Goal: Task Accomplishment & Management: Manage account settings

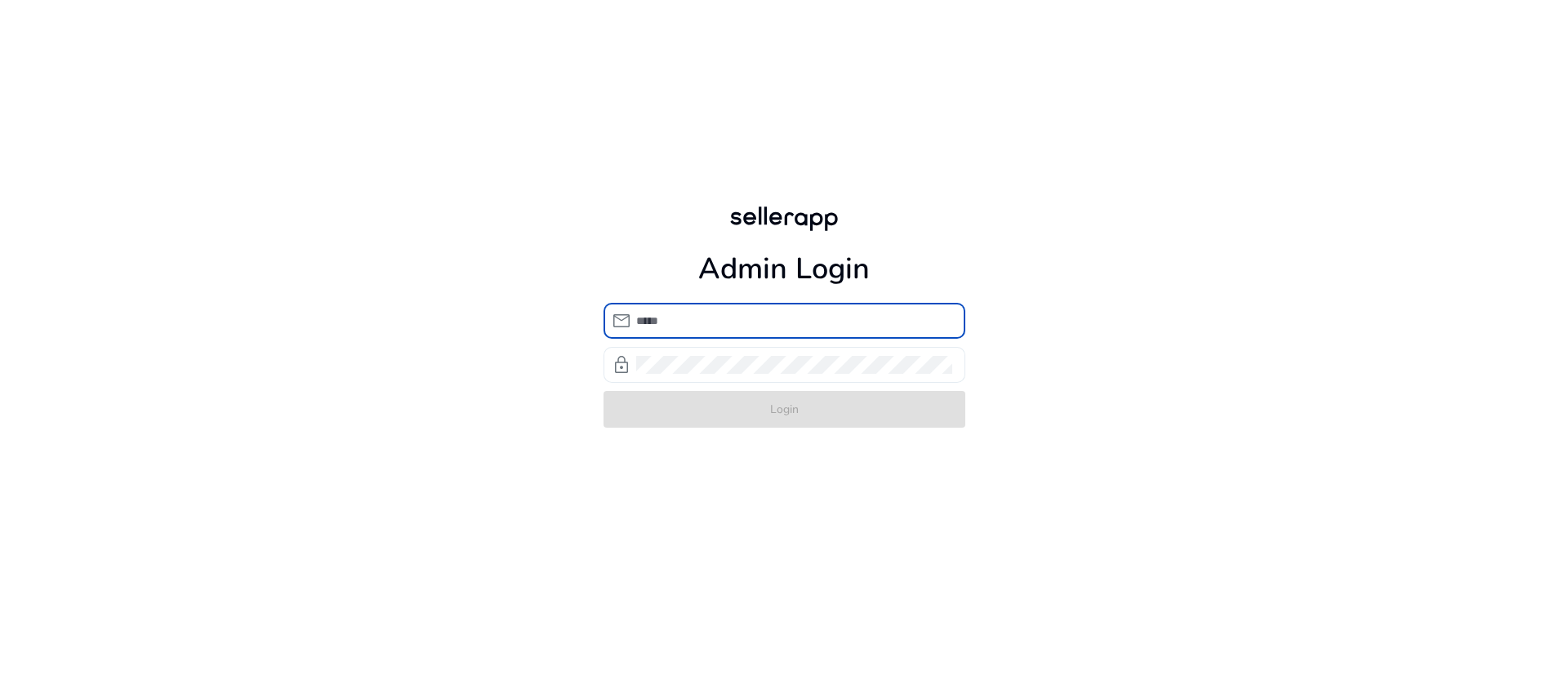
type input "**********"
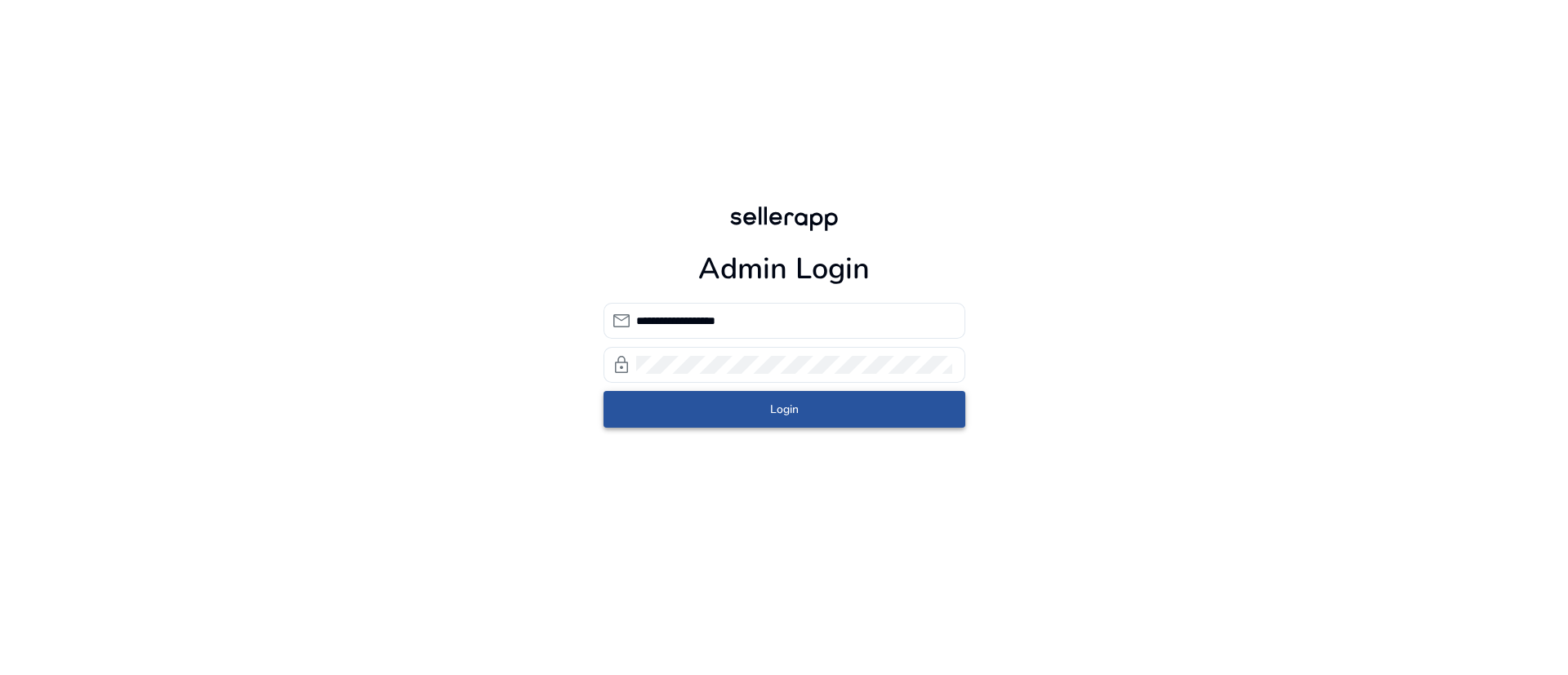
click at [811, 425] on span "submit" at bounding box center [784, 409] width 362 height 39
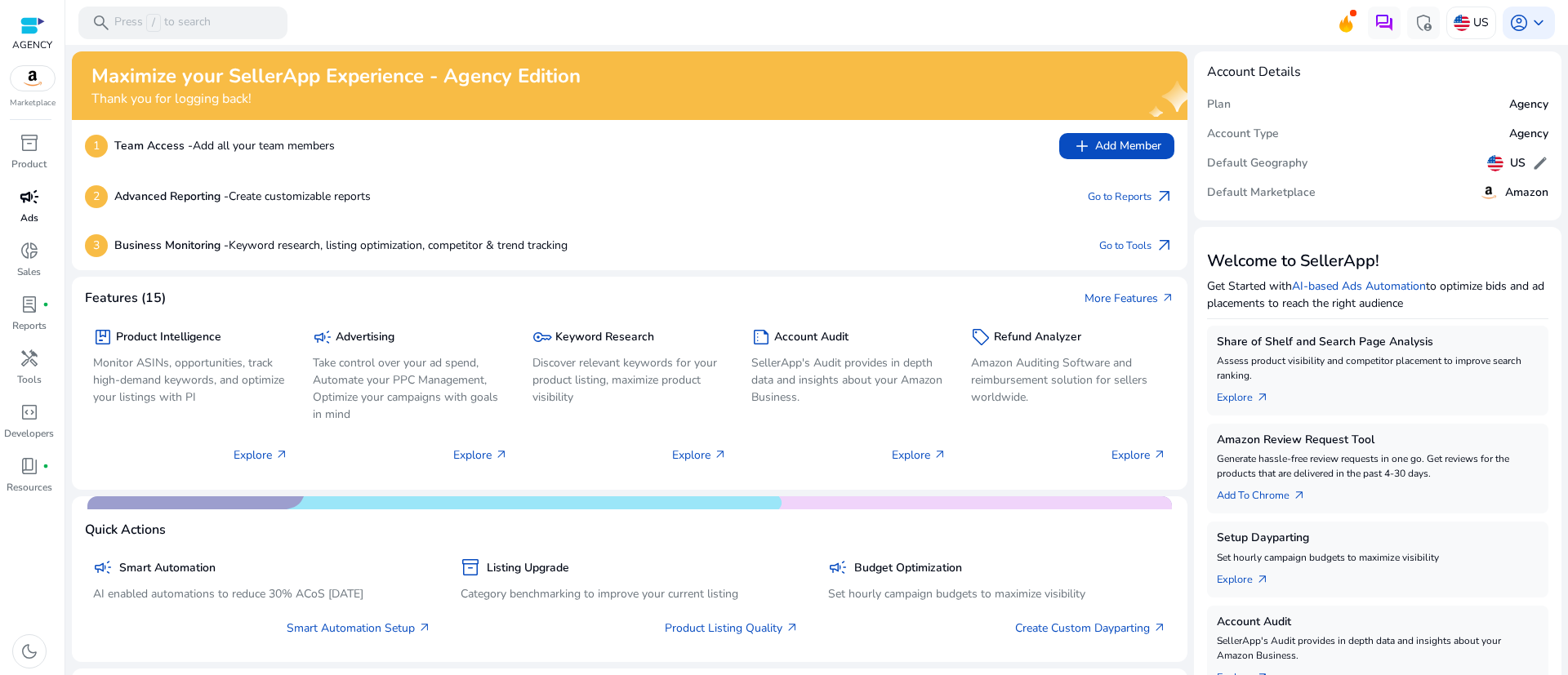
click at [28, 200] on span "campaign" at bounding box center [29, 196] width 19 height 19
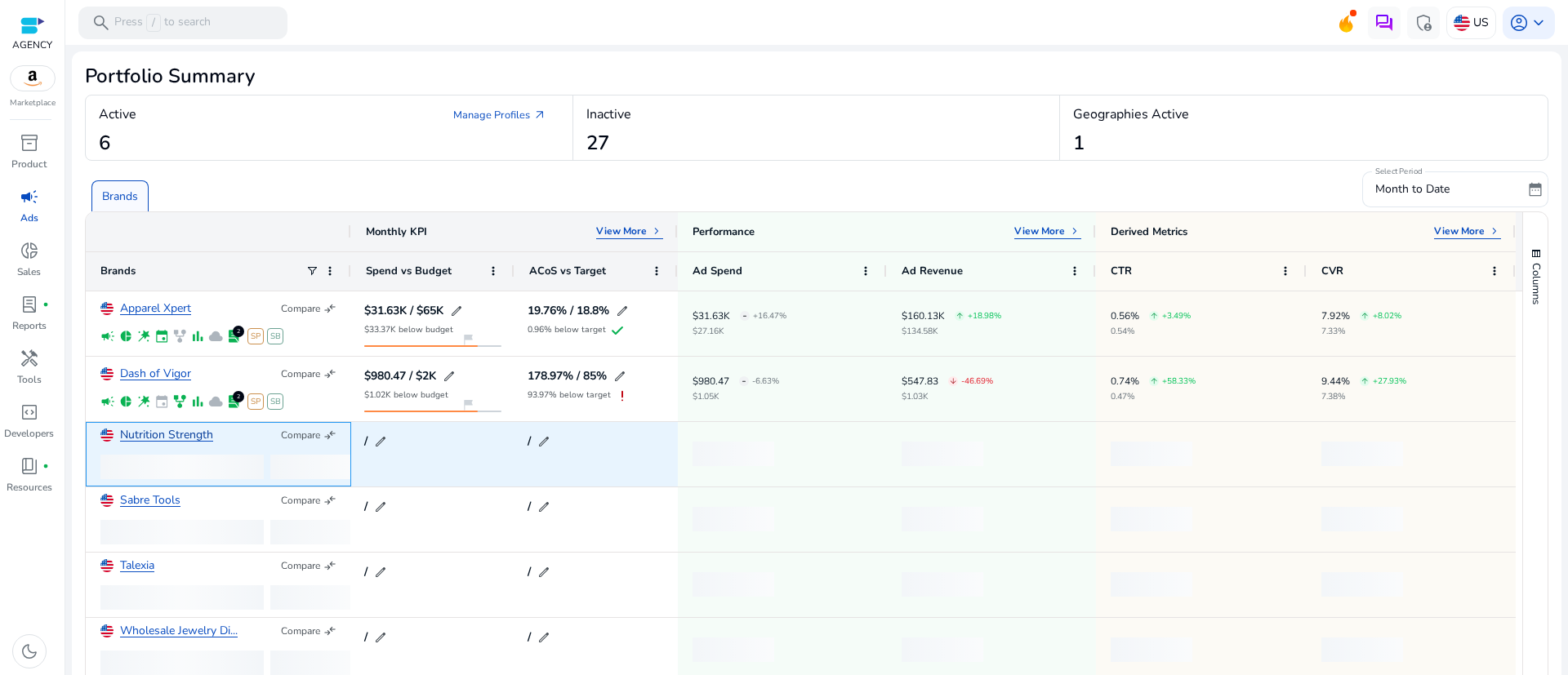
click at [165, 429] on link "Nutrition Strength" at bounding box center [166, 435] width 93 height 12
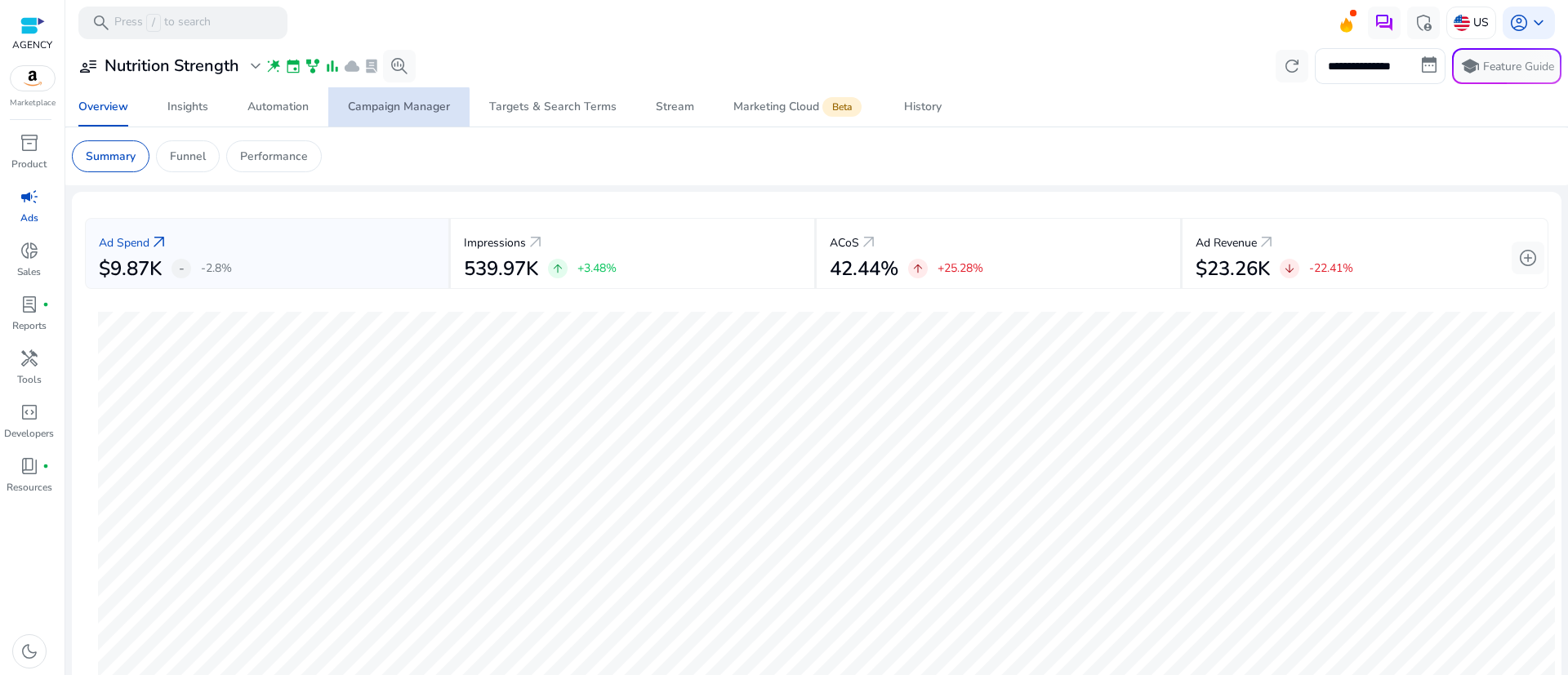
click at [398, 111] on div "Campaign Manager" at bounding box center [398, 107] width 102 height 11
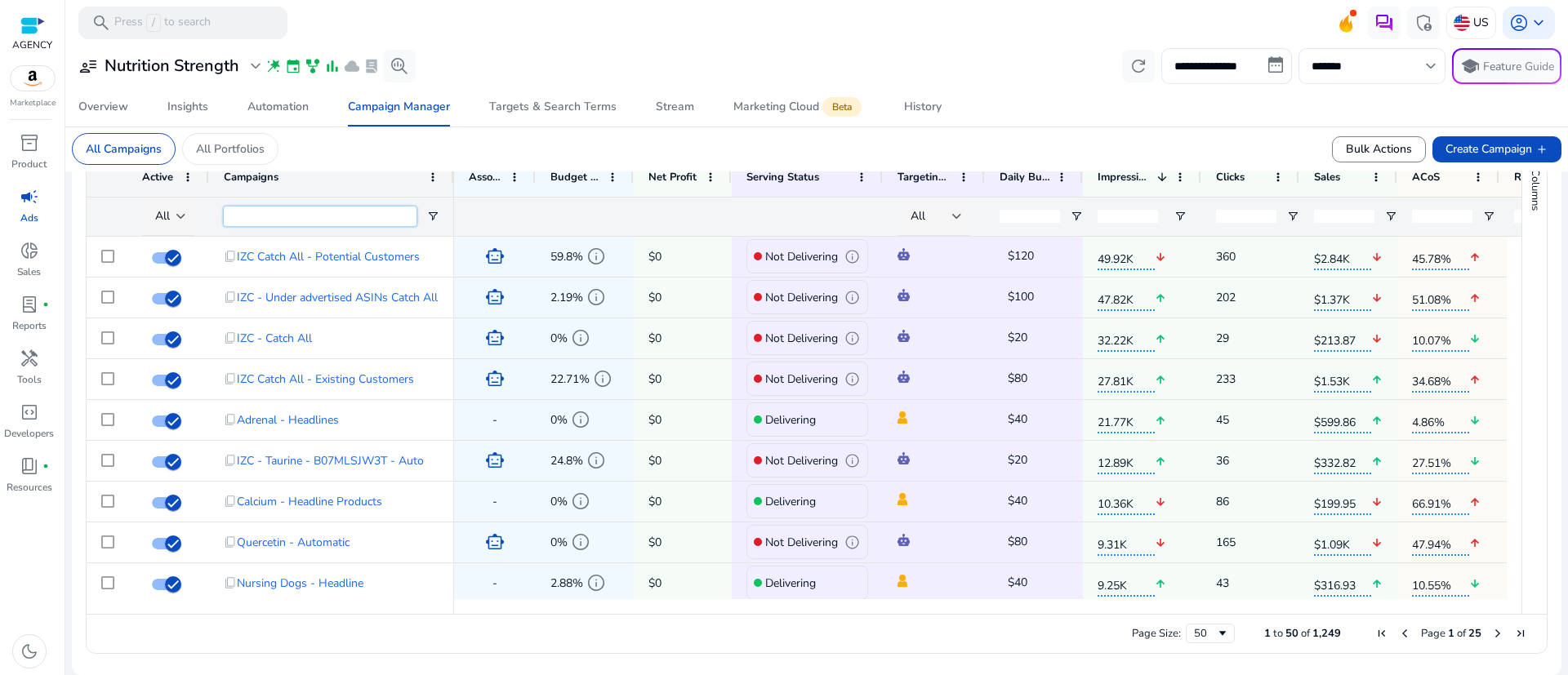
click at [329, 221] on input "Campaigns Filter Input" at bounding box center [320, 216] width 193 height 19
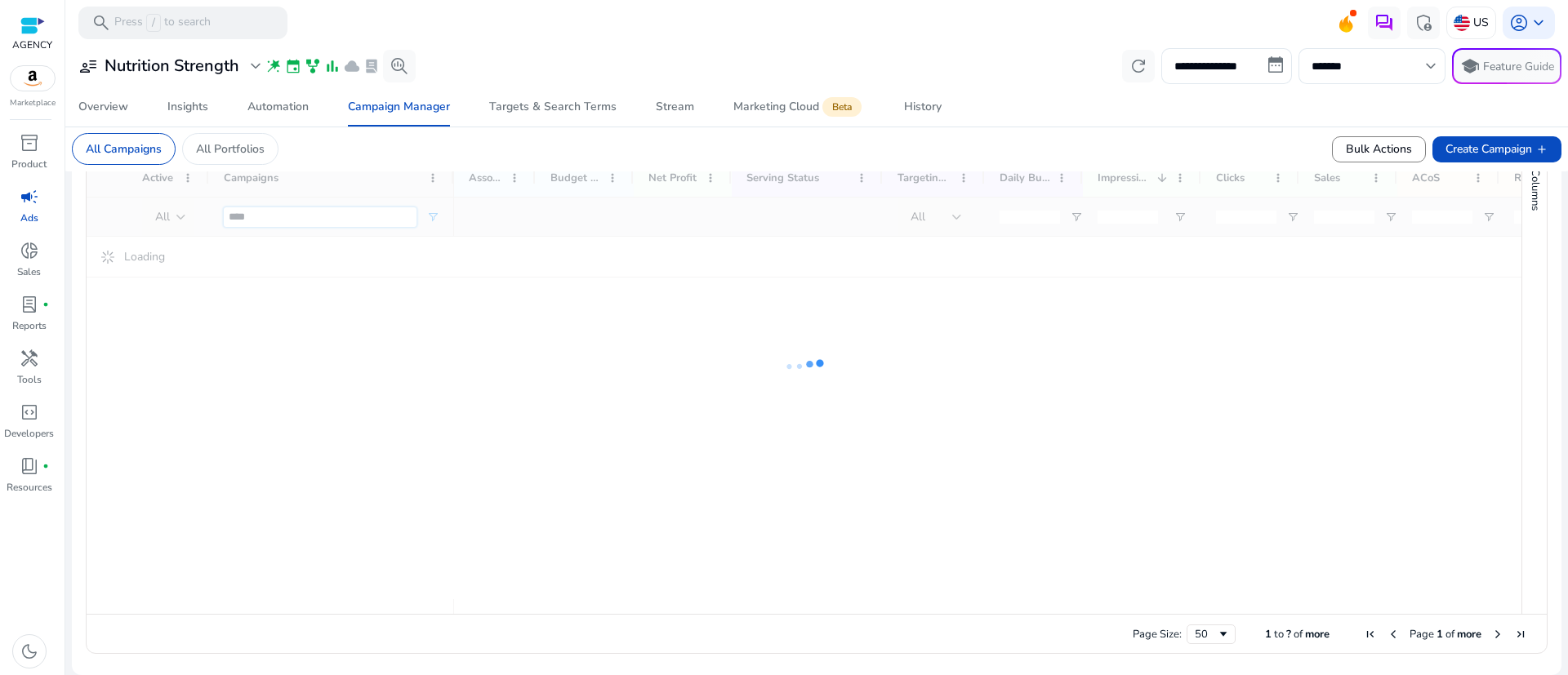
scroll to position [602, 0]
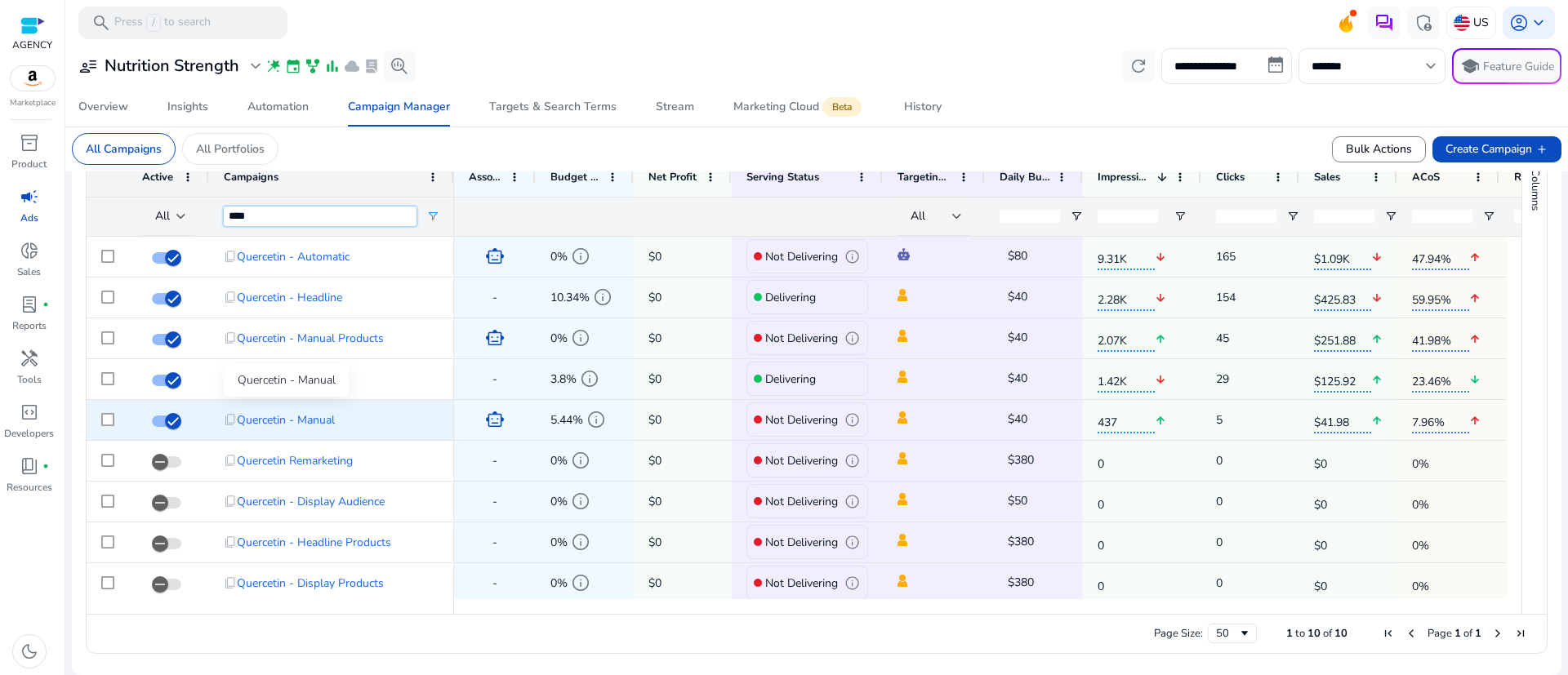
type input "****"
click at [297, 425] on span "Quercetin - Manual" at bounding box center [286, 420] width 98 height 33
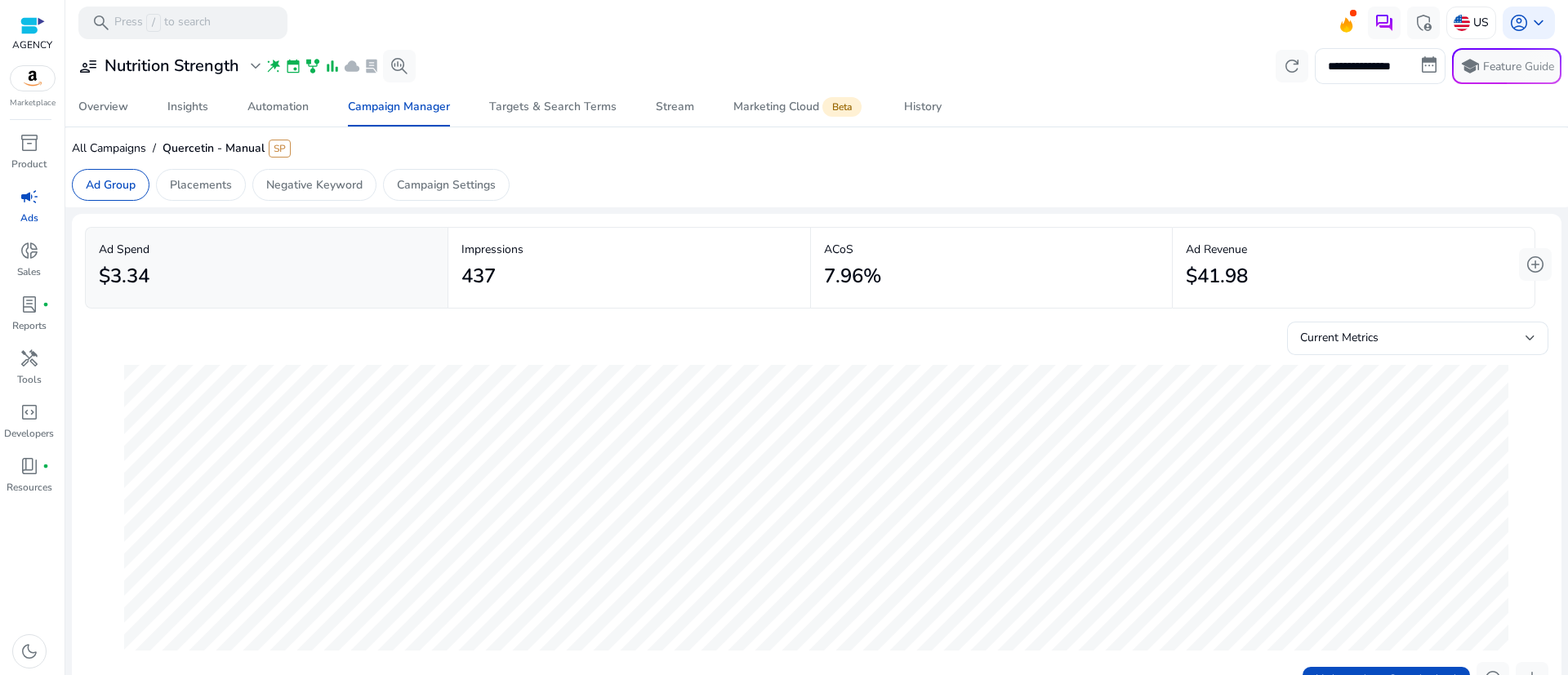
scroll to position [489, 0]
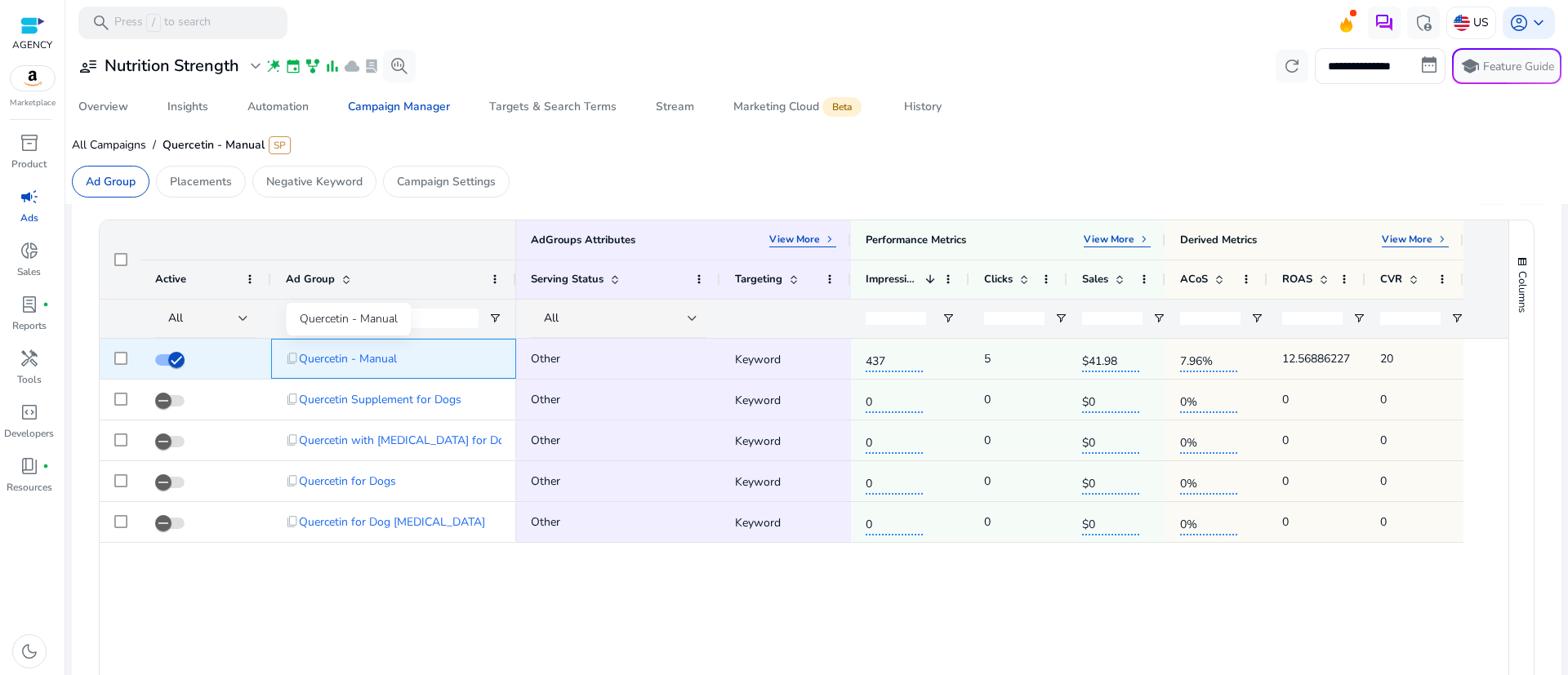
click at [330, 352] on span "Quercetin - Manual" at bounding box center [347, 358] width 98 height 33
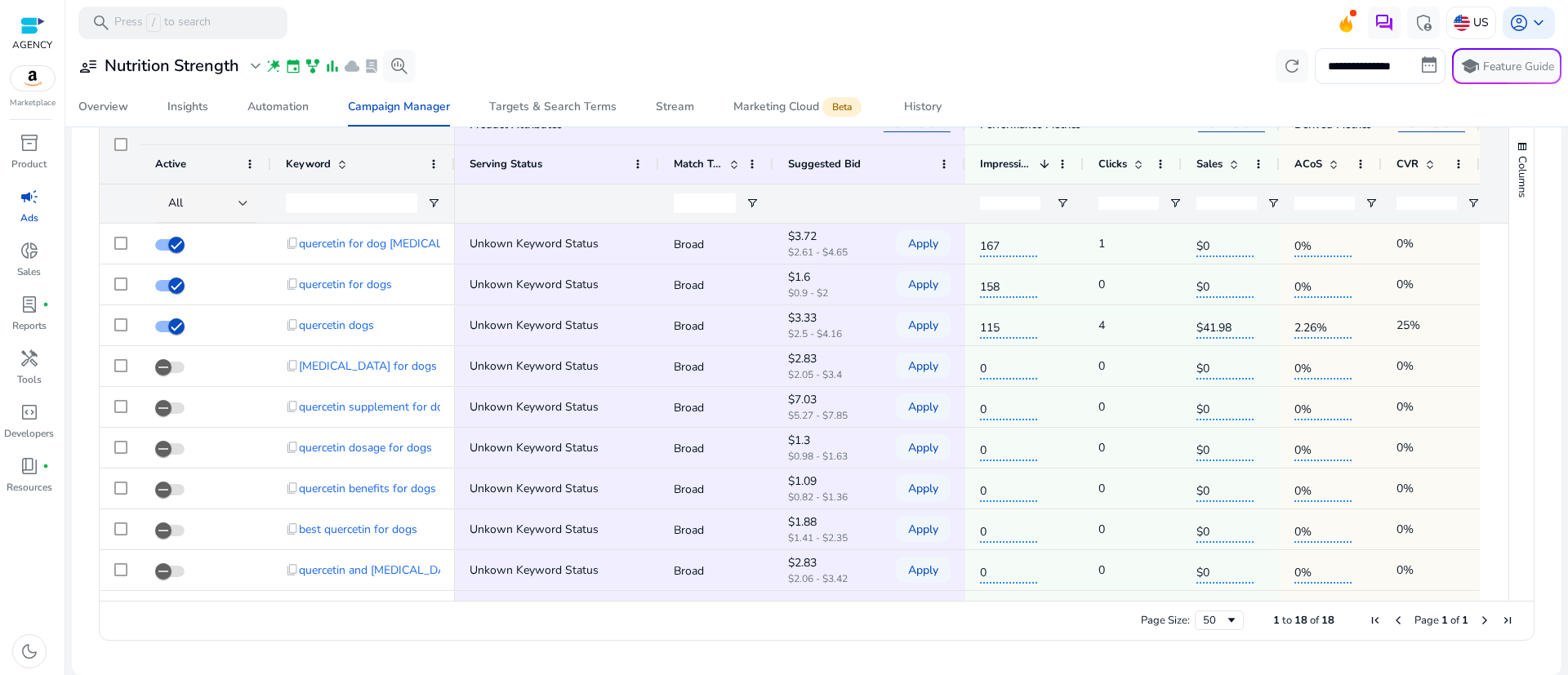
scroll to position [542, 0]
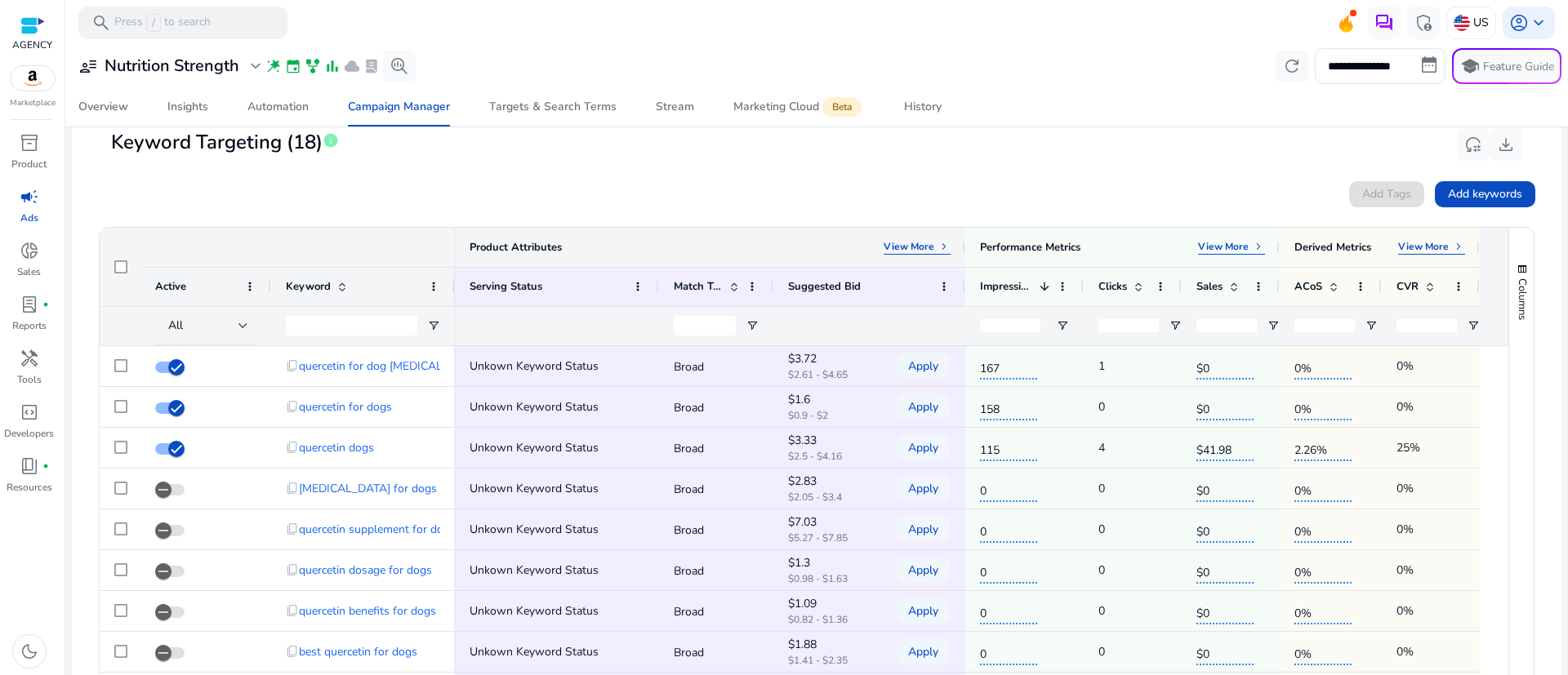
click at [909, 247] on p "View More" at bounding box center [908, 247] width 51 height 13
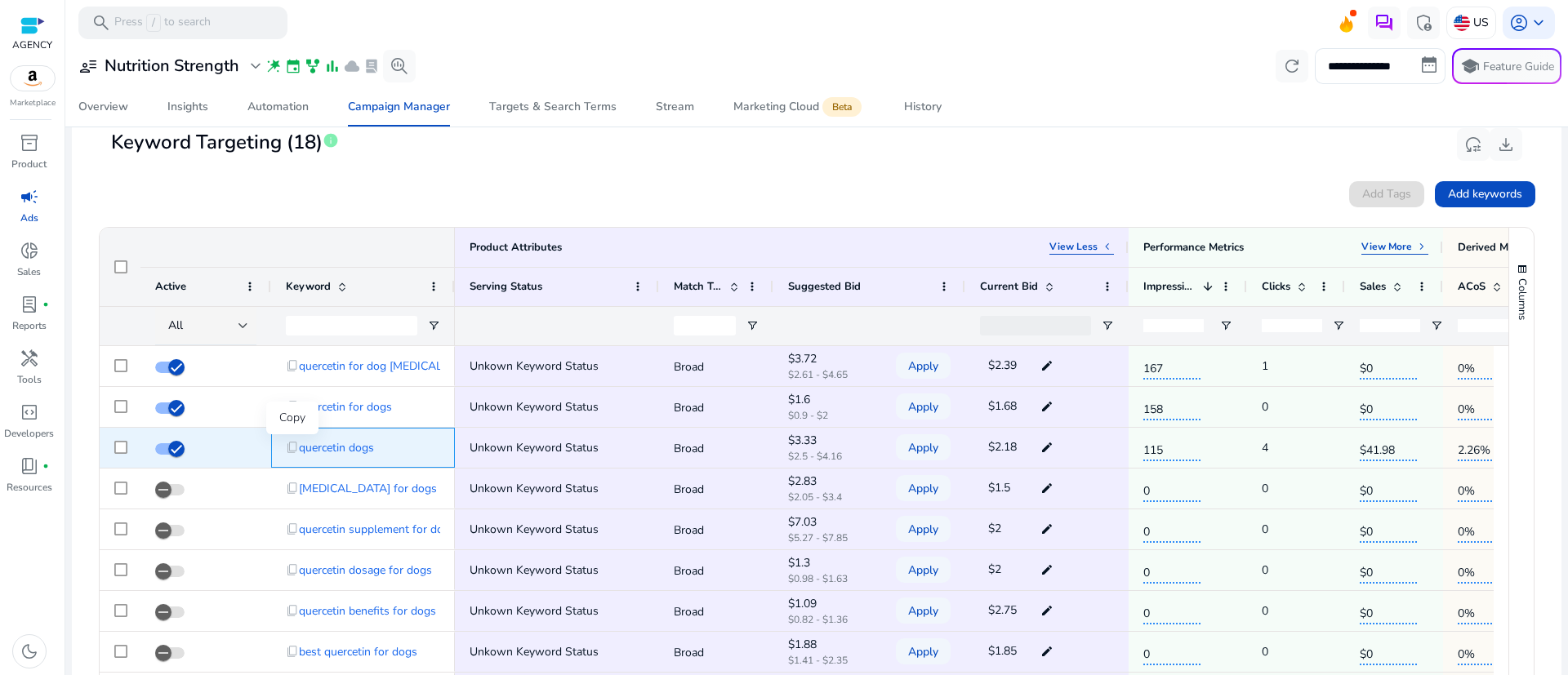
click at [291, 447] on span "content_copy" at bounding box center [292, 447] width 13 height 13
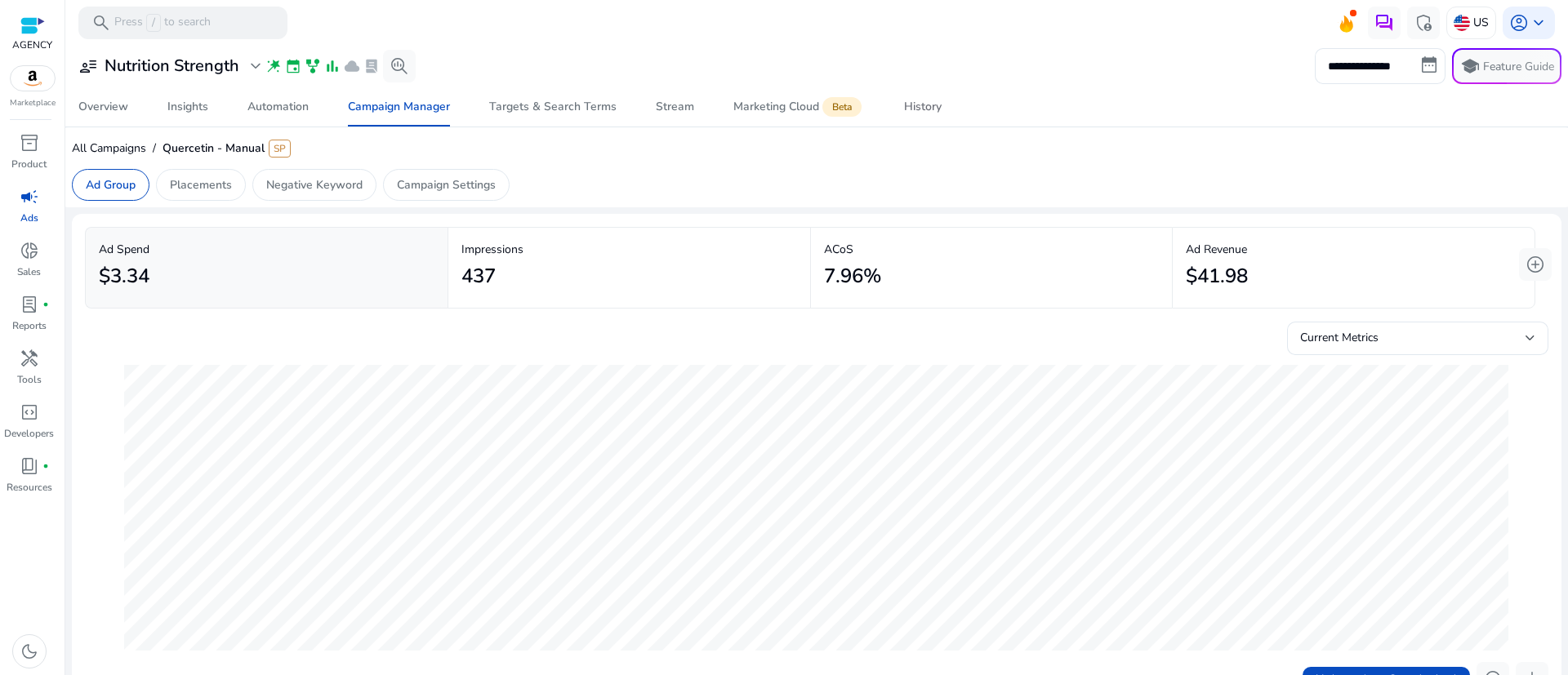
scroll to position [489, 0]
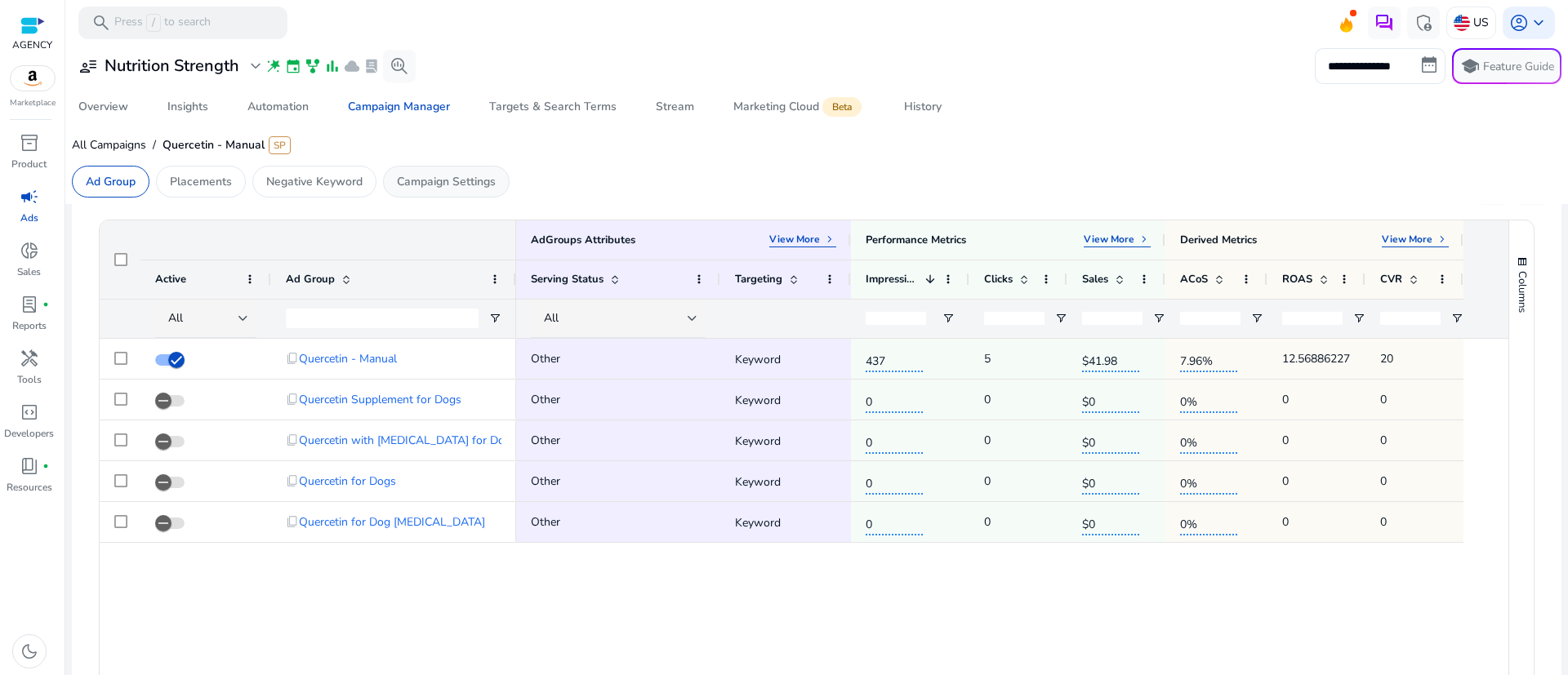
click at [418, 172] on div "Campaign Settings" at bounding box center [445, 181] width 127 height 31
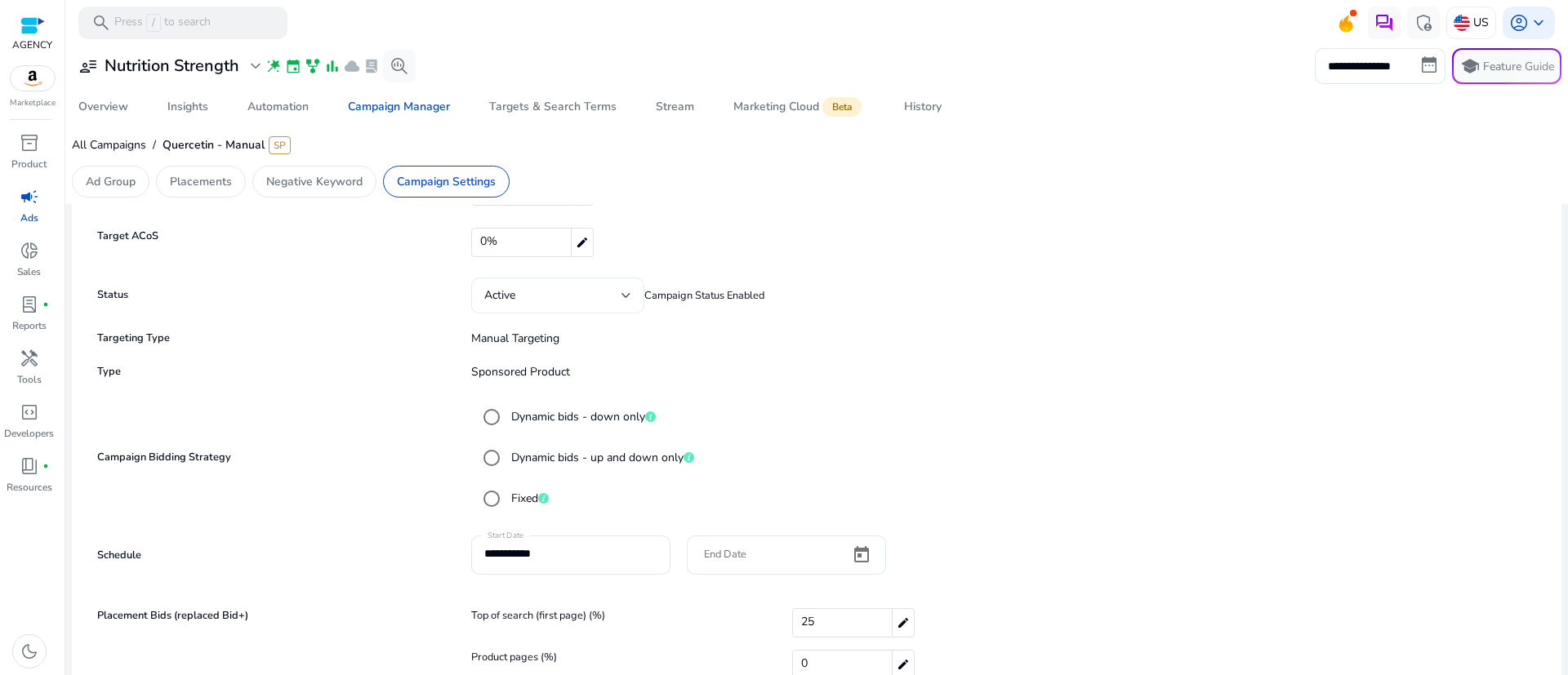
scroll to position [187, 0]
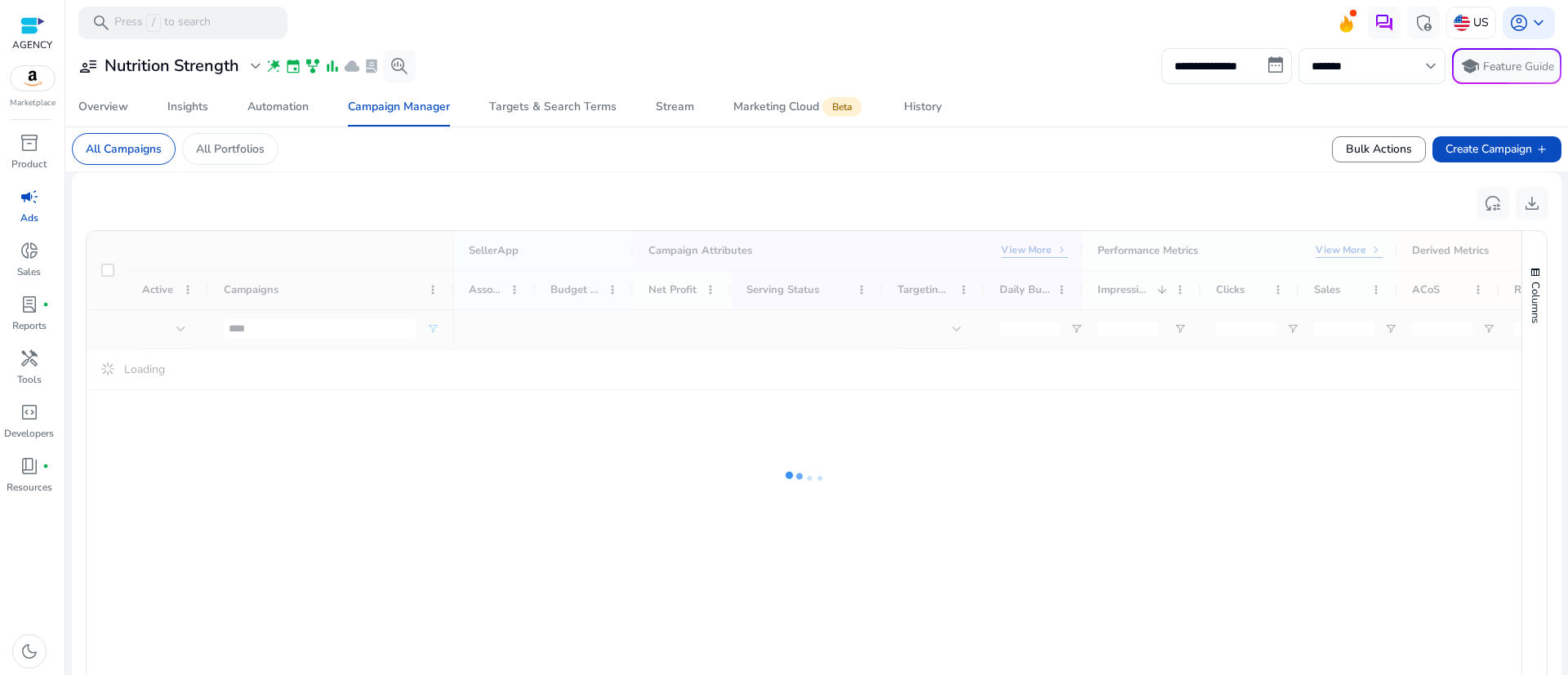
scroll to position [495, 0]
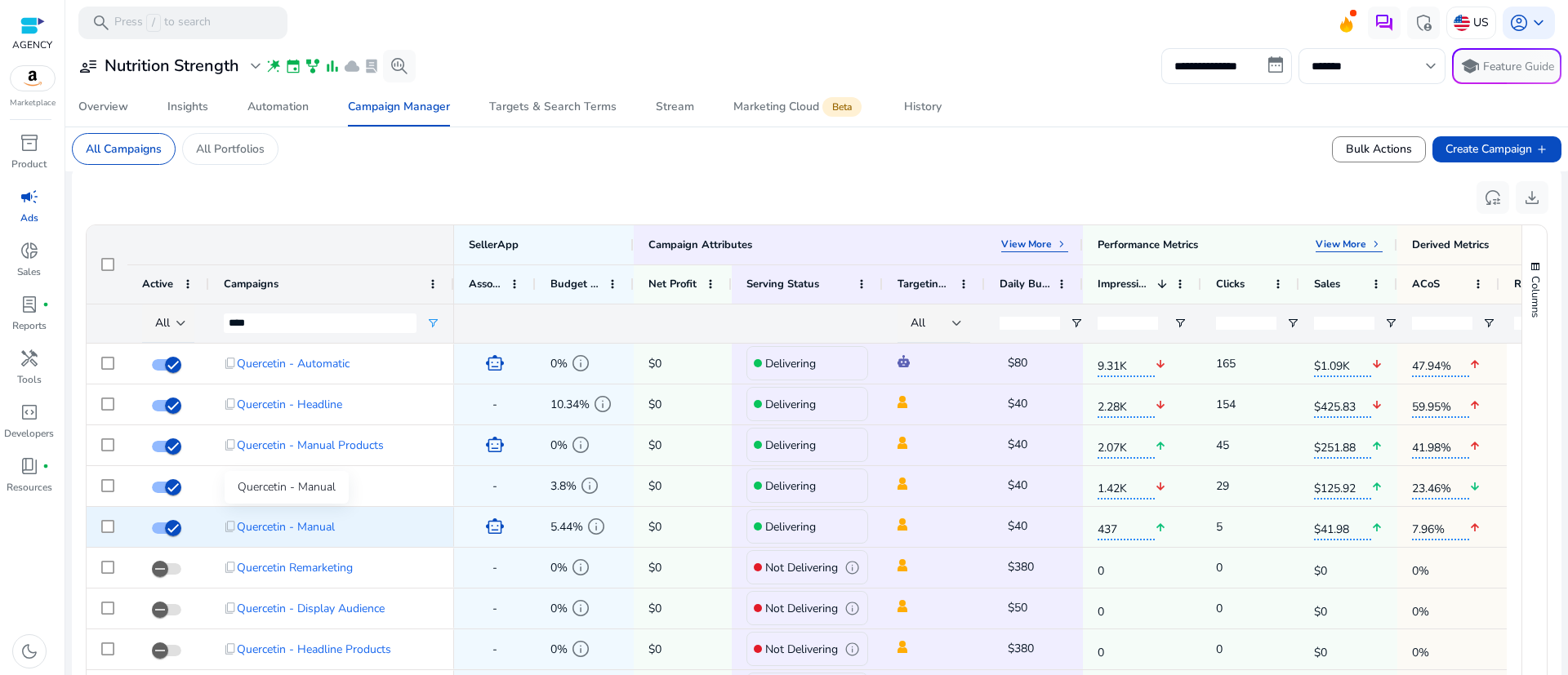
click at [292, 528] on span "Quercetin - Manual" at bounding box center [286, 526] width 98 height 33
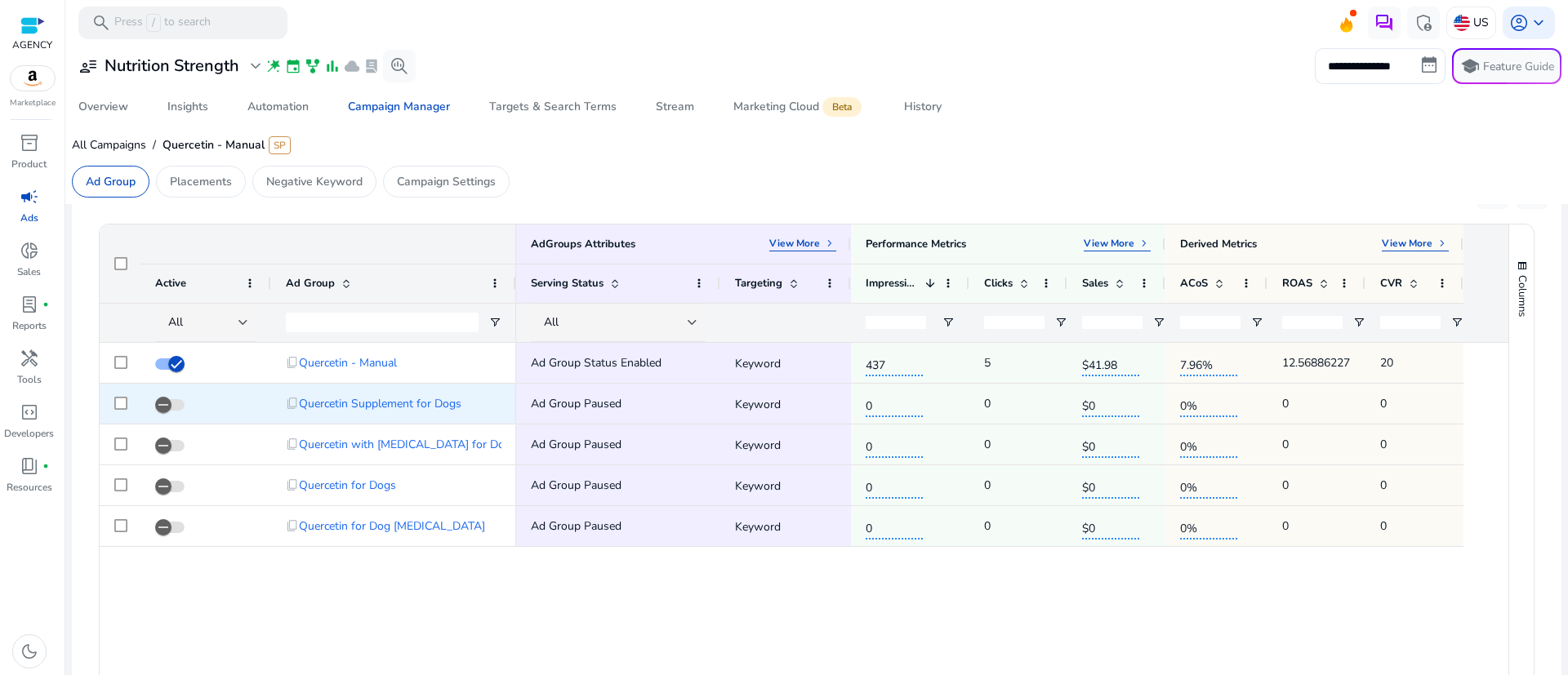
scroll to position [482, 0]
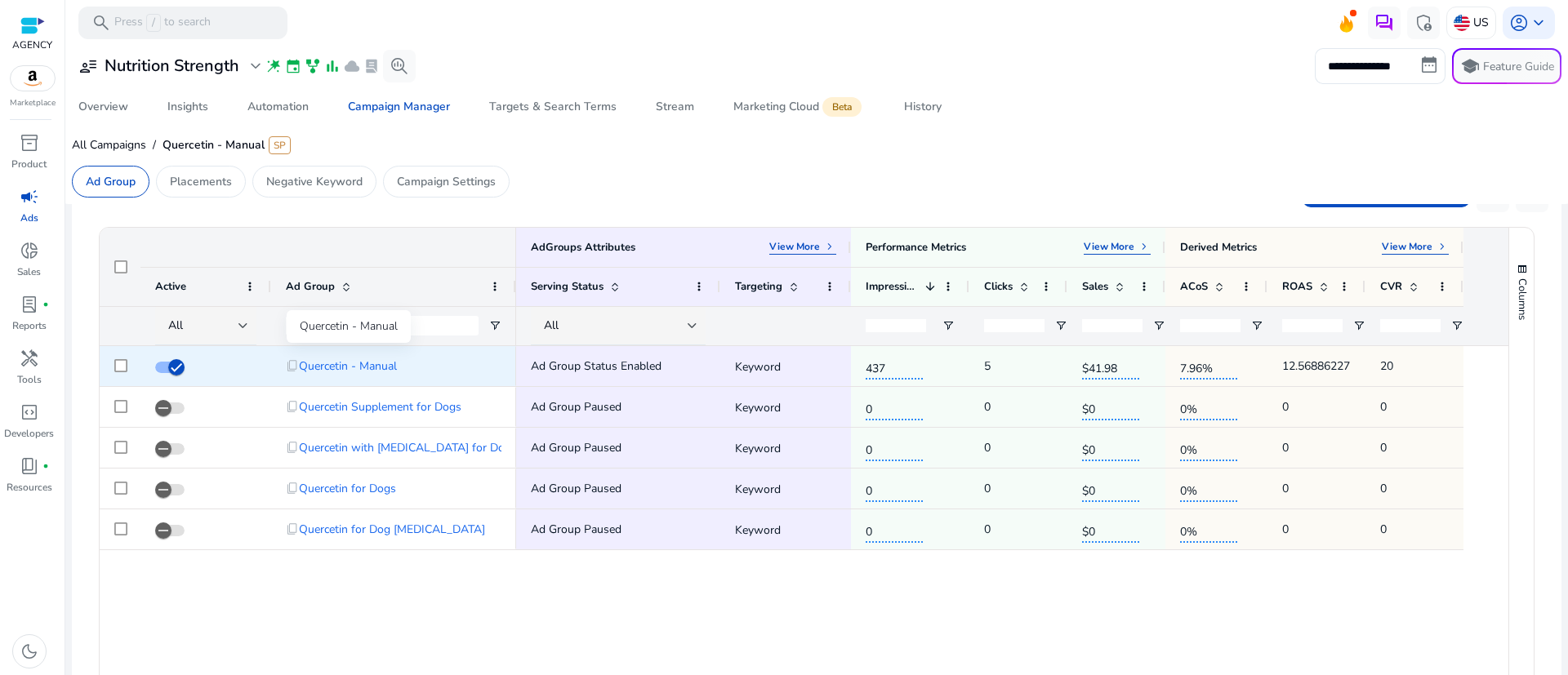
click at [324, 364] on span "Quercetin - Manual" at bounding box center [347, 366] width 98 height 33
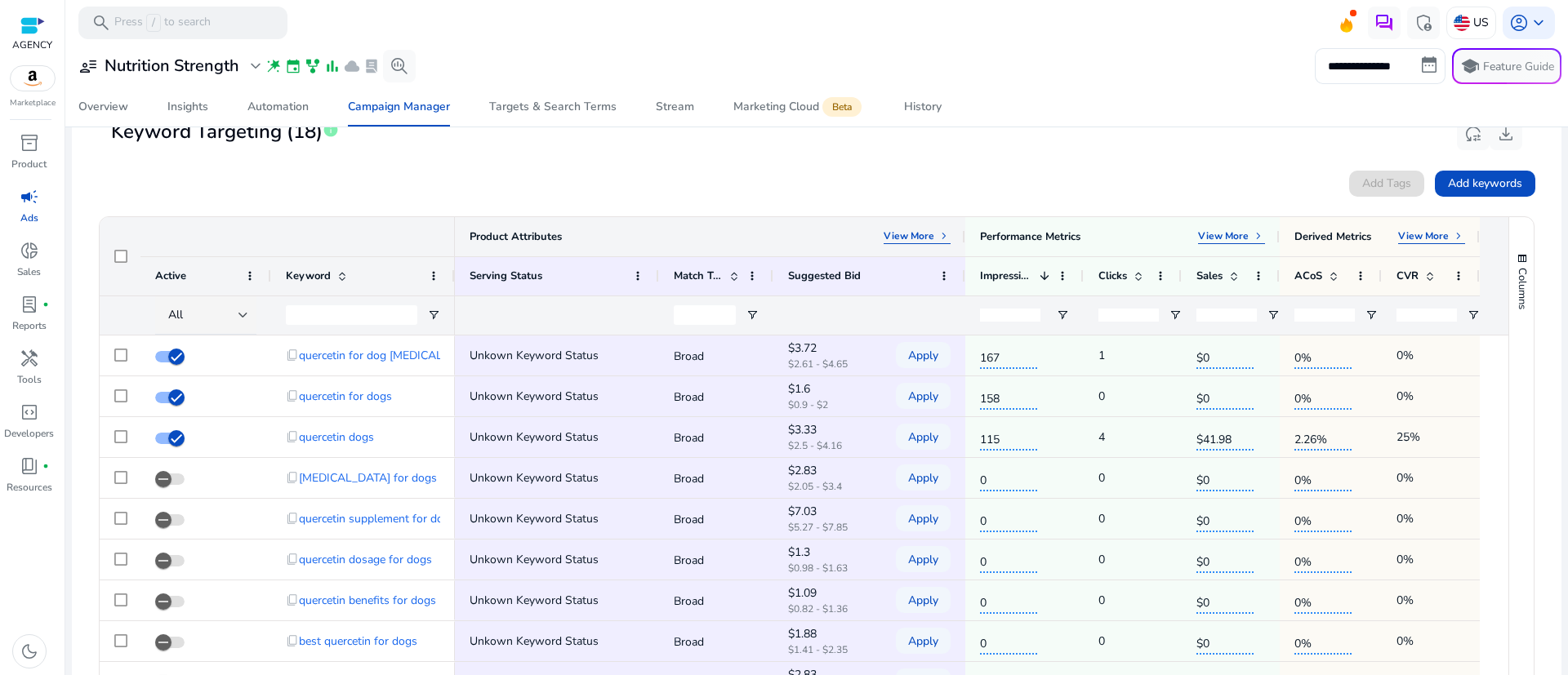
scroll to position [542, 0]
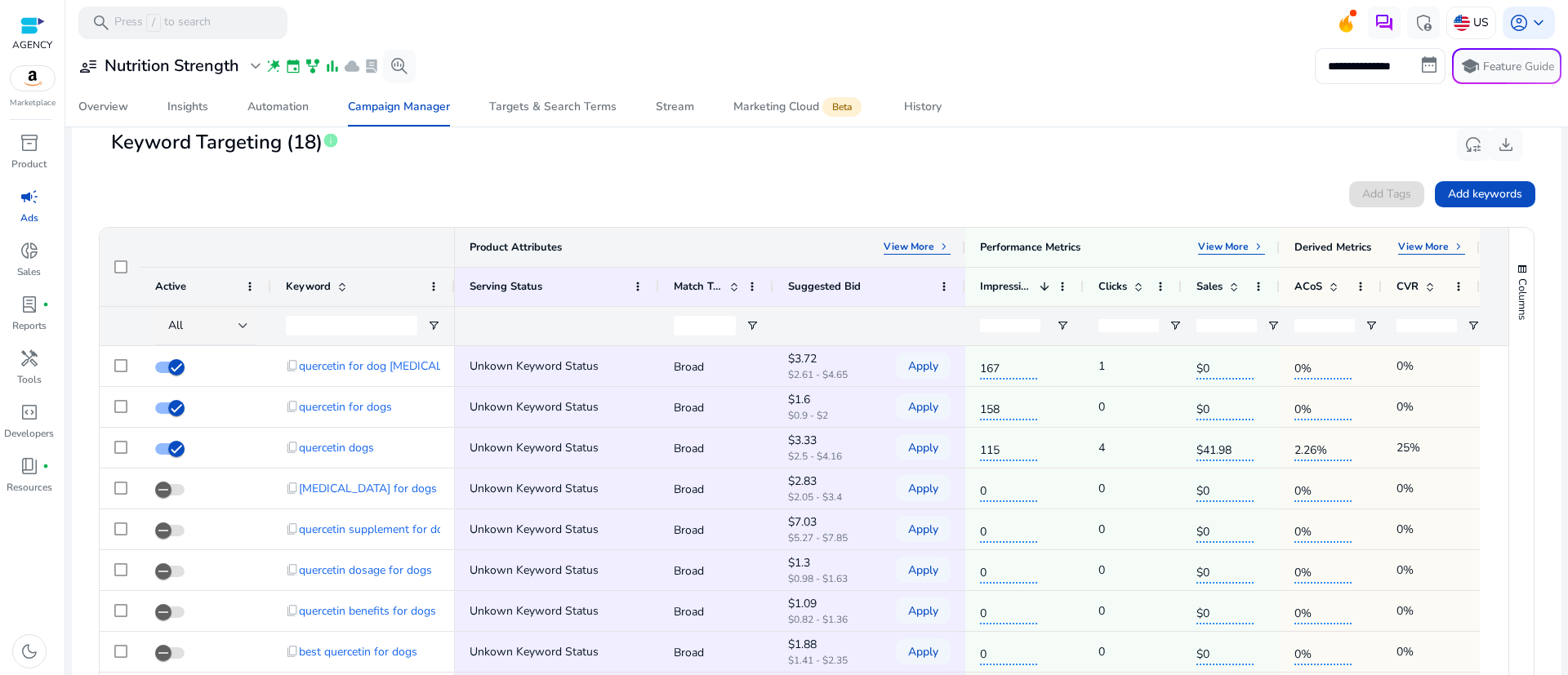
click at [928, 246] on p "View More" at bounding box center [908, 247] width 51 height 13
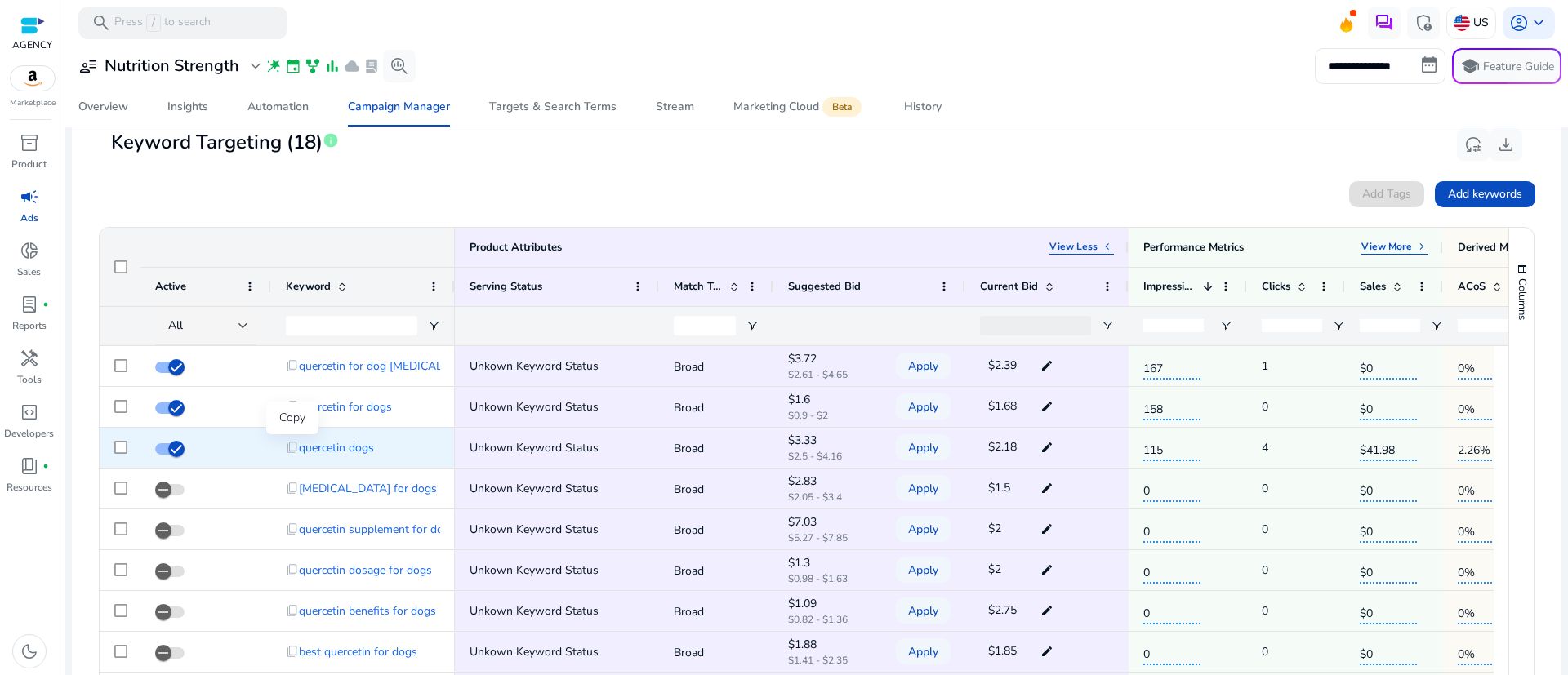
drag, startPoint x: 295, startPoint y: 443, endPoint x: 645, endPoint y: 185, distance: 434.8
click at [295, 444] on span "content_copy" at bounding box center [292, 447] width 13 height 13
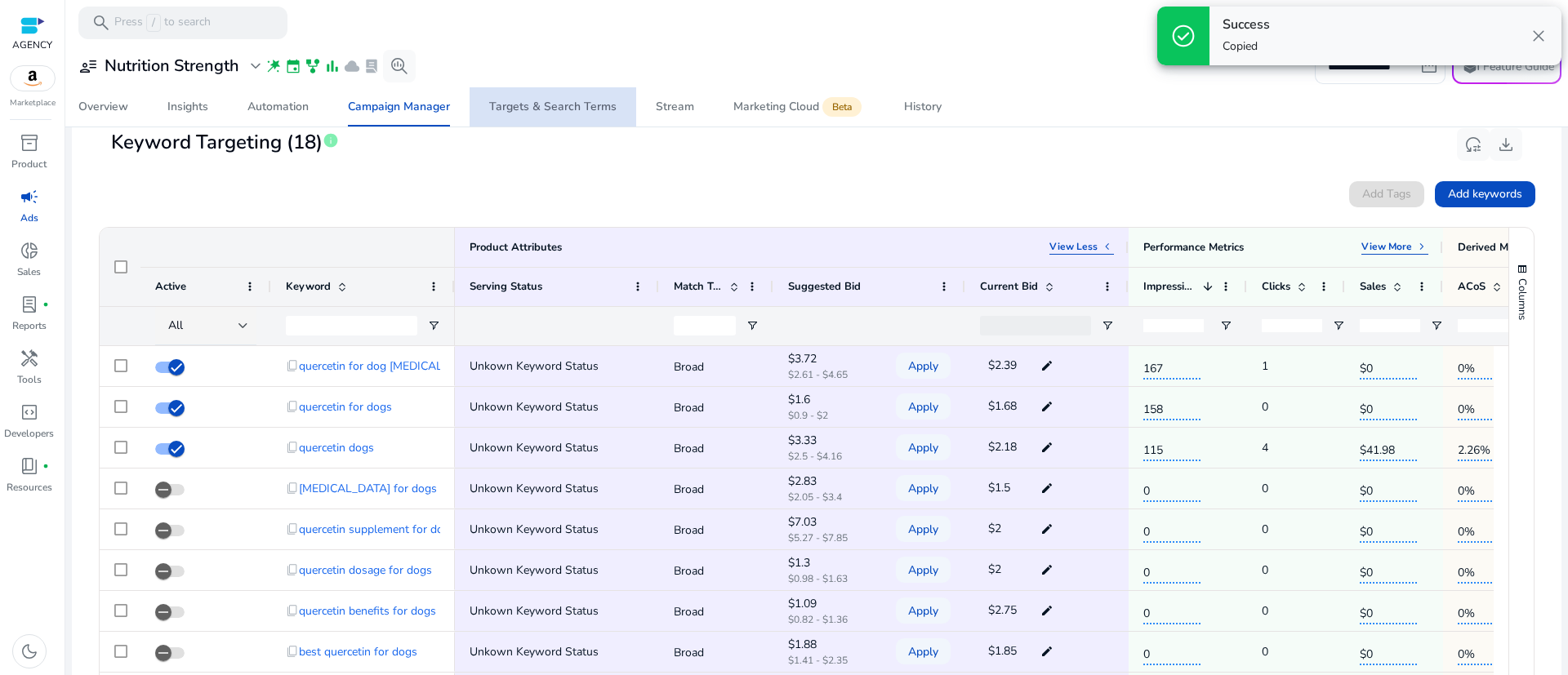
click at [592, 102] on div "Targets & Search Terms" at bounding box center [553, 107] width 128 height 11
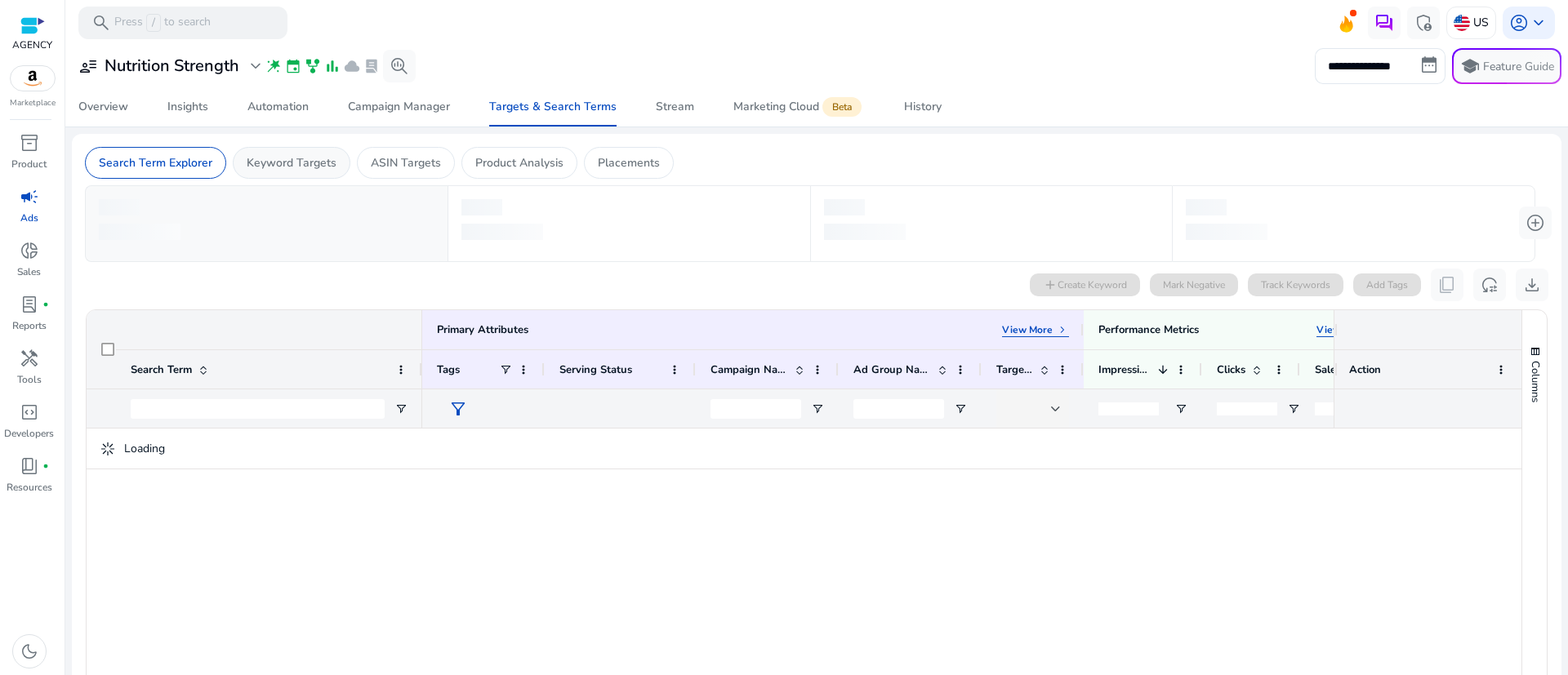
click at [316, 170] on p "Keyword Targets" at bounding box center [291, 163] width 90 height 18
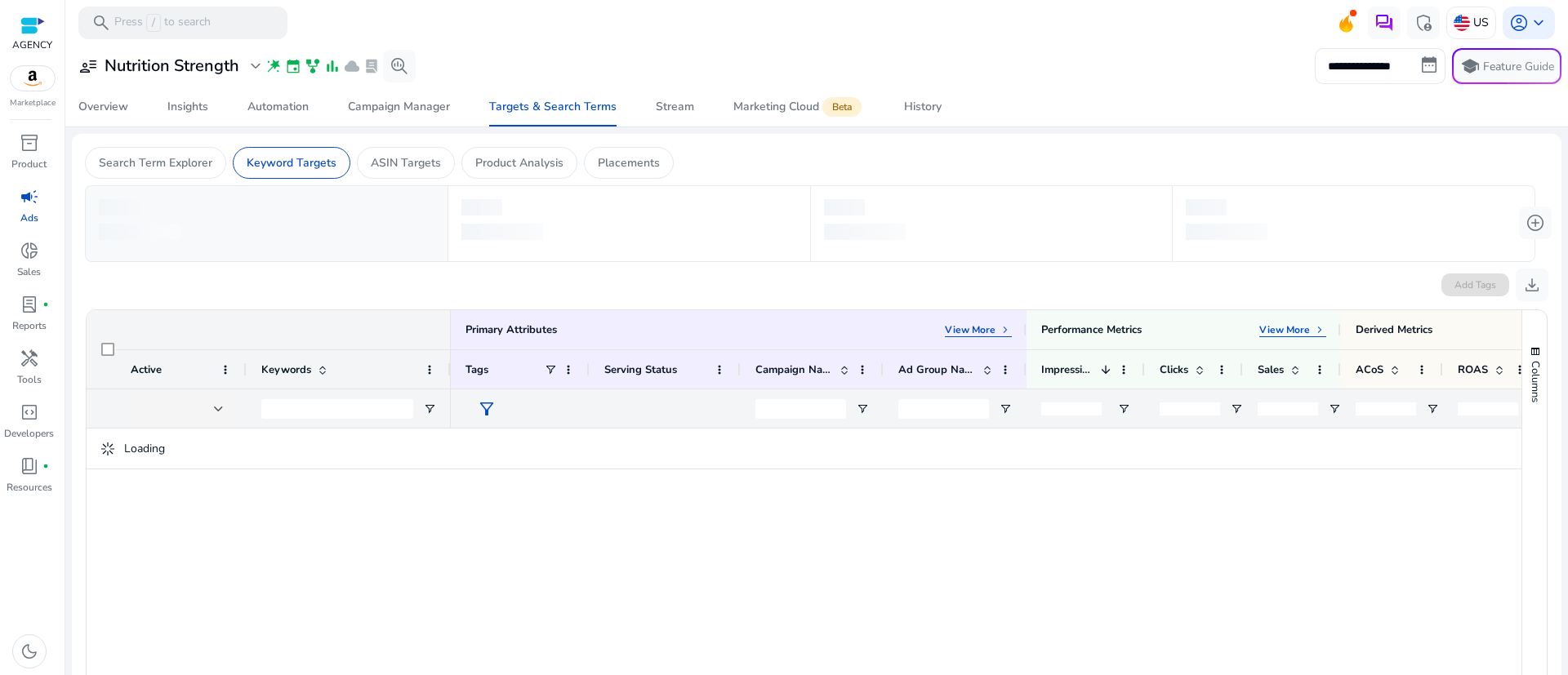
click at [341, 419] on div at bounding box center [337, 409] width 152 height 39
click at [344, 409] on input "Keywords Filter Input" at bounding box center [337, 408] width 152 height 19
paste input "**********"
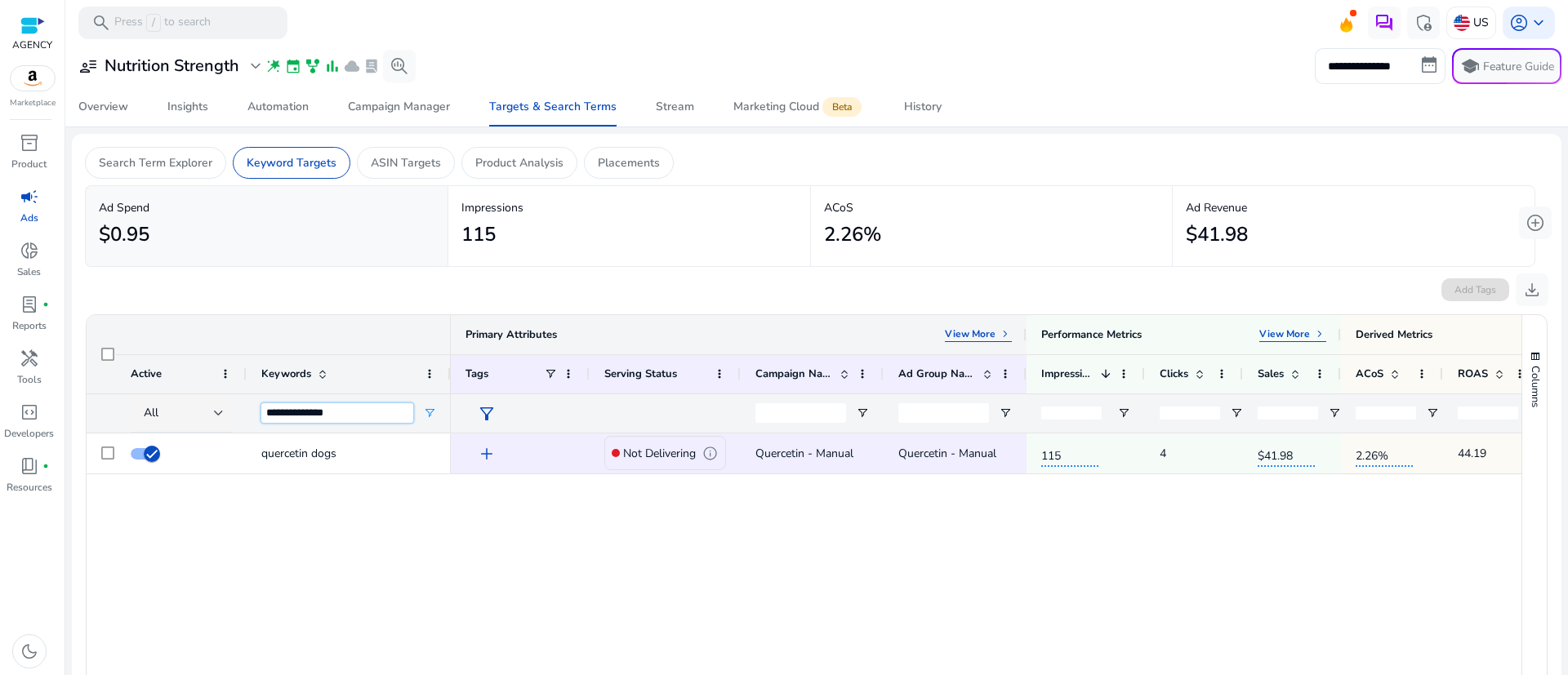
type input "**********"
click at [964, 335] on p "View More" at bounding box center [970, 333] width 51 height 13
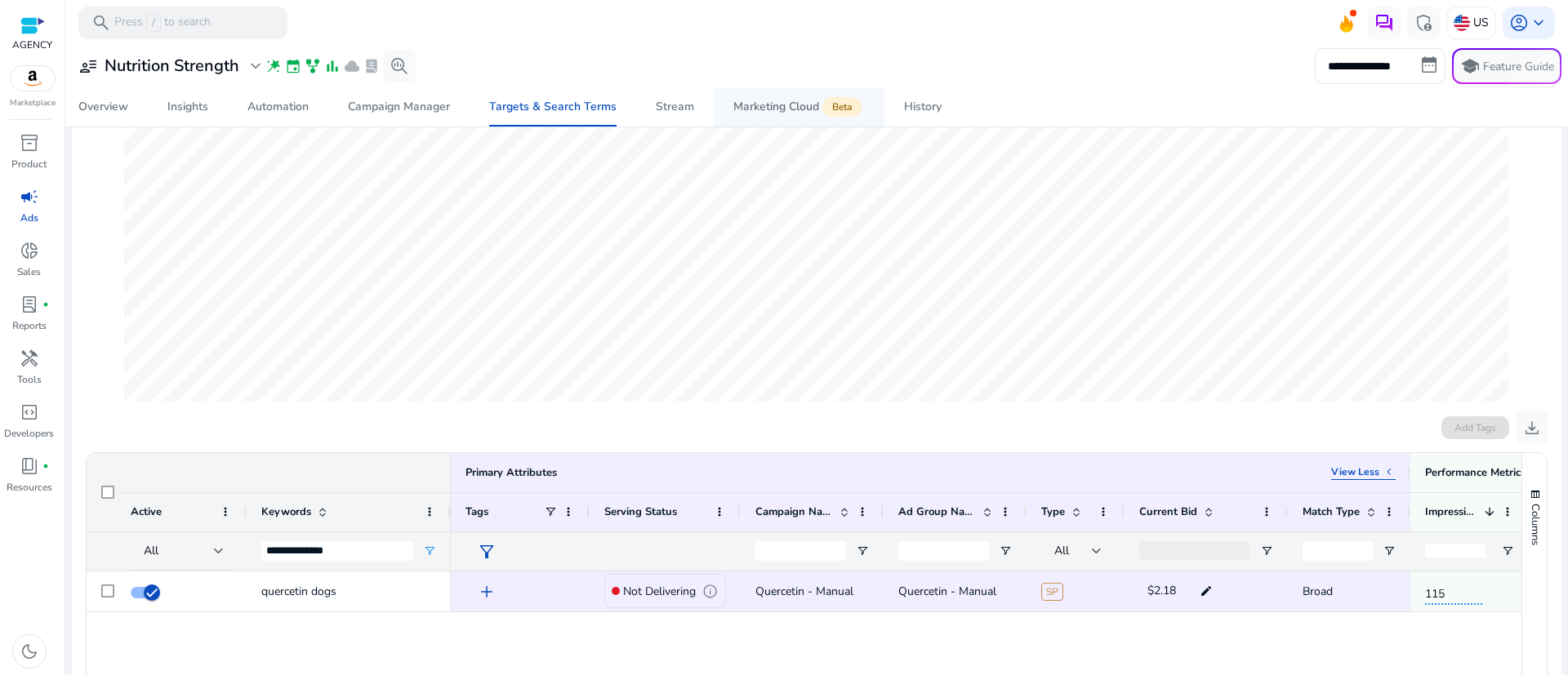
scroll to position [245, 0]
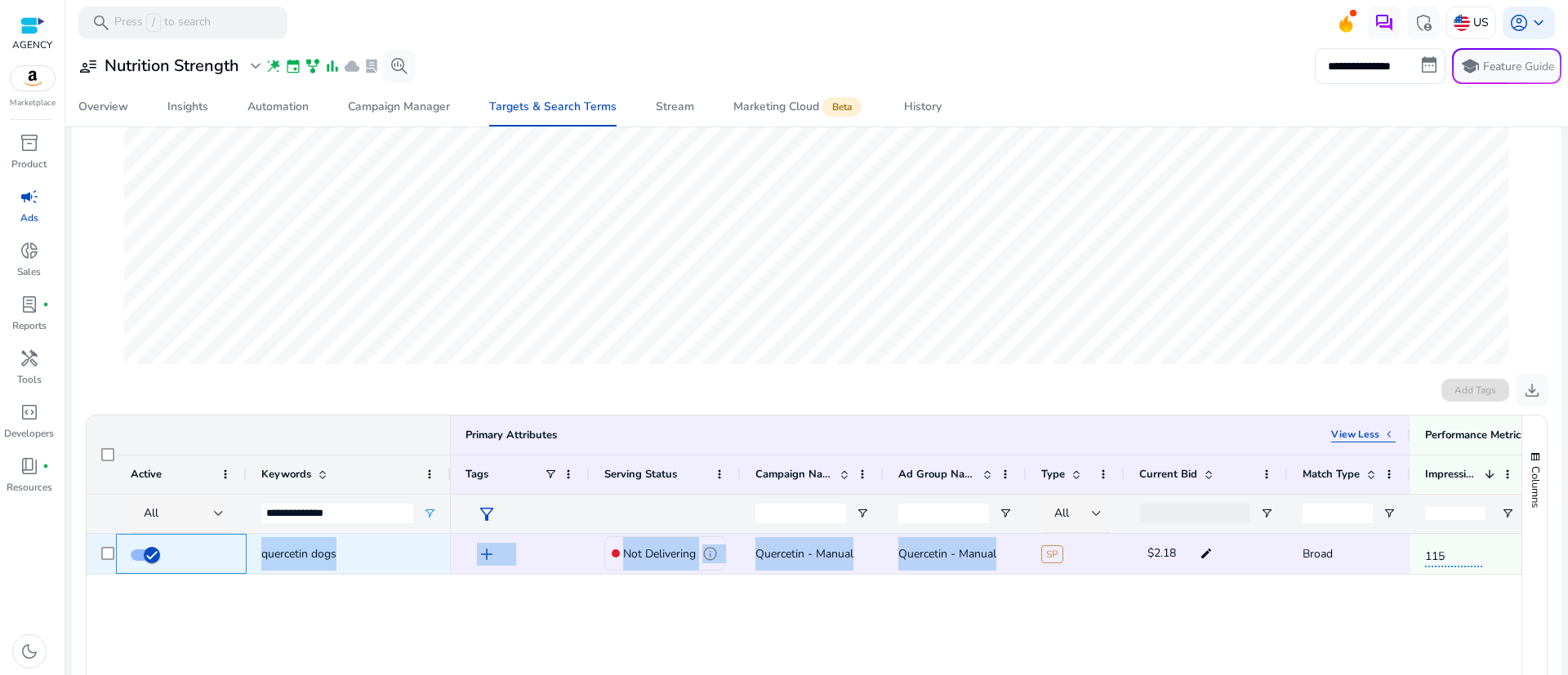
drag, startPoint x: 217, startPoint y: 564, endPoint x: 1018, endPoint y: 561, distance: 801.0
copy div "quercetin dogs add Not Delivering info Quercetin - Manual Quercetin - Manual"
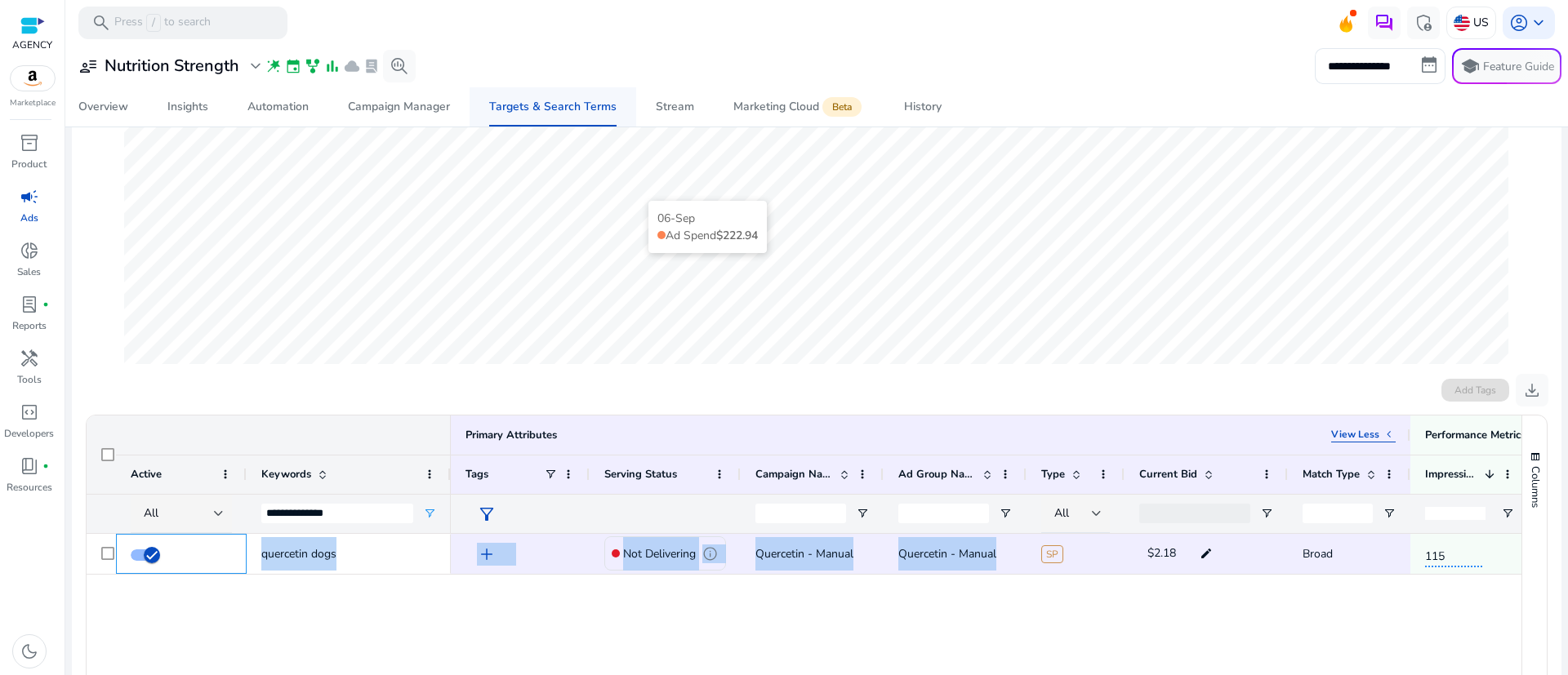
scroll to position [0, 0]
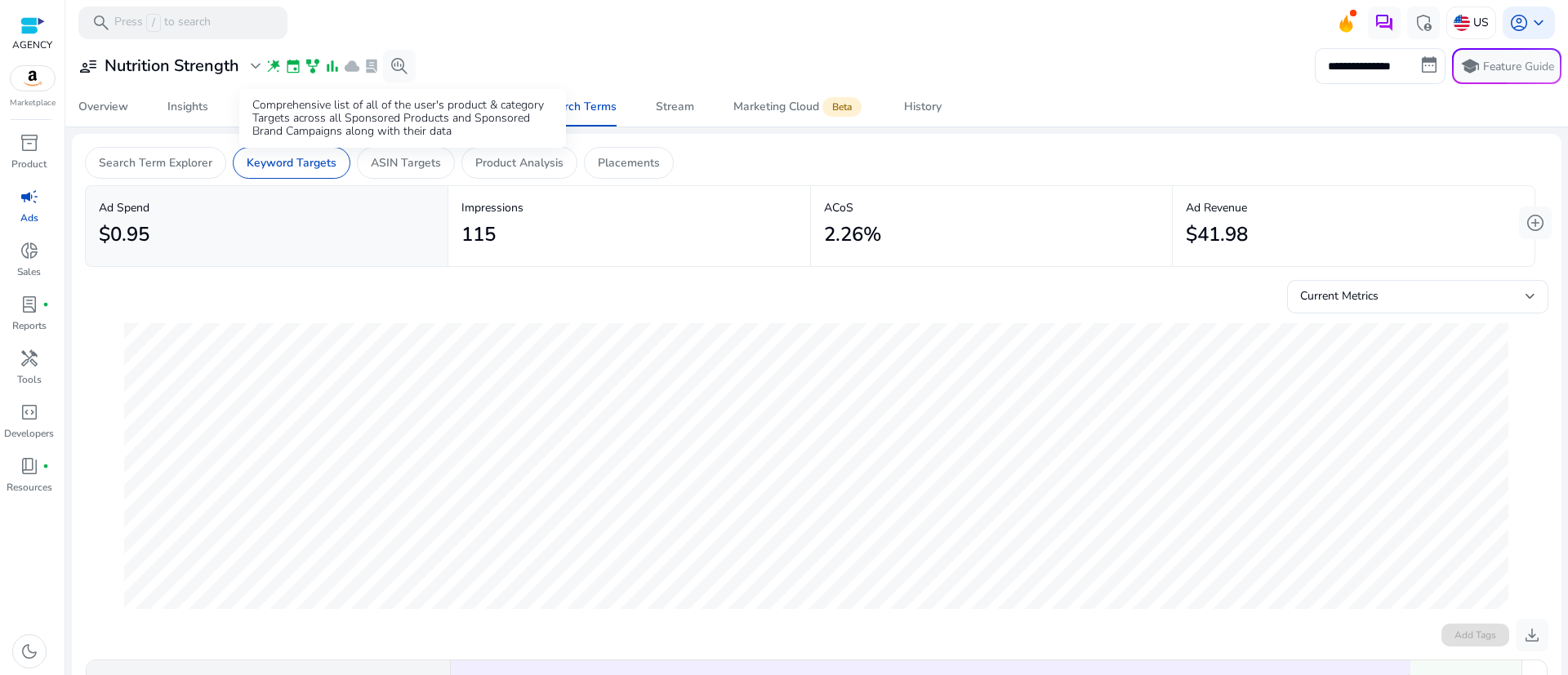
click at [379, 122] on div "Comprehensive list of all of the user's product & category Targets across all S…" at bounding box center [403, 118] width 327 height 59
click at [392, 105] on div "Campaign Manager" at bounding box center [398, 107] width 102 height 11
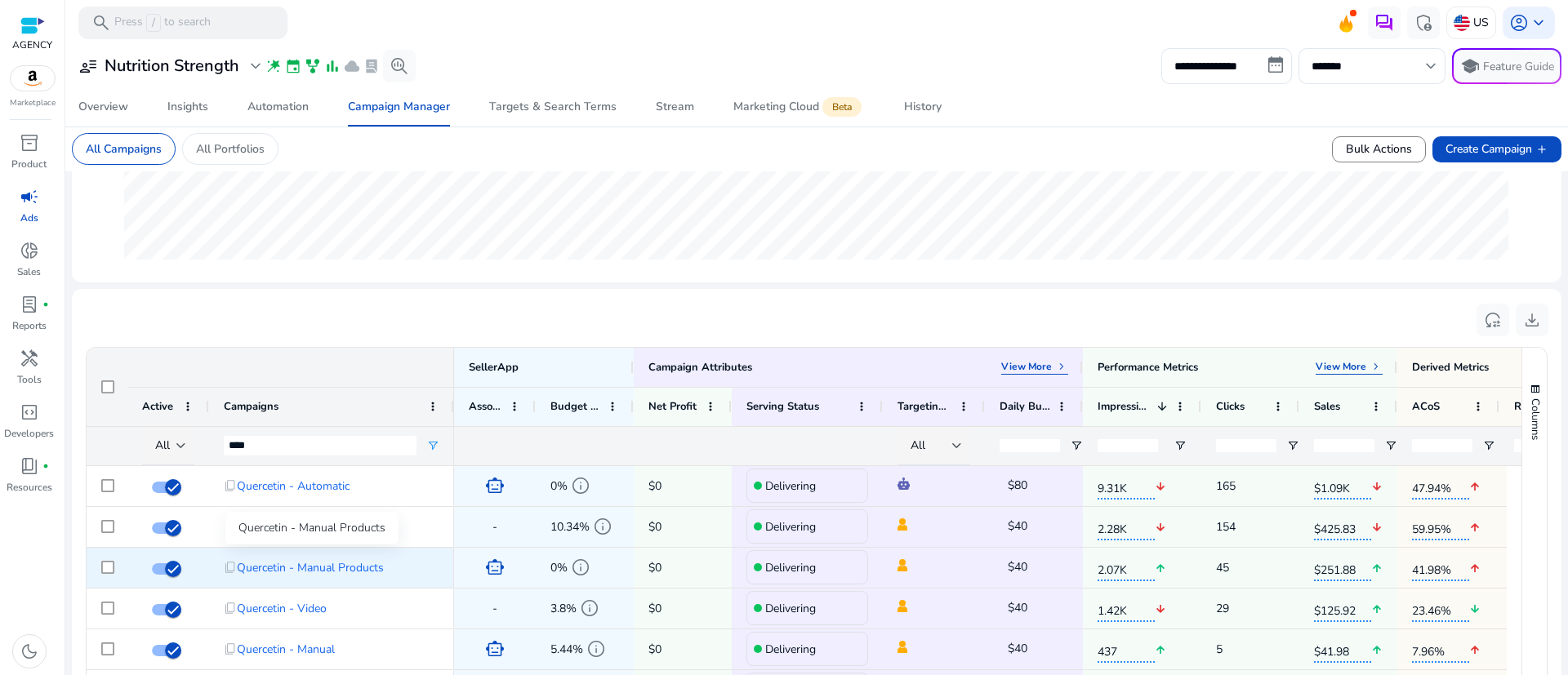
scroll to position [45, 0]
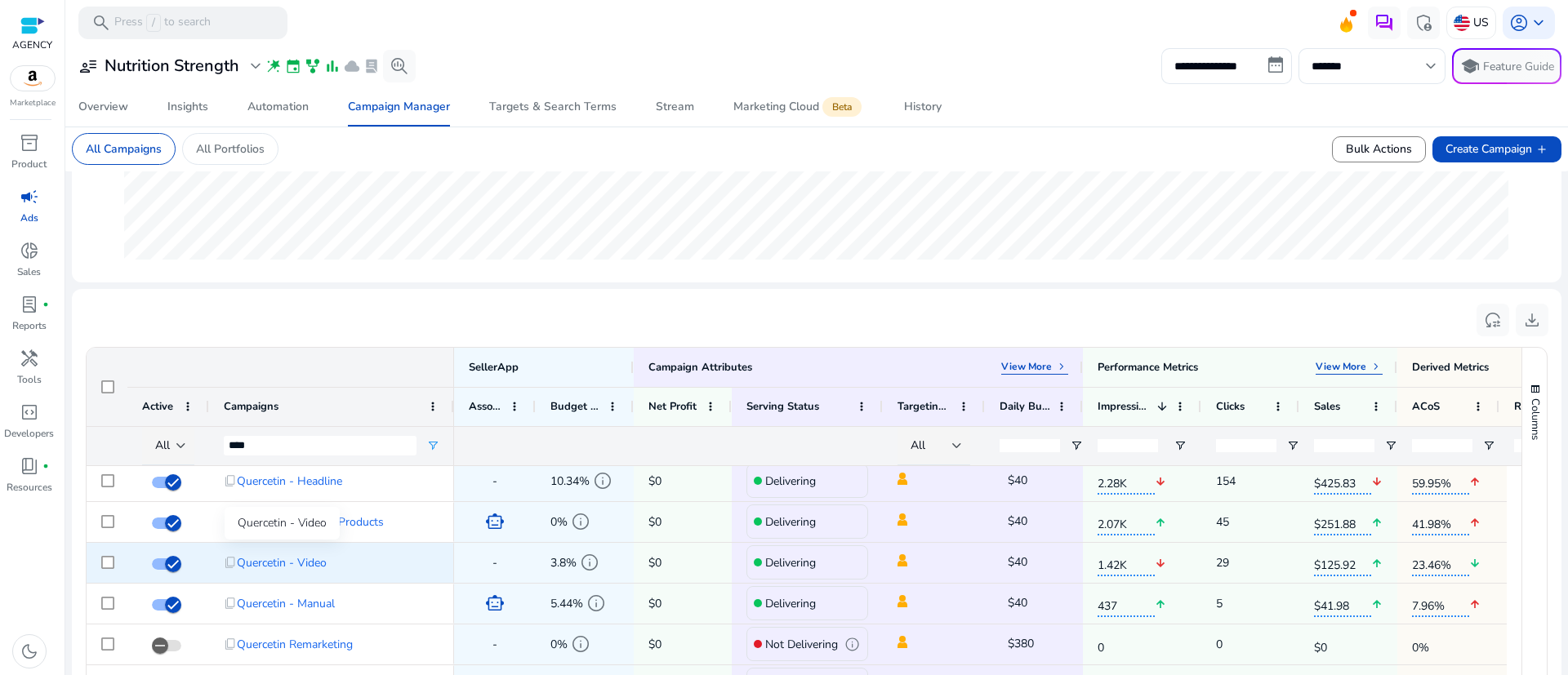
click at [260, 560] on span "Quercetin - Video" at bounding box center [281, 562] width 90 height 33
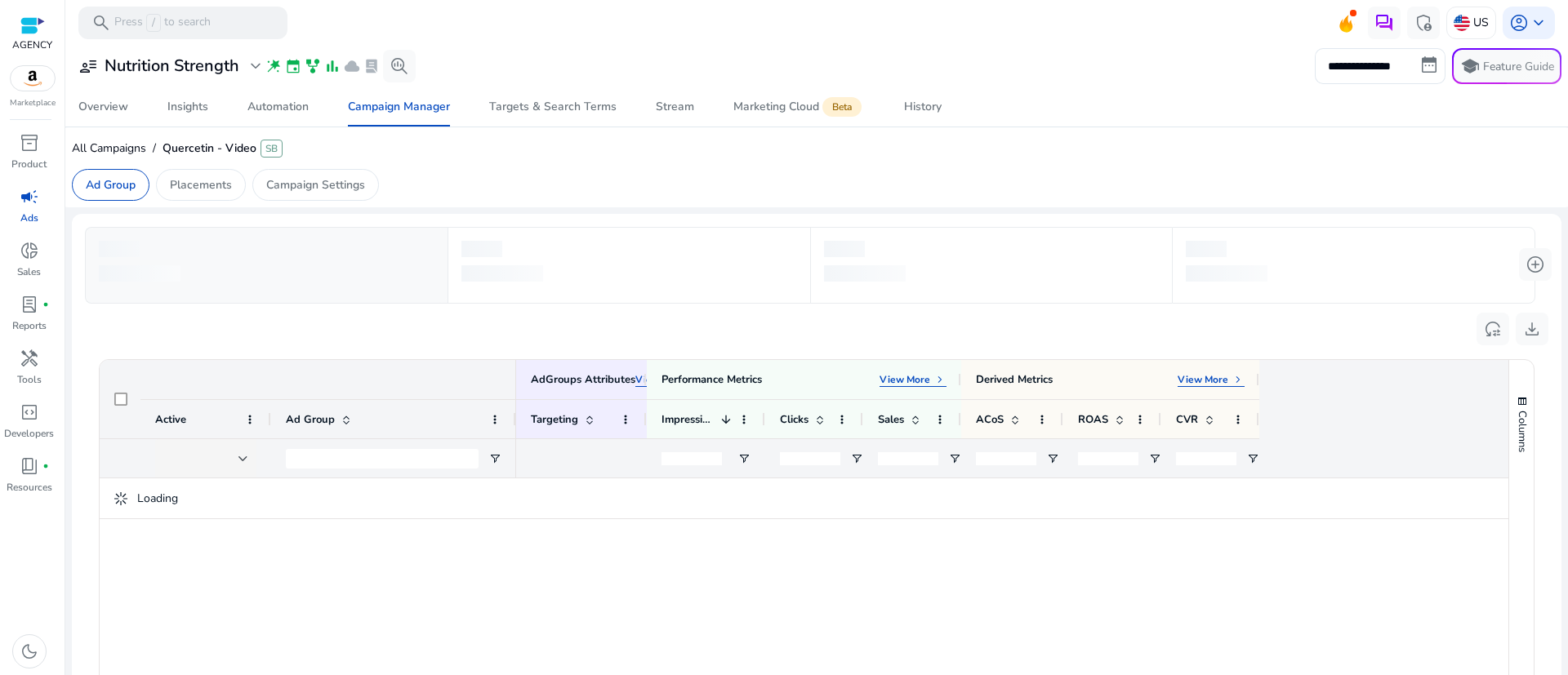
click at [263, 596] on div "Loading" at bounding box center [804, 667] width 1408 height 377
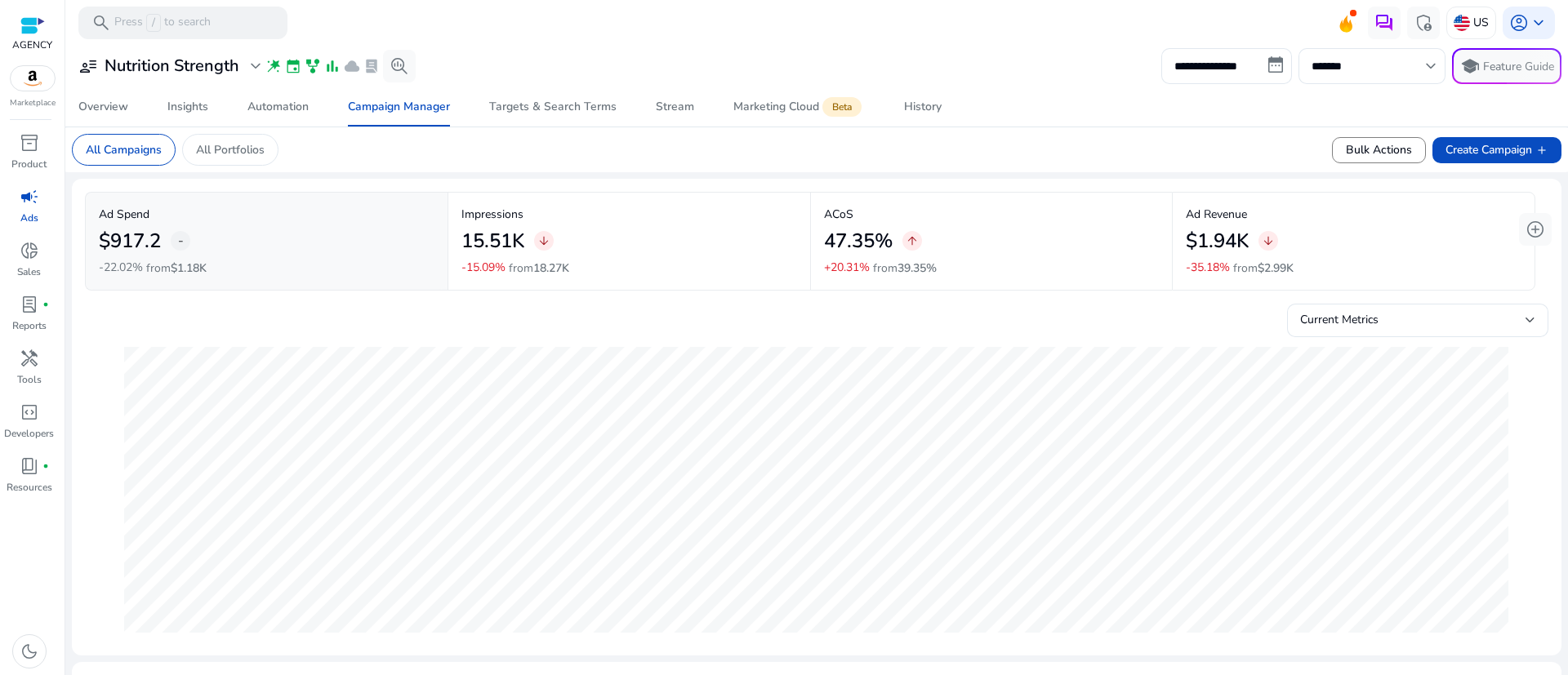
scroll to position [368, 0]
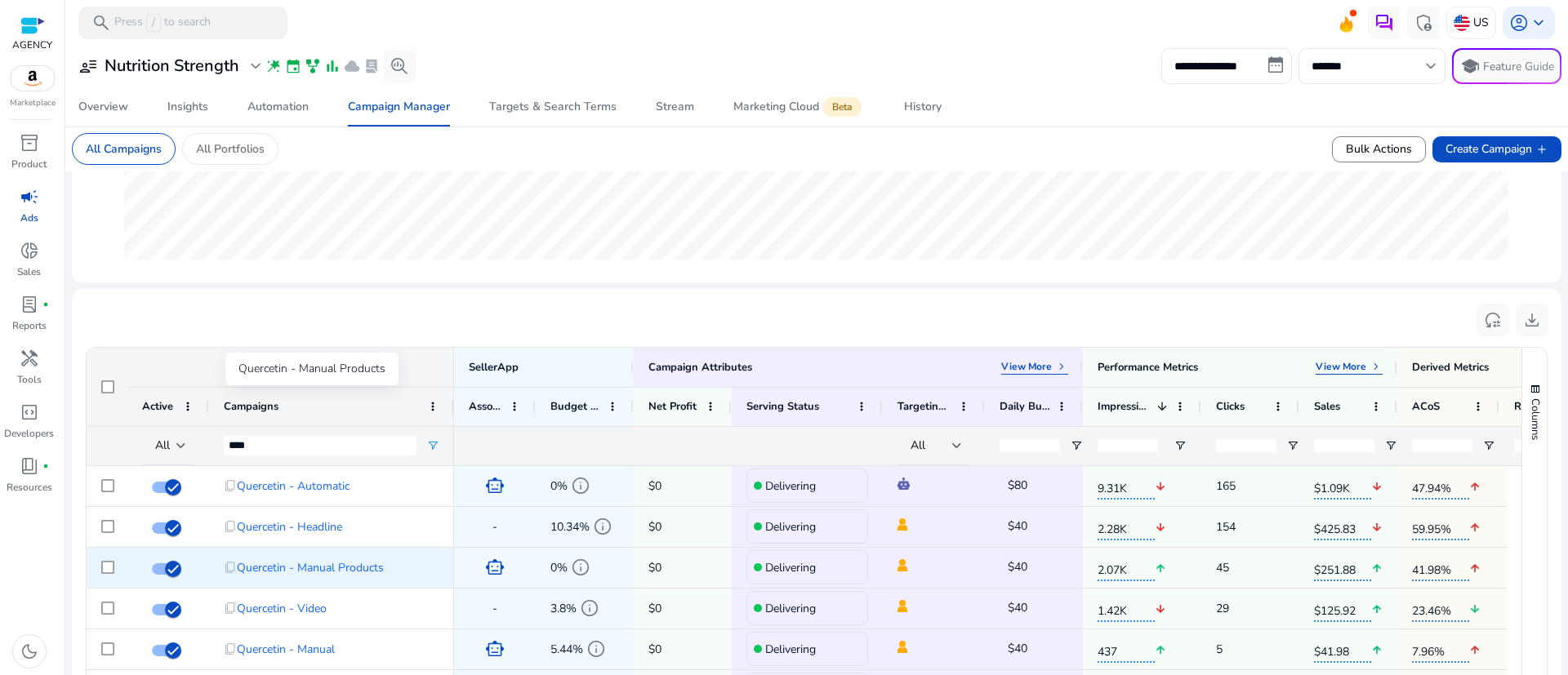
scroll to position [602, 0]
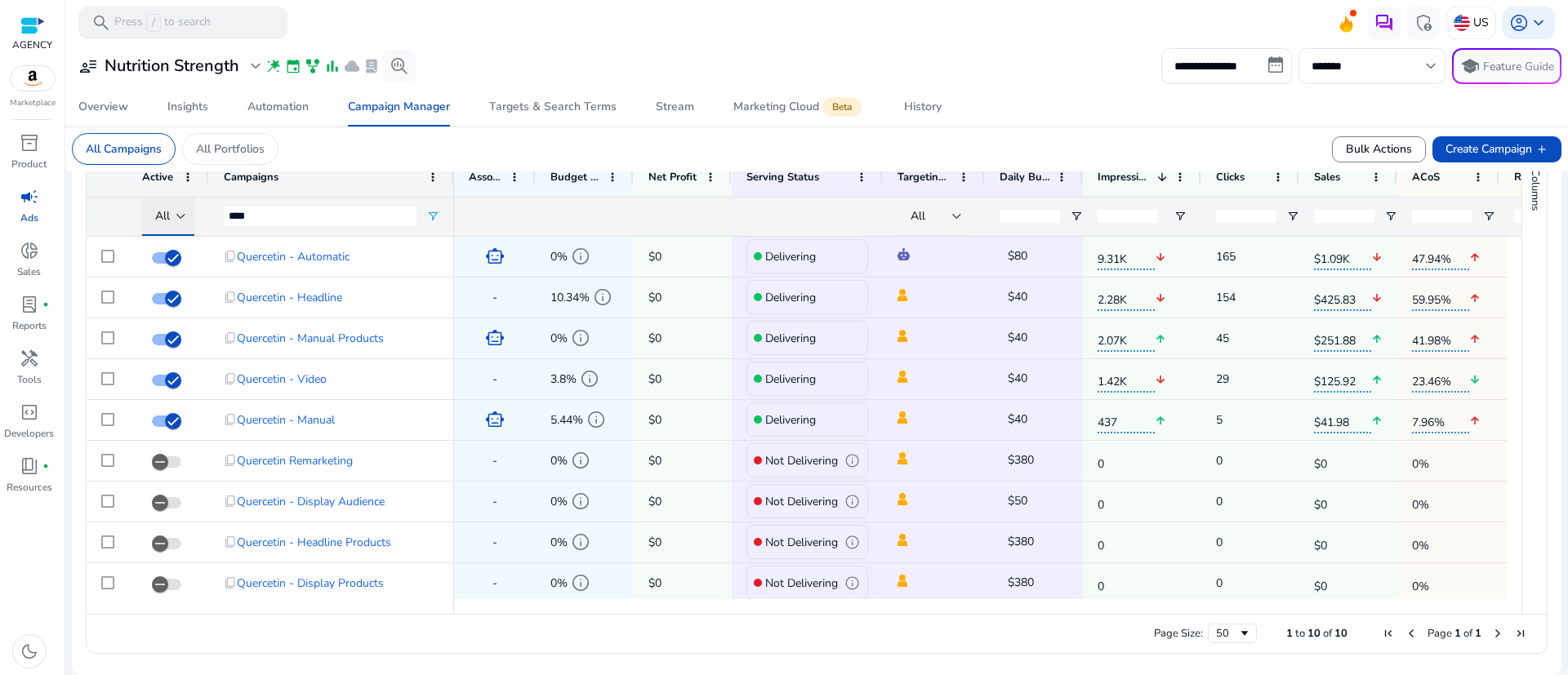
click at [169, 214] on span "All" at bounding box center [163, 215] width 15 height 16
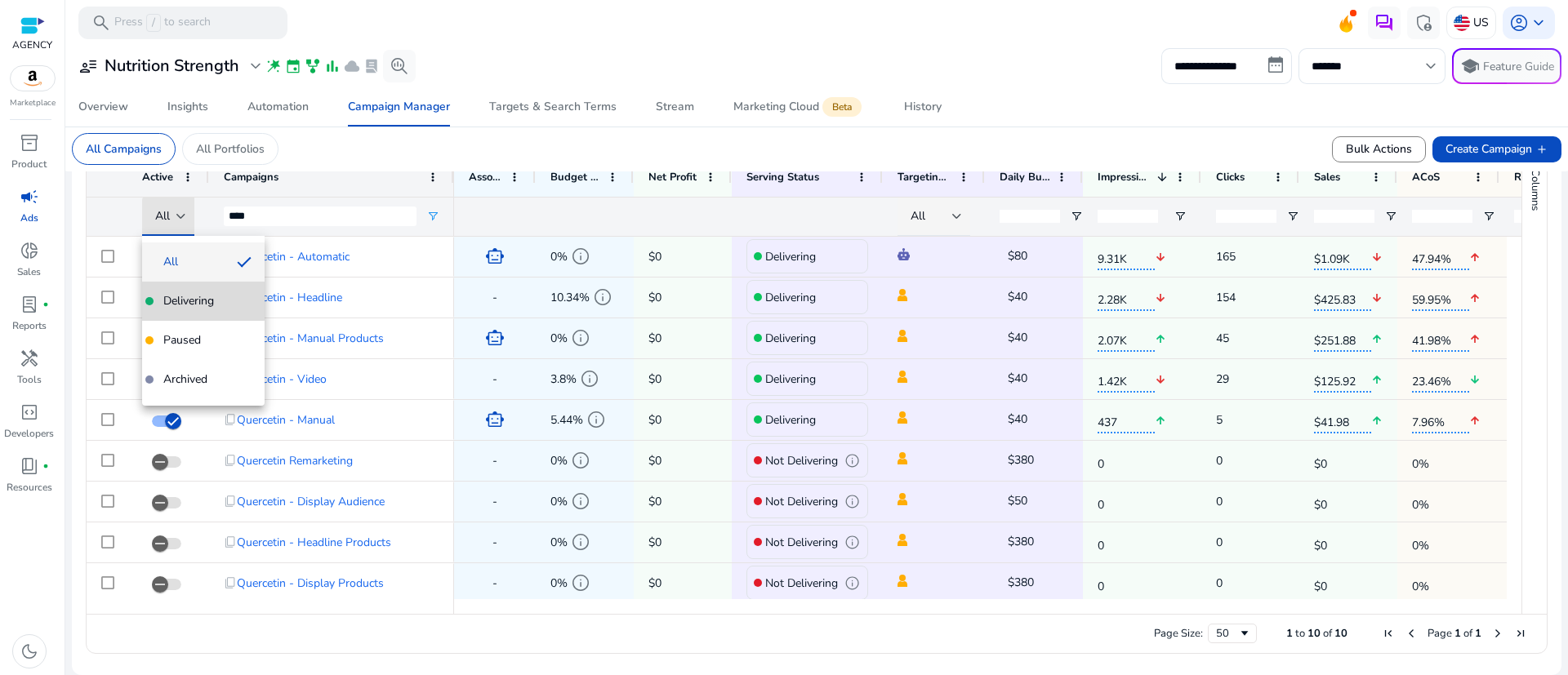
click at [191, 298] on span "Delivering" at bounding box center [188, 301] width 51 height 17
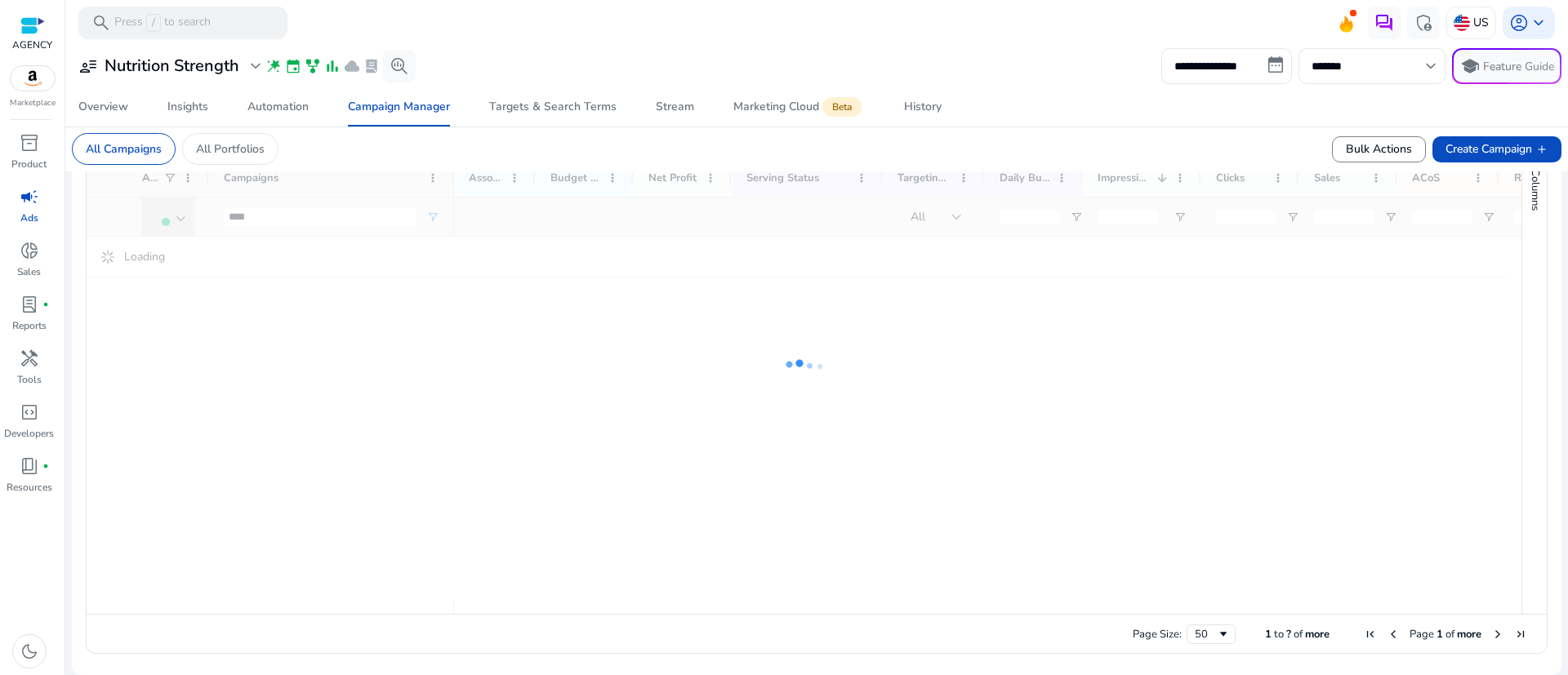
scroll to position [597, 0]
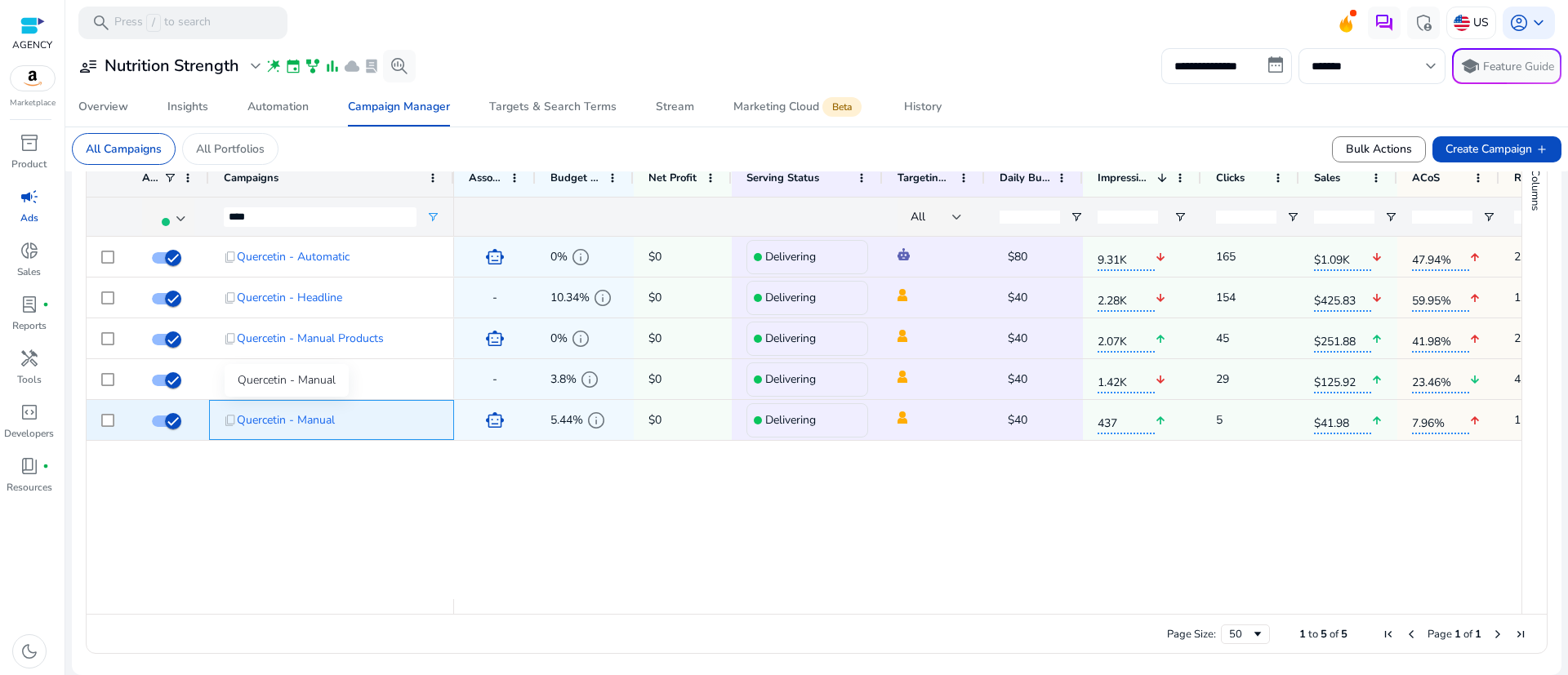
click at [305, 423] on span "Quercetin - Manual" at bounding box center [286, 420] width 98 height 33
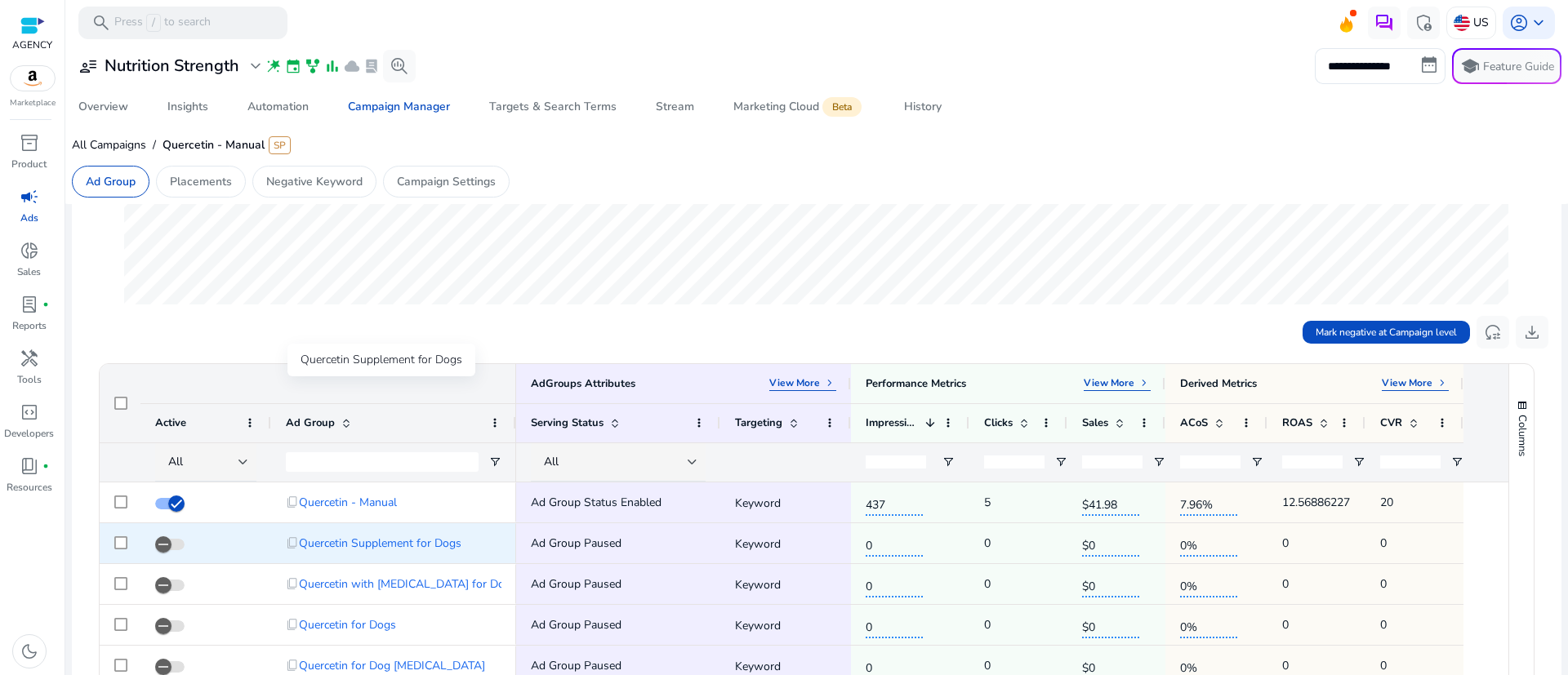
scroll to position [489, 0]
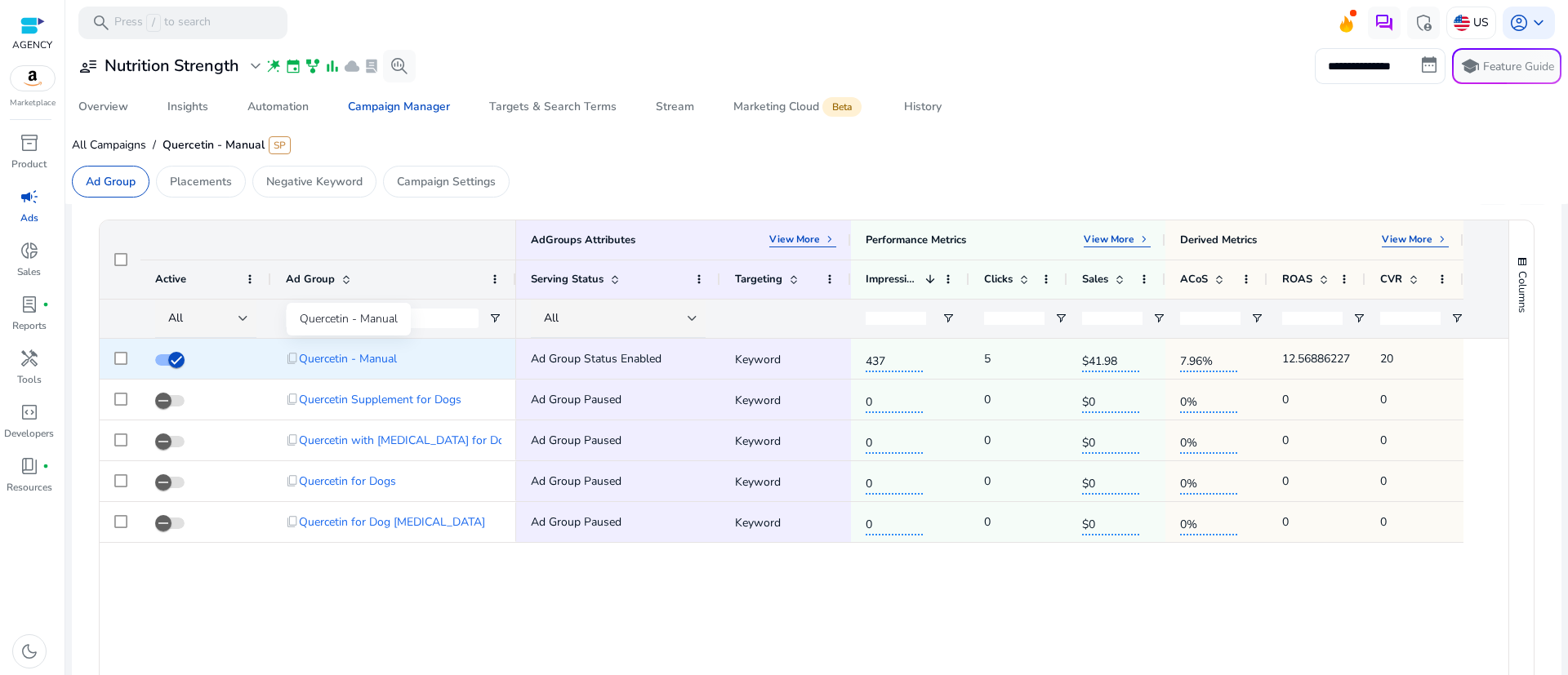
click at [327, 361] on span "Quercetin - Manual" at bounding box center [347, 358] width 98 height 33
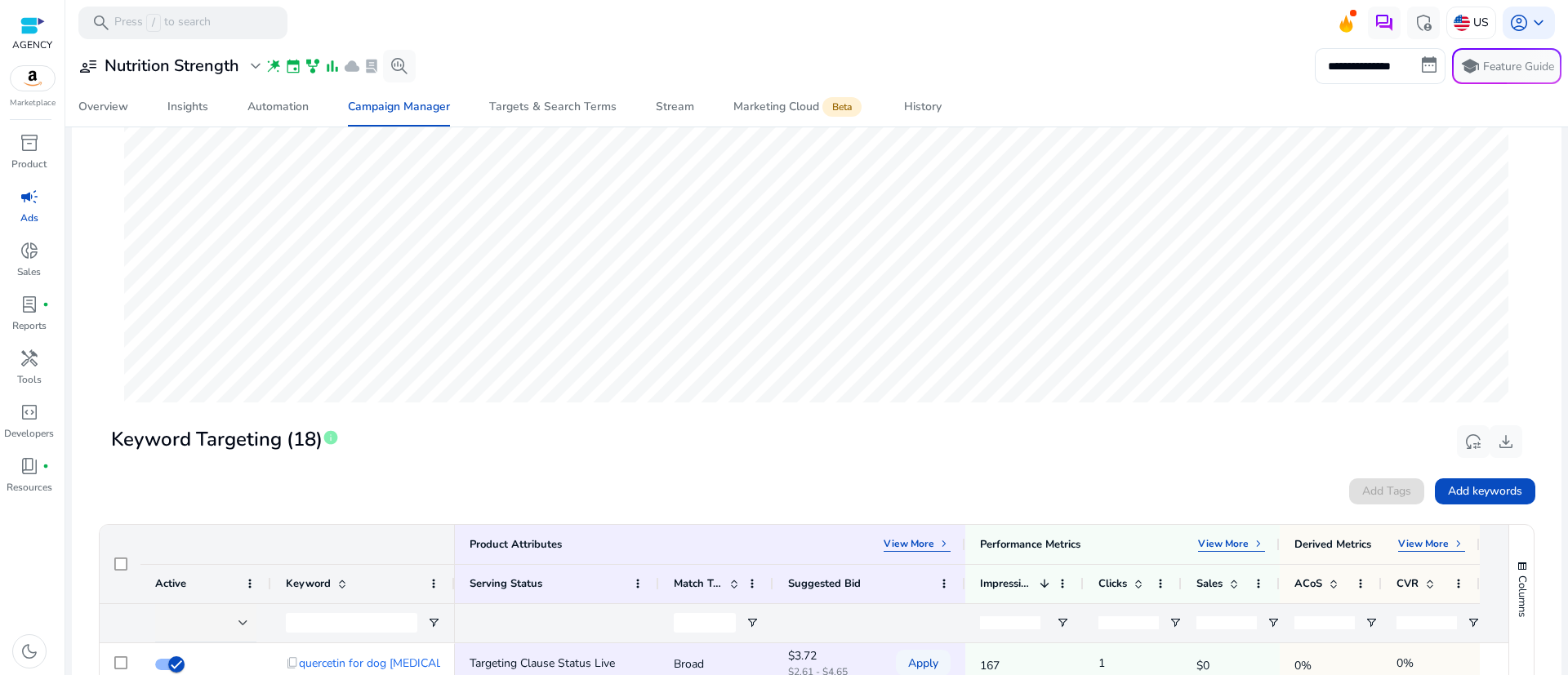
scroll to position [489, 0]
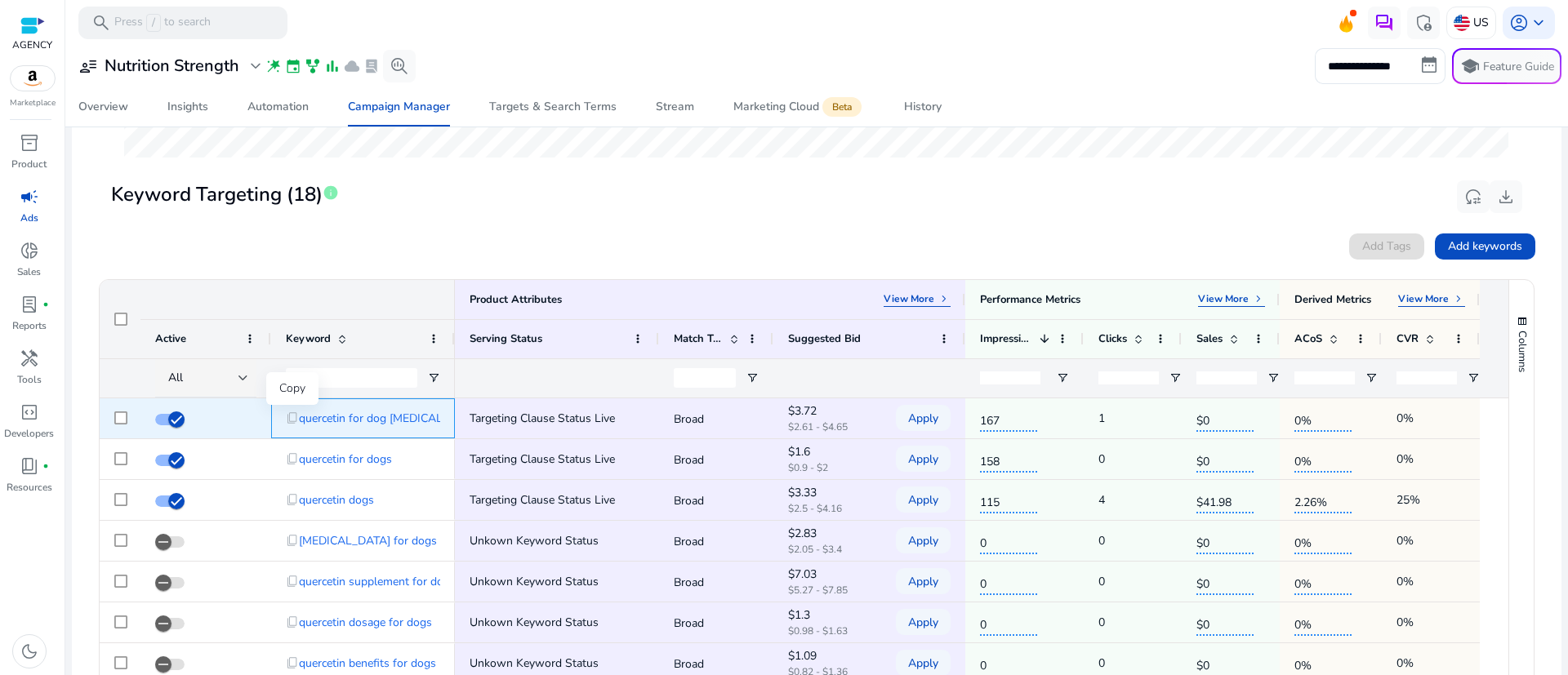
click at [292, 419] on span "content_copy" at bounding box center [292, 417] width 13 height 13
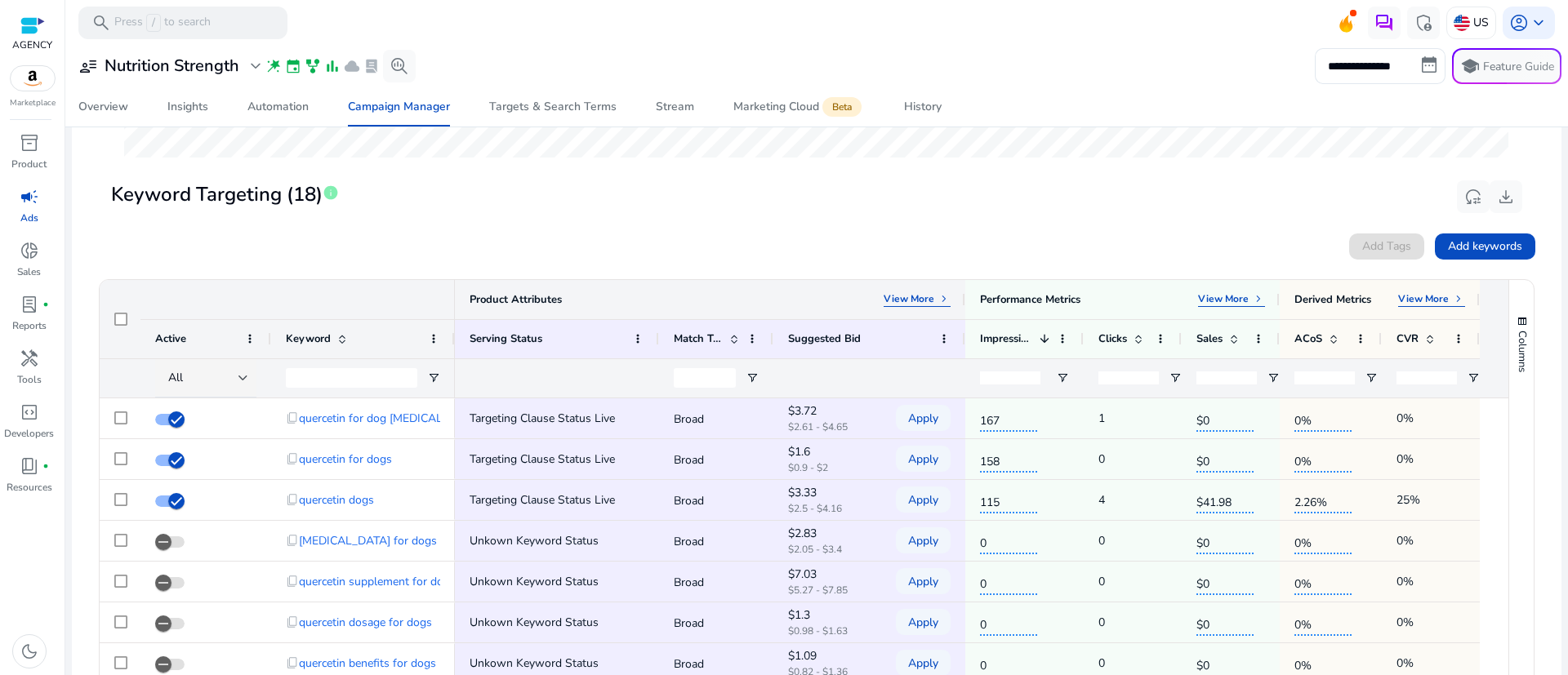
click at [917, 303] on p "View More" at bounding box center [908, 298] width 51 height 13
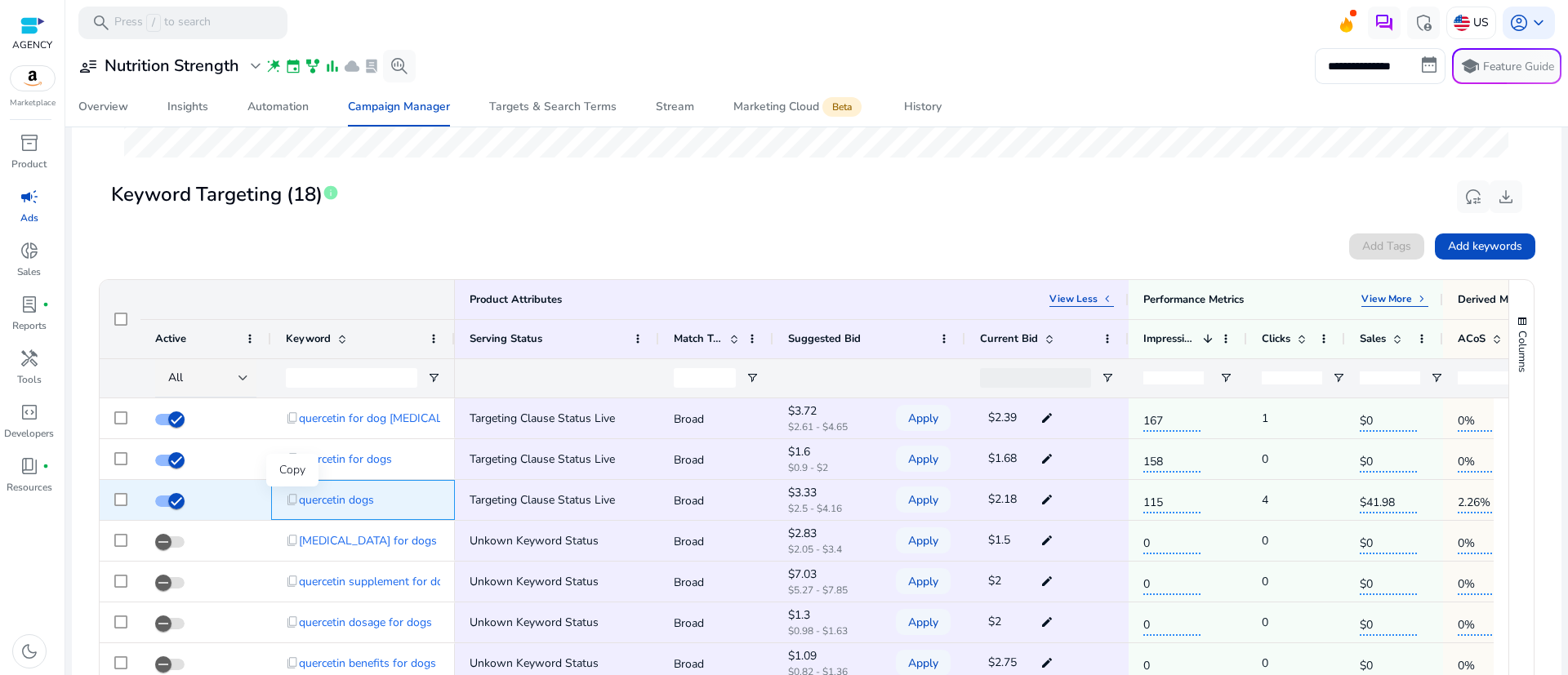
click at [296, 497] on span "content_copy" at bounding box center [292, 500] width 13 height 13
click at [291, 499] on span "content_copy" at bounding box center [292, 500] width 13 height 13
click at [294, 495] on span "content_copy" at bounding box center [292, 500] width 13 height 13
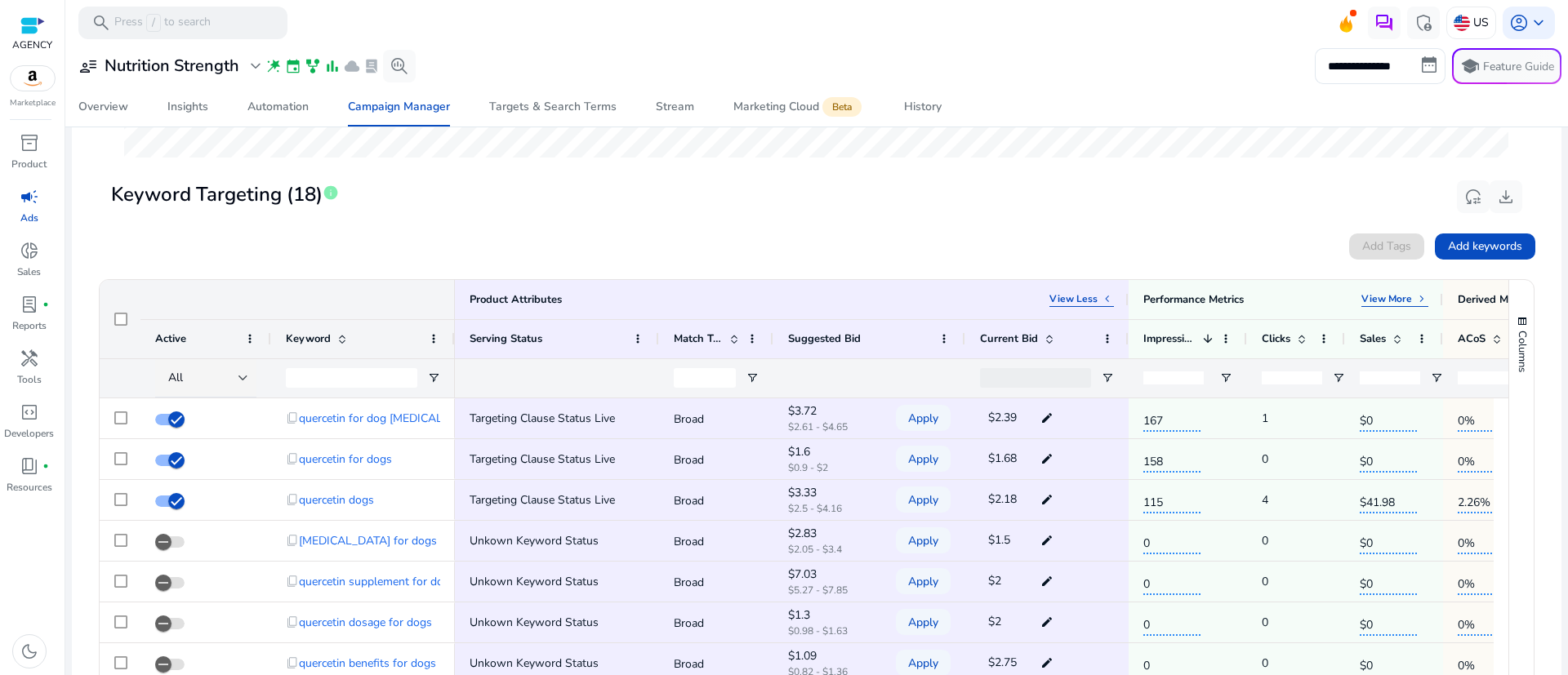
scroll to position [612, 0]
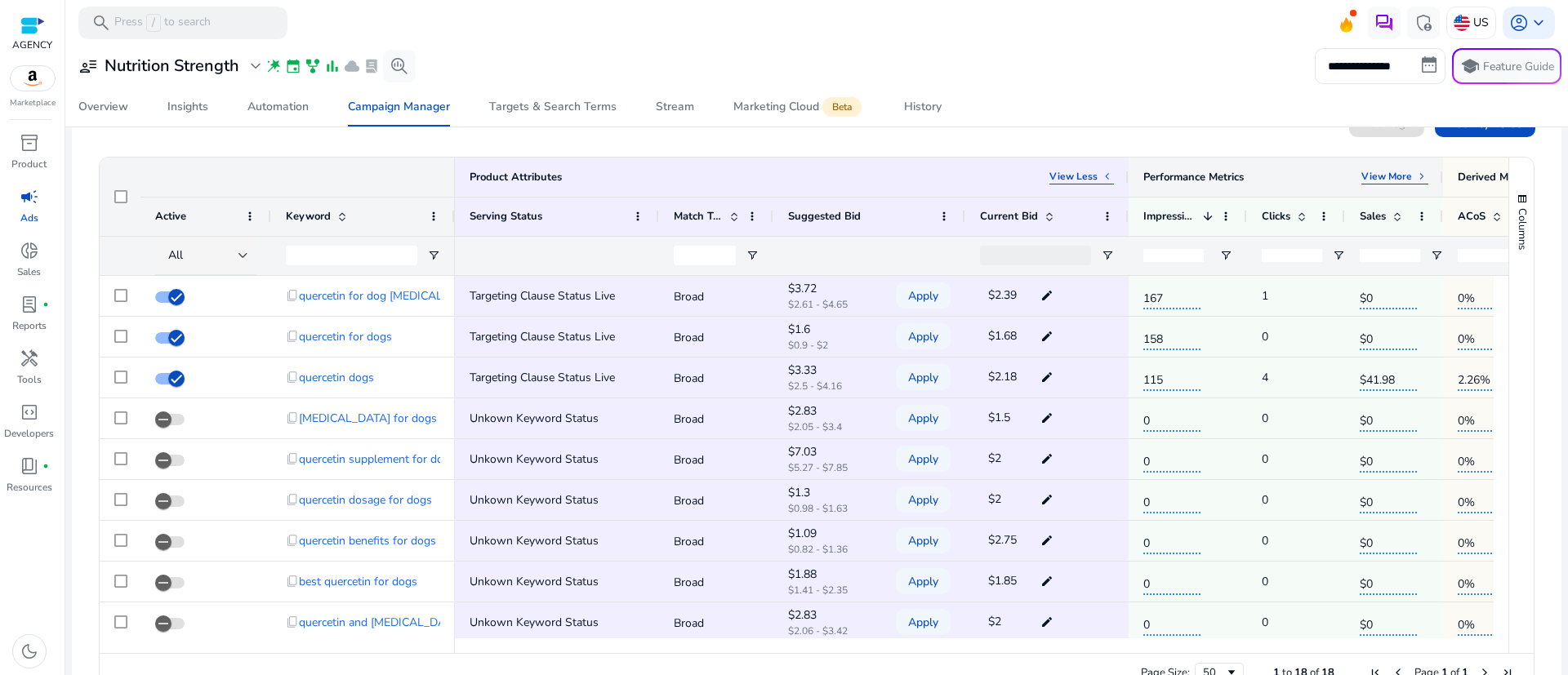
click at [1387, 179] on p "View More" at bounding box center [1386, 176] width 51 height 13
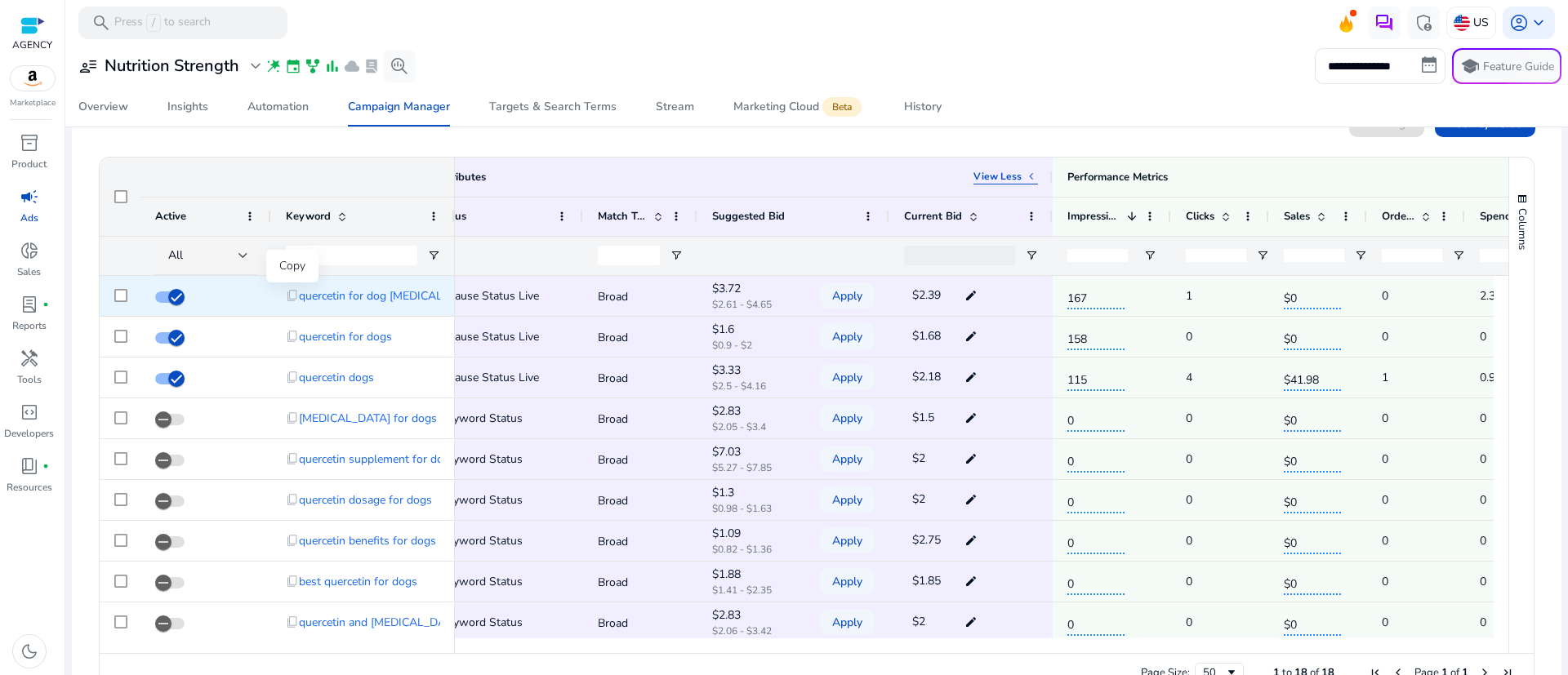
click at [291, 295] on span "content_copy" at bounding box center [292, 295] width 13 height 13
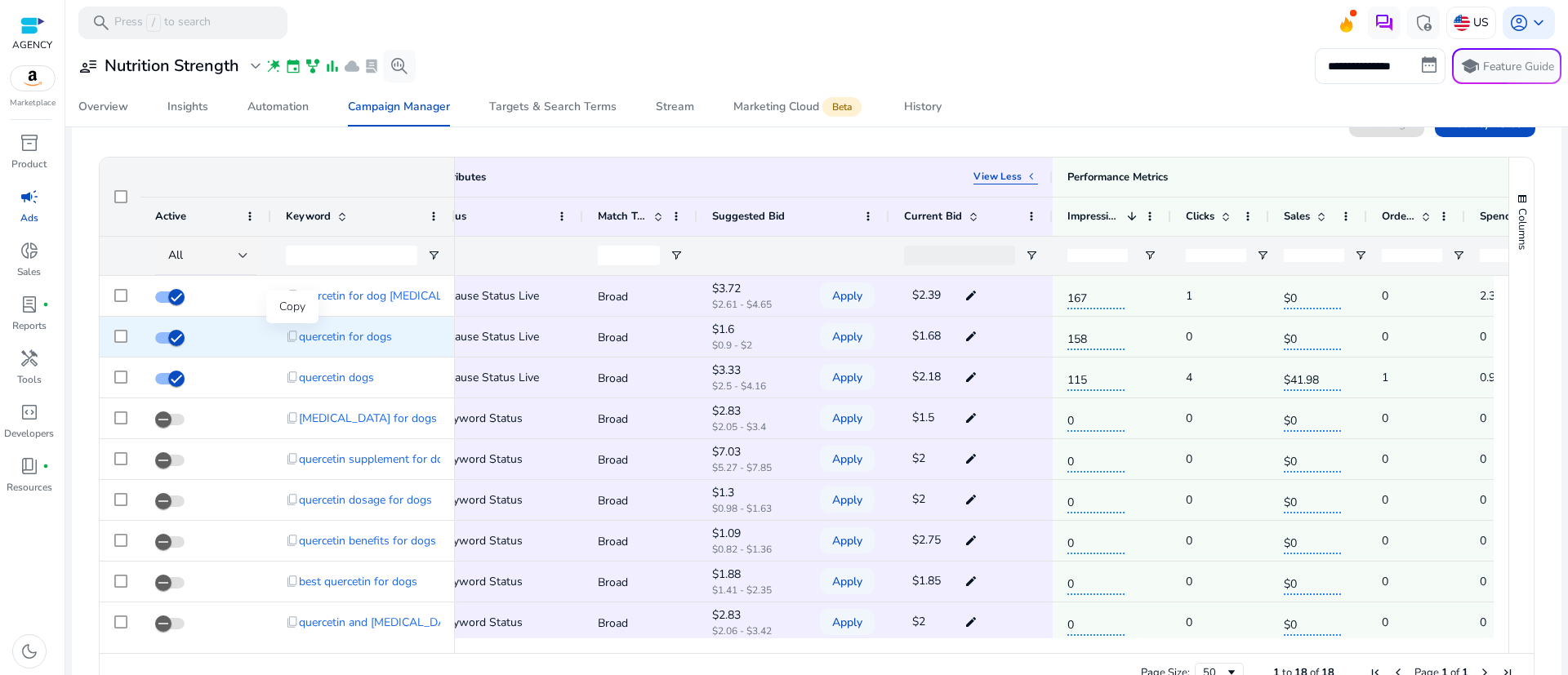
click at [292, 336] on span "content_copy" at bounding box center [292, 336] width 13 height 13
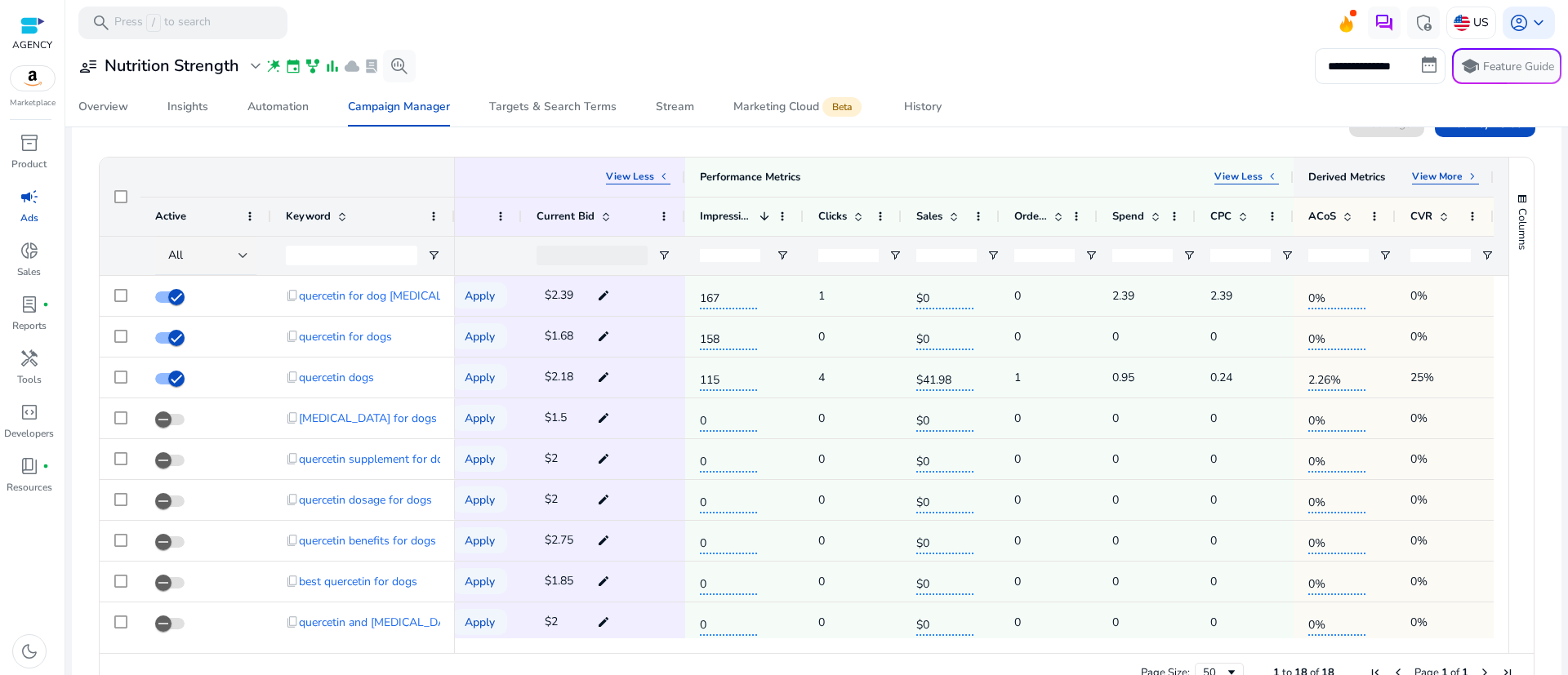
scroll to position [245, 0]
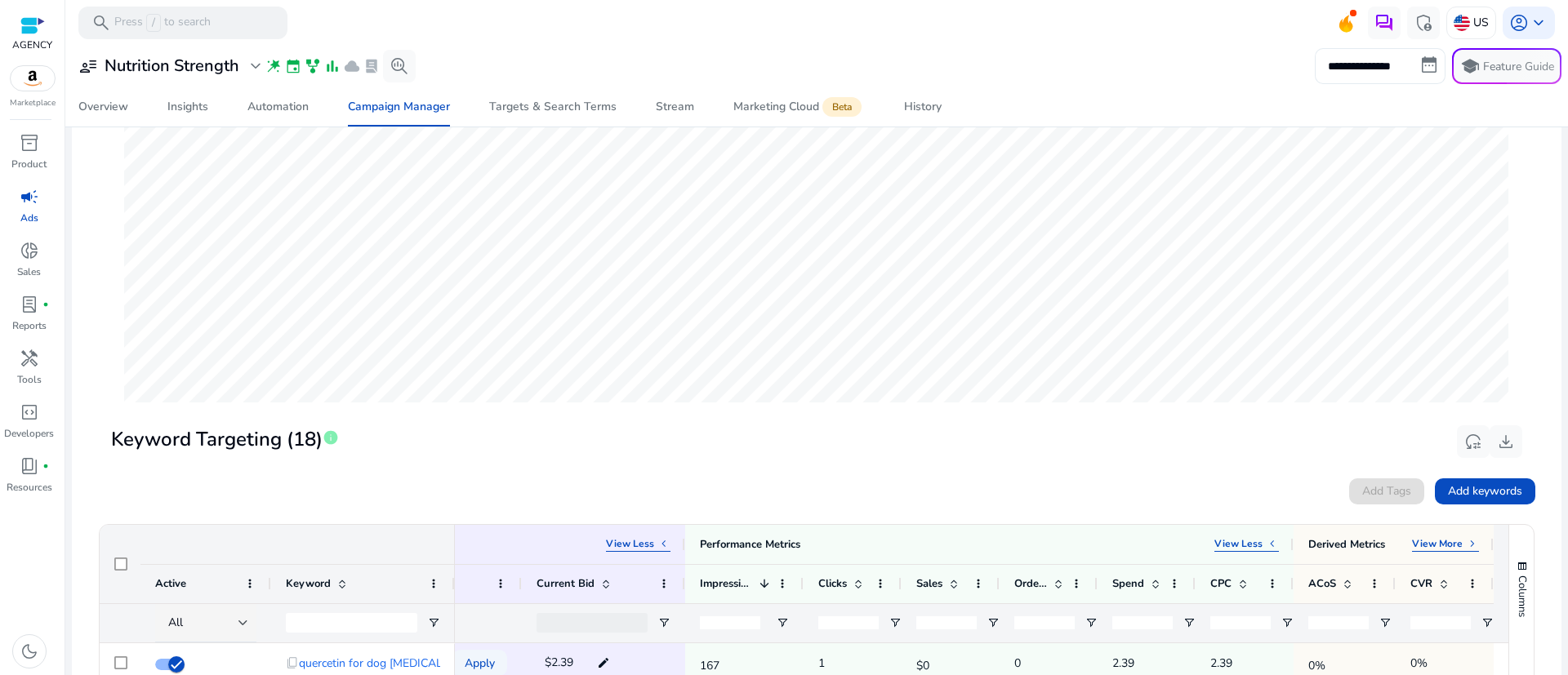
click at [1395, 54] on input "**********" at bounding box center [1380, 66] width 130 height 36
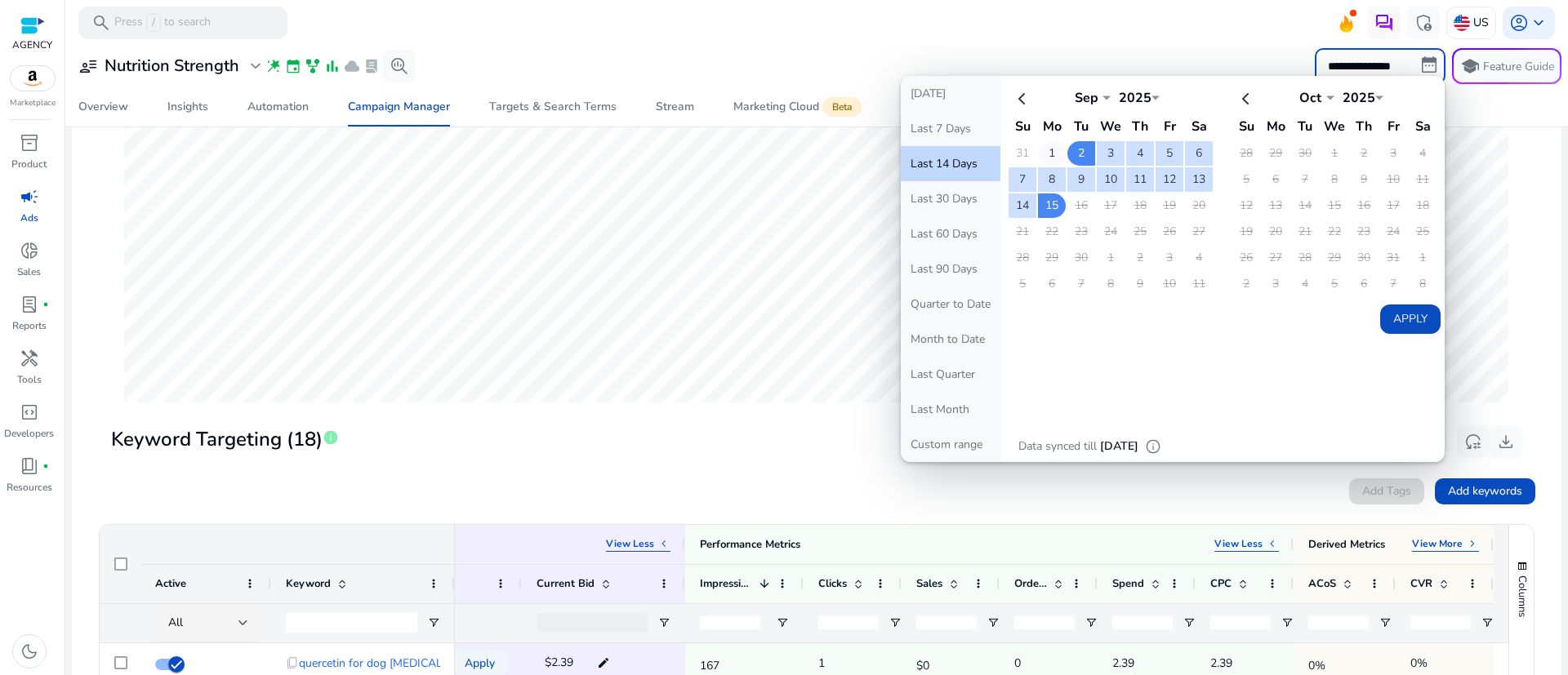
click at [1044, 148] on td "1" at bounding box center [1051, 153] width 28 height 25
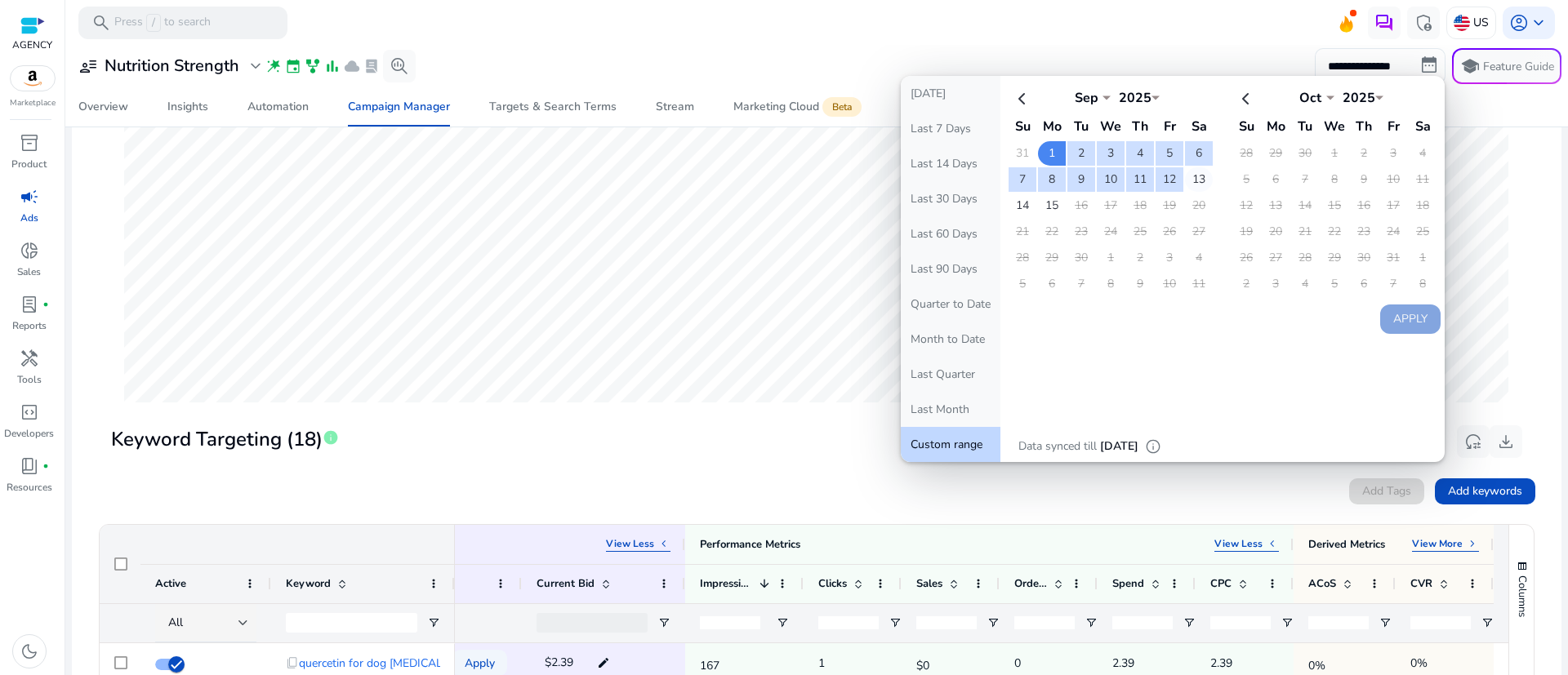
click at [1197, 179] on td "13" at bounding box center [1198, 179] width 28 height 25
click at [1407, 317] on button "Apply" at bounding box center [1410, 319] width 60 height 30
type input "**********"
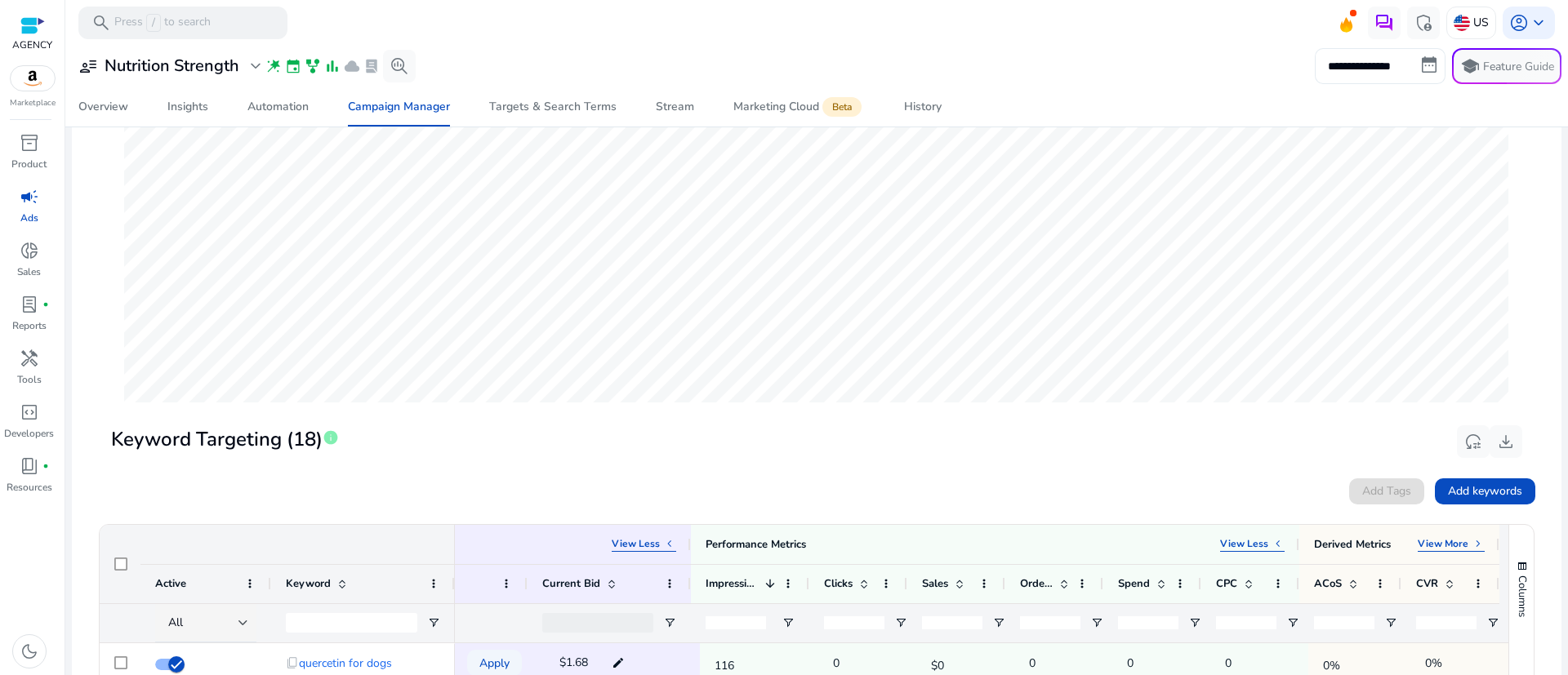
click at [1380, 71] on input "**********" at bounding box center [1380, 66] width 130 height 36
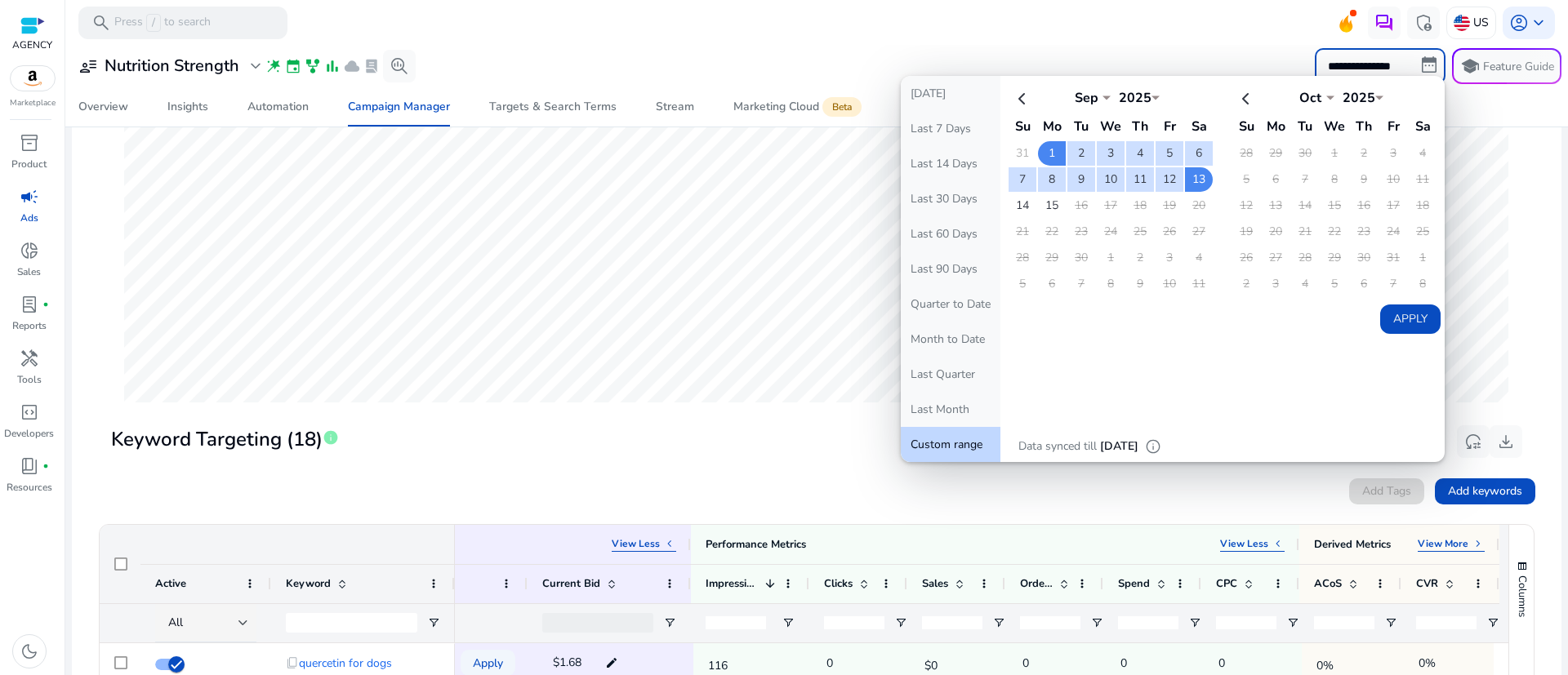
scroll to position [0, 435]
click at [1015, 102] on th at bounding box center [1022, 97] width 28 height 27
select select "*"
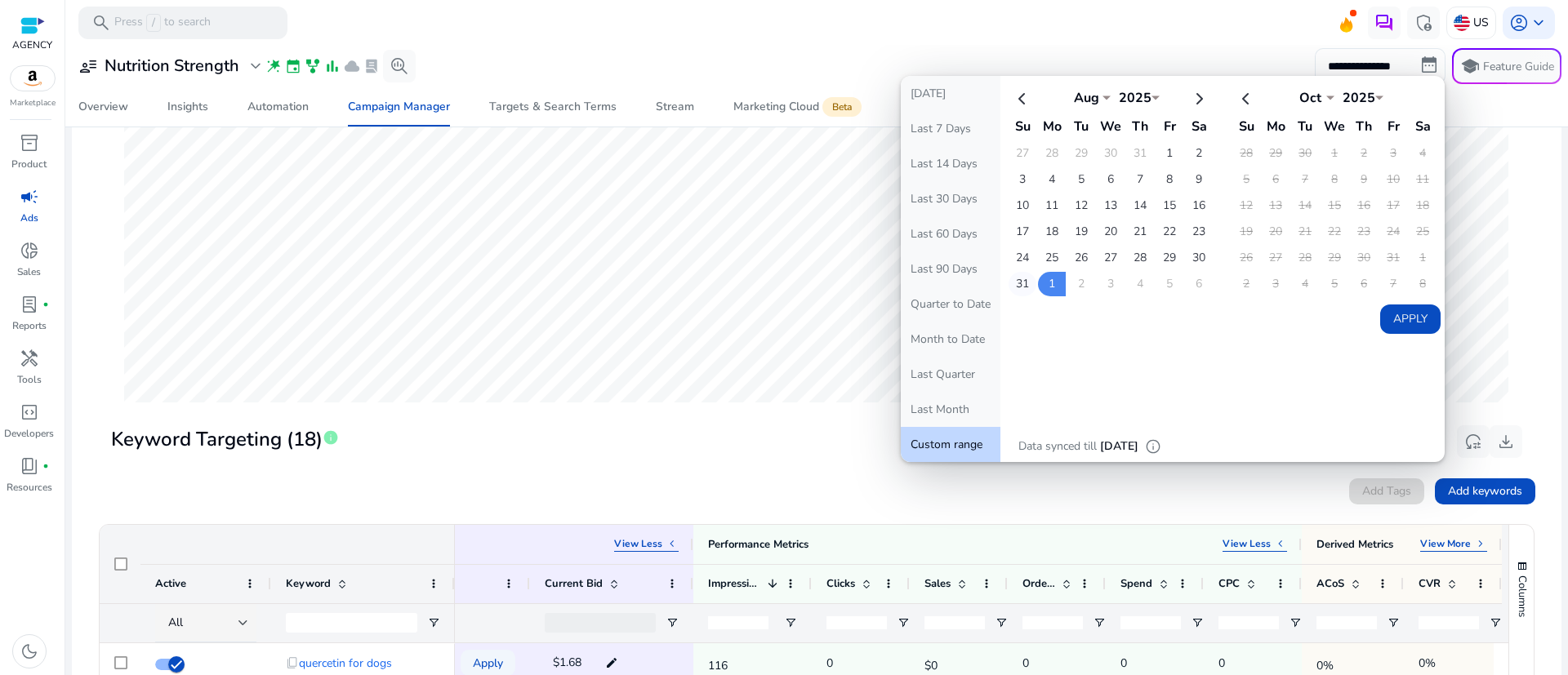
click at [1011, 282] on td "31" at bounding box center [1022, 283] width 28 height 25
click at [1242, 102] on th at bounding box center [1246, 97] width 28 height 27
select select "*"
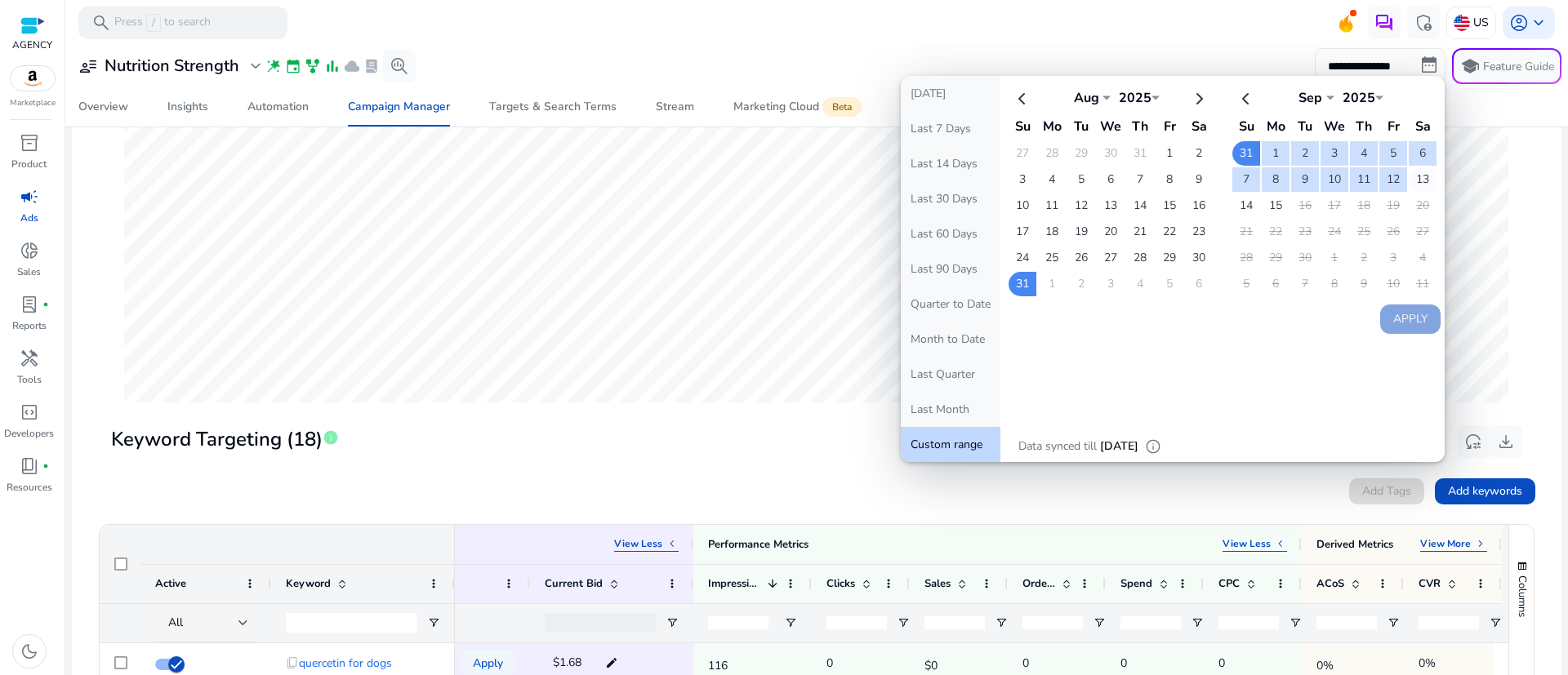
click at [1416, 175] on td "13" at bounding box center [1422, 179] width 28 height 25
click at [1413, 321] on button "Apply" at bounding box center [1410, 319] width 60 height 30
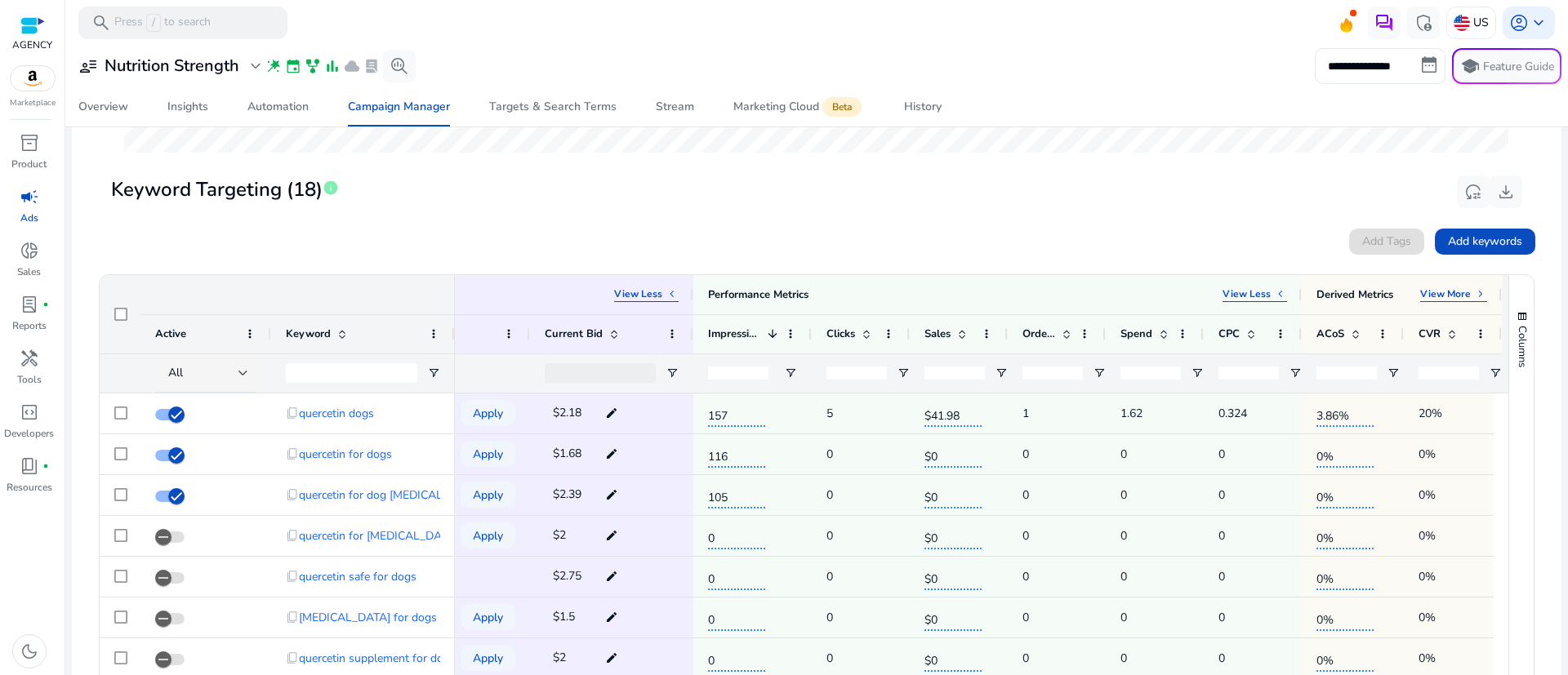
scroll to position [617, 0]
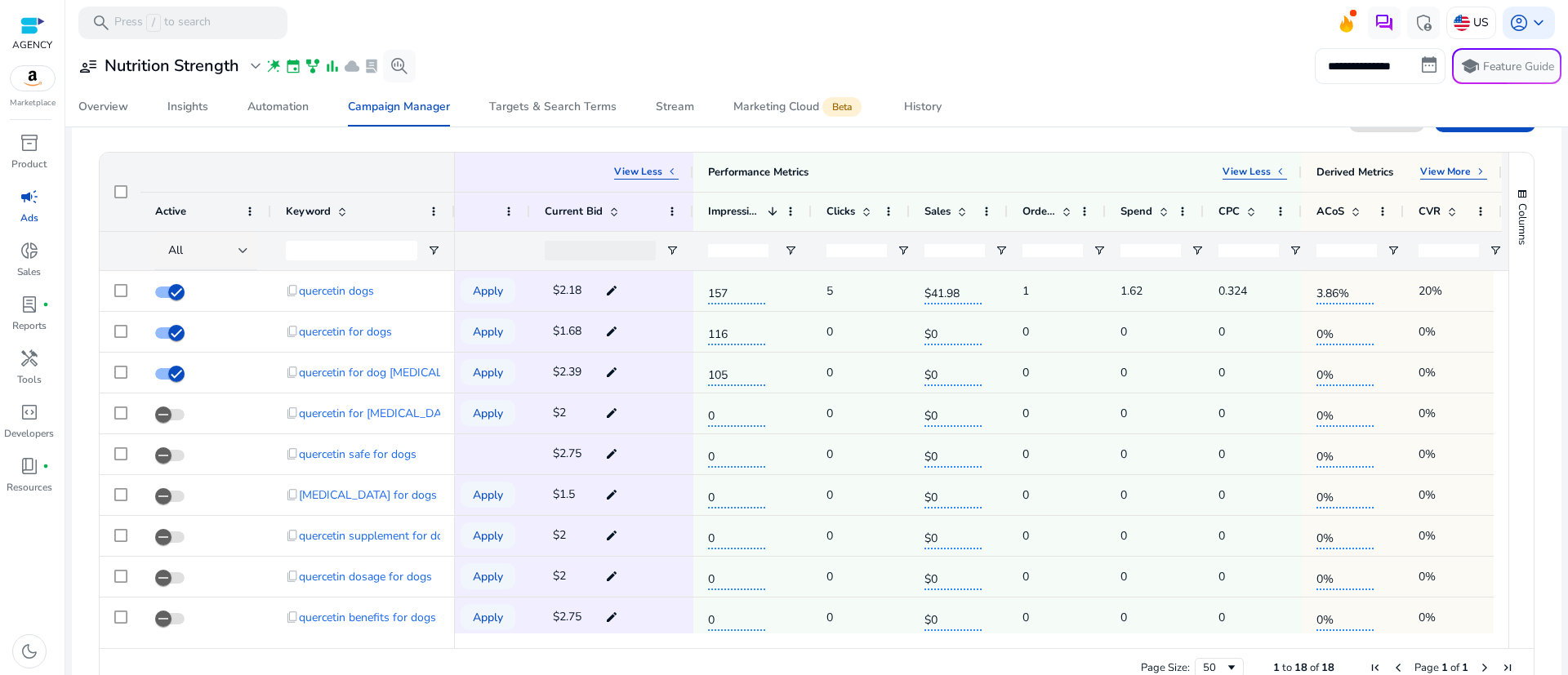
click at [1344, 69] on input "**********" at bounding box center [1380, 66] width 130 height 36
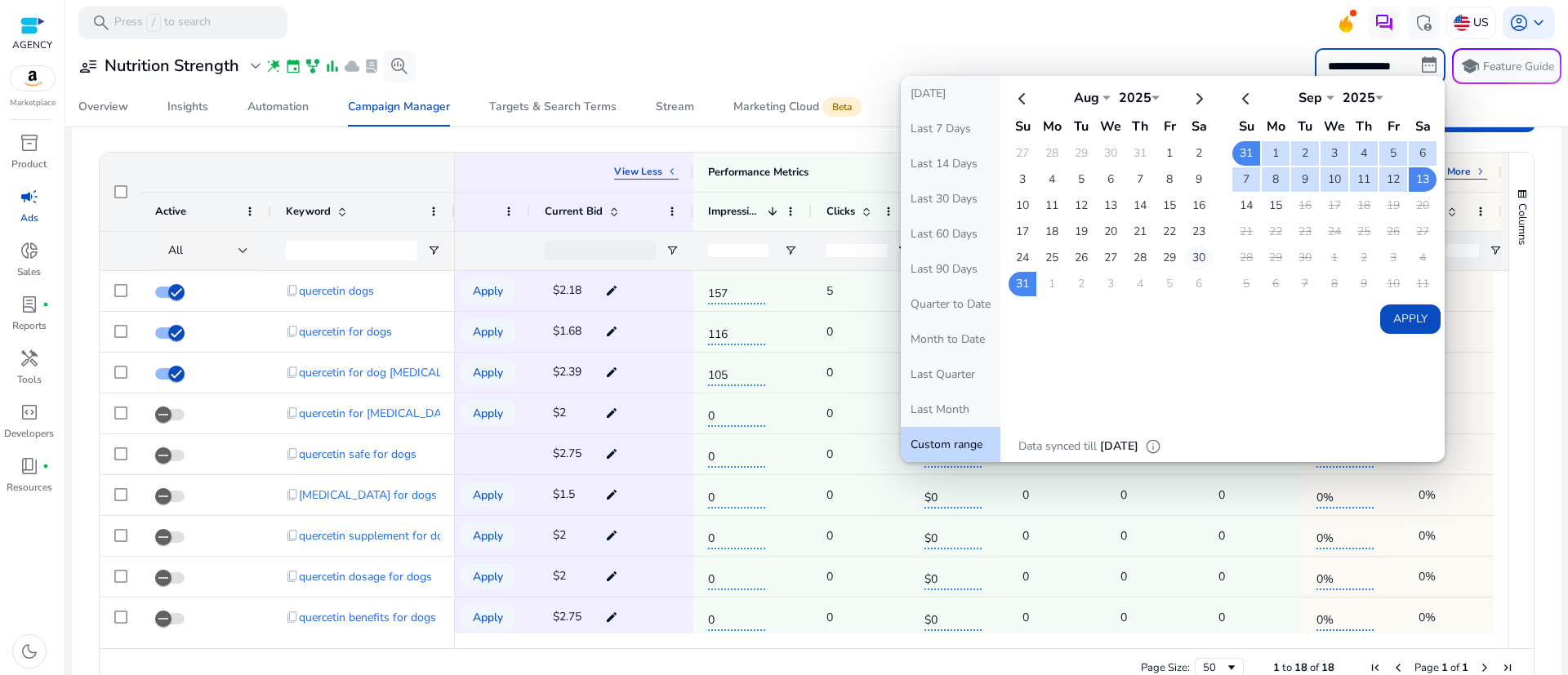
click at [1188, 256] on td "30" at bounding box center [1198, 258] width 28 height 25
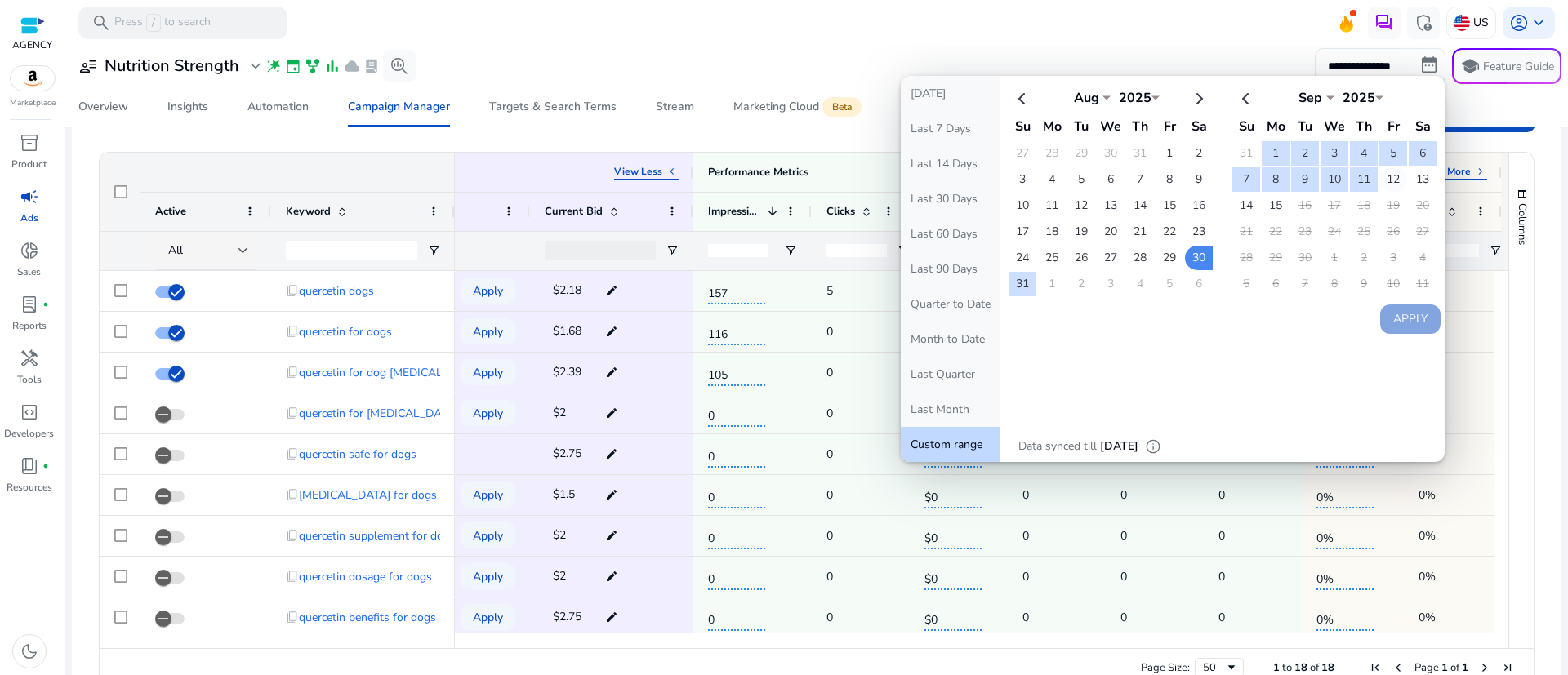
click at [1392, 175] on td "12" at bounding box center [1393, 179] width 28 height 25
click at [1427, 323] on button "Apply" at bounding box center [1410, 319] width 60 height 30
type input "**********"
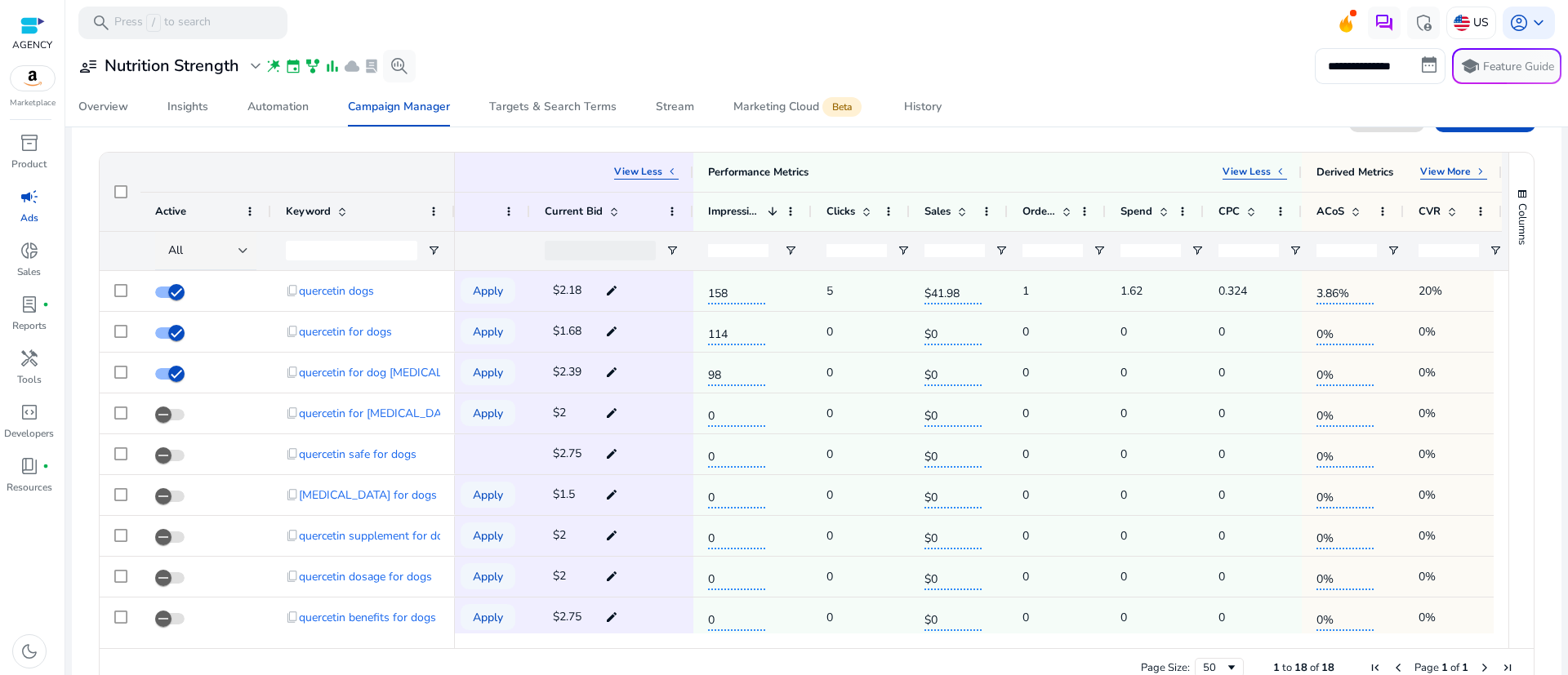
drag, startPoint x: 1026, startPoint y: 648, endPoint x: 1202, endPoint y: 644, distance: 176.0
click at [1202, 644] on div "Drag here to set row groups Drag here to set column labels Product Attributes V…" at bounding box center [817, 419] width 1436 height 536
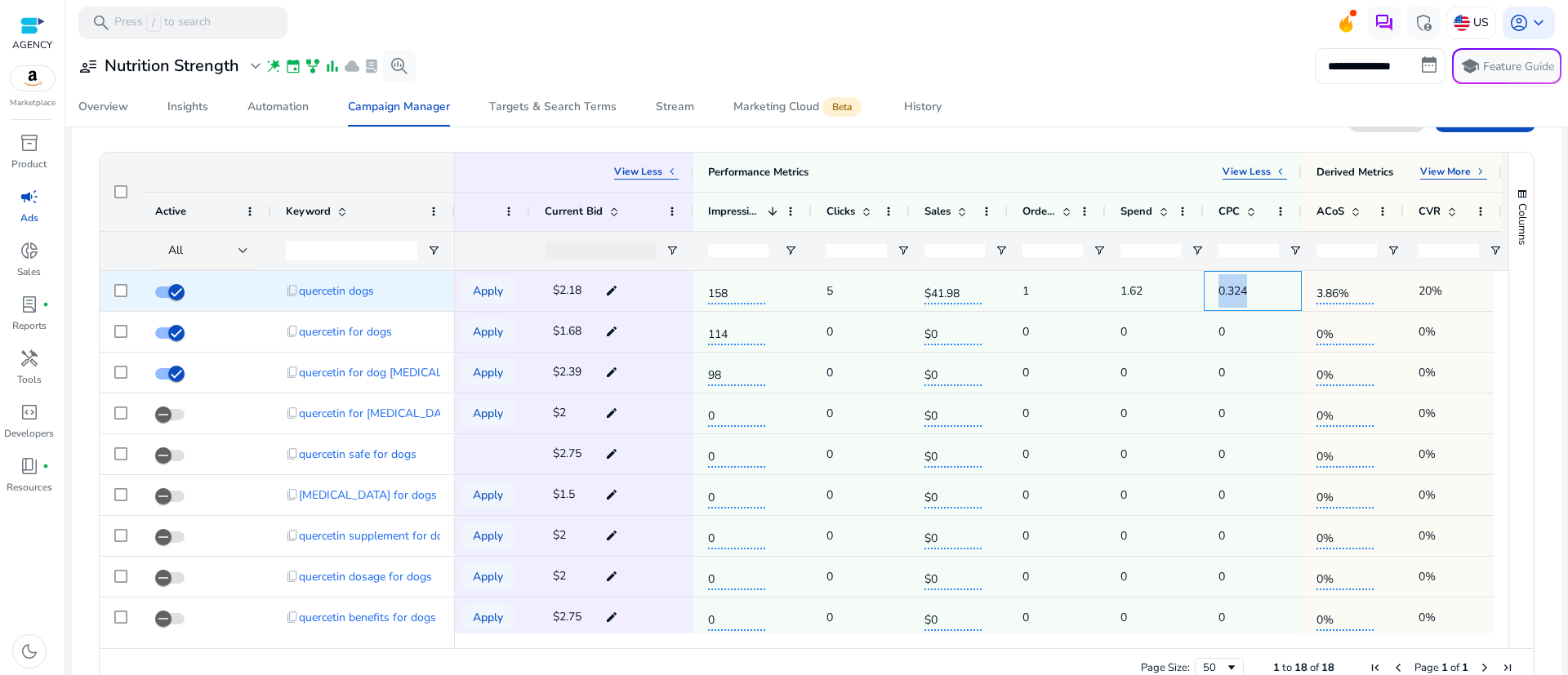
drag, startPoint x: 1267, startPoint y: 293, endPoint x: 1209, endPoint y: 294, distance: 58.0
click at [1209, 294] on div "0.324" at bounding box center [1253, 290] width 98 height 40
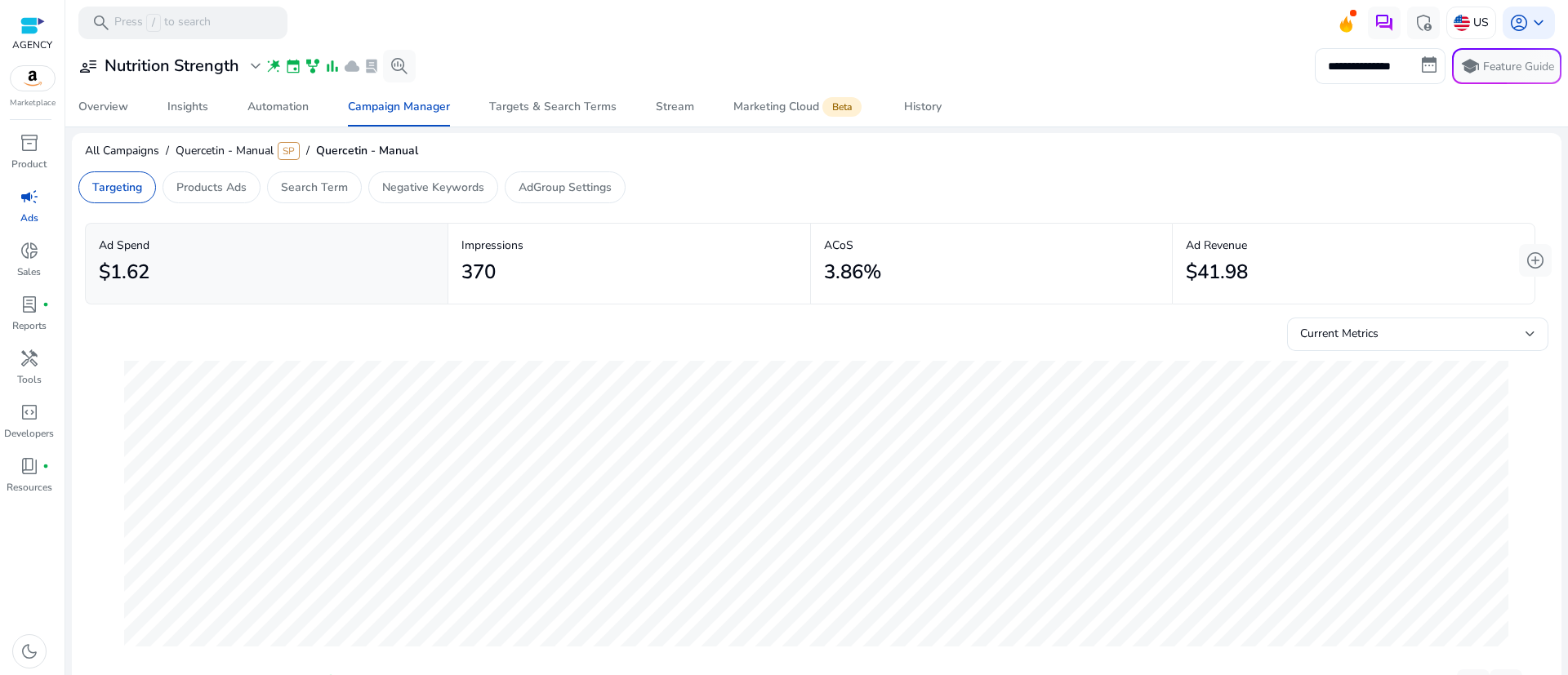
scroll to position [0, 0]
click at [542, 110] on div "Targets & Search Terms" at bounding box center [553, 107] width 128 height 11
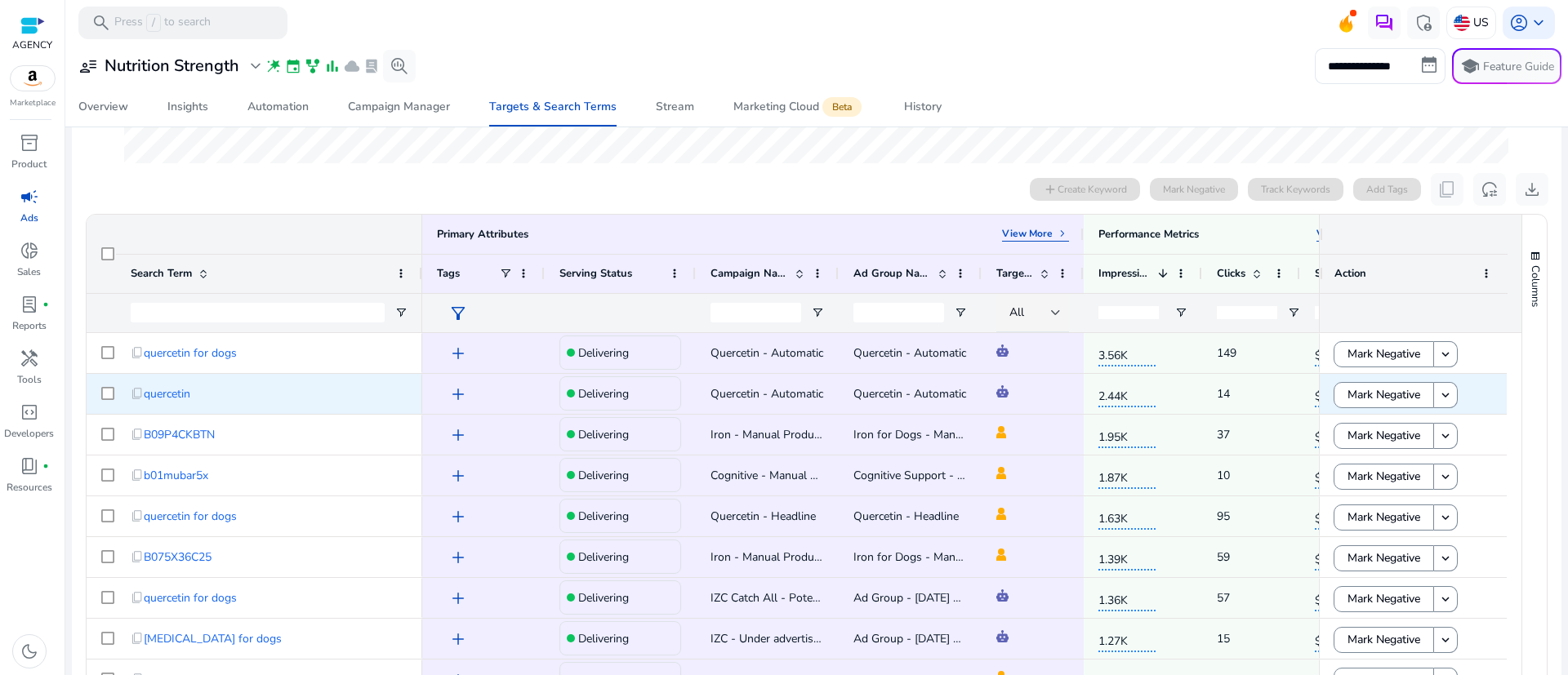
scroll to position [542, 0]
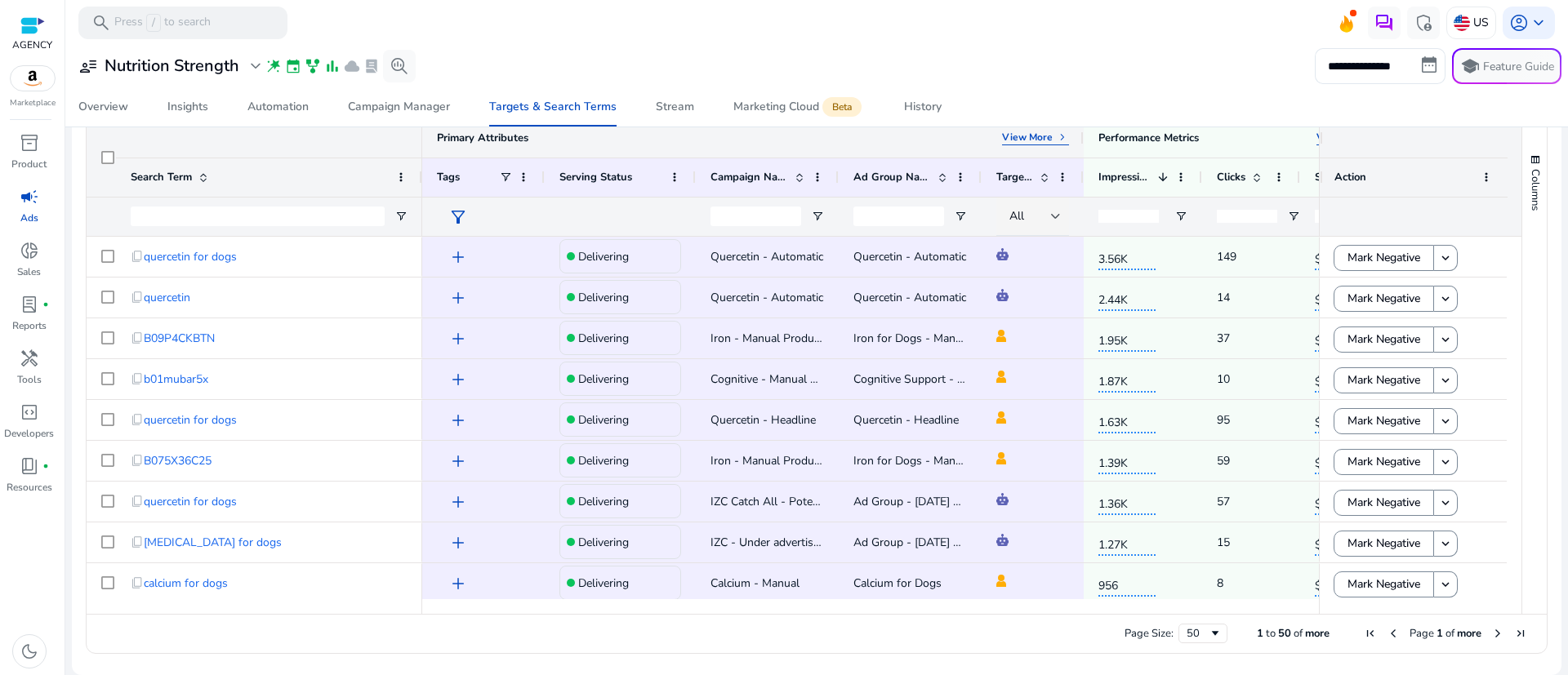
click at [1036, 137] on p "View More" at bounding box center [1027, 137] width 51 height 13
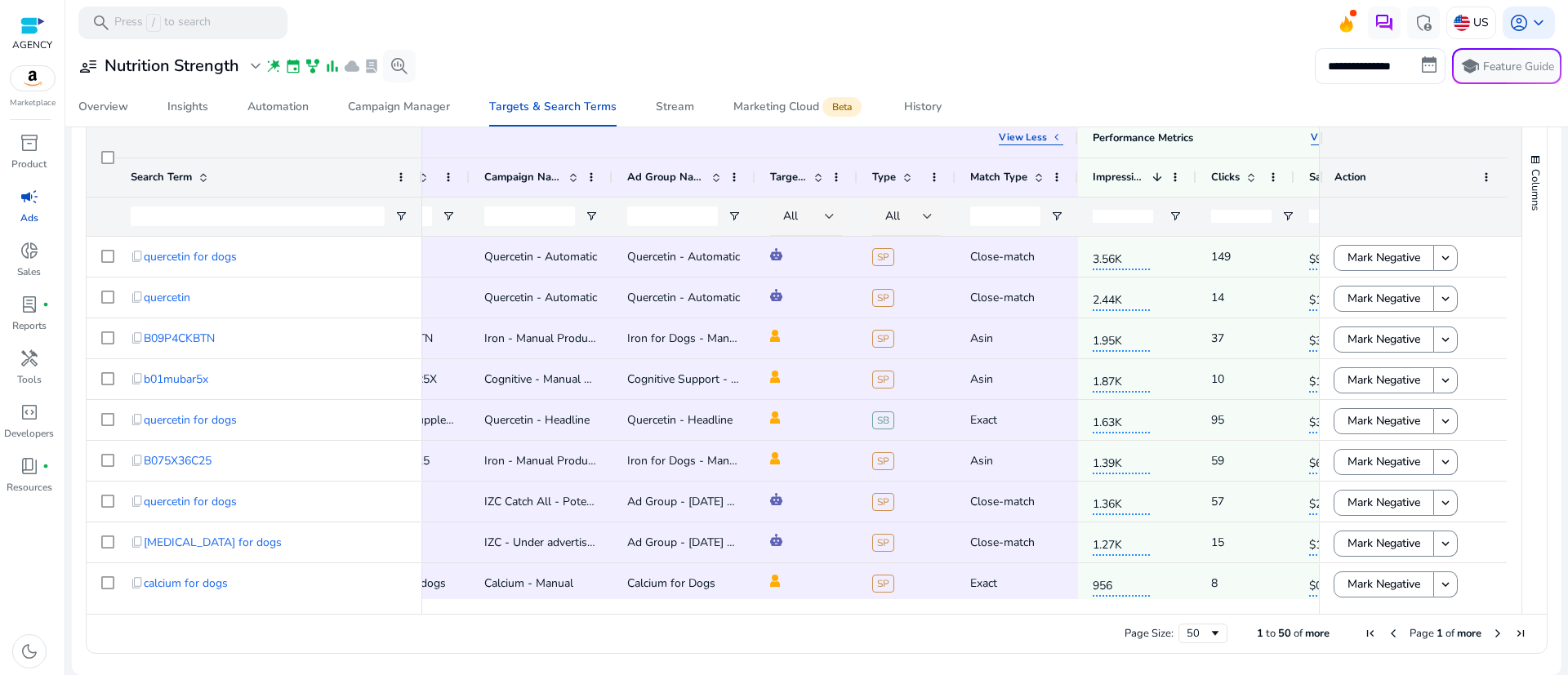
scroll to position [0, 432]
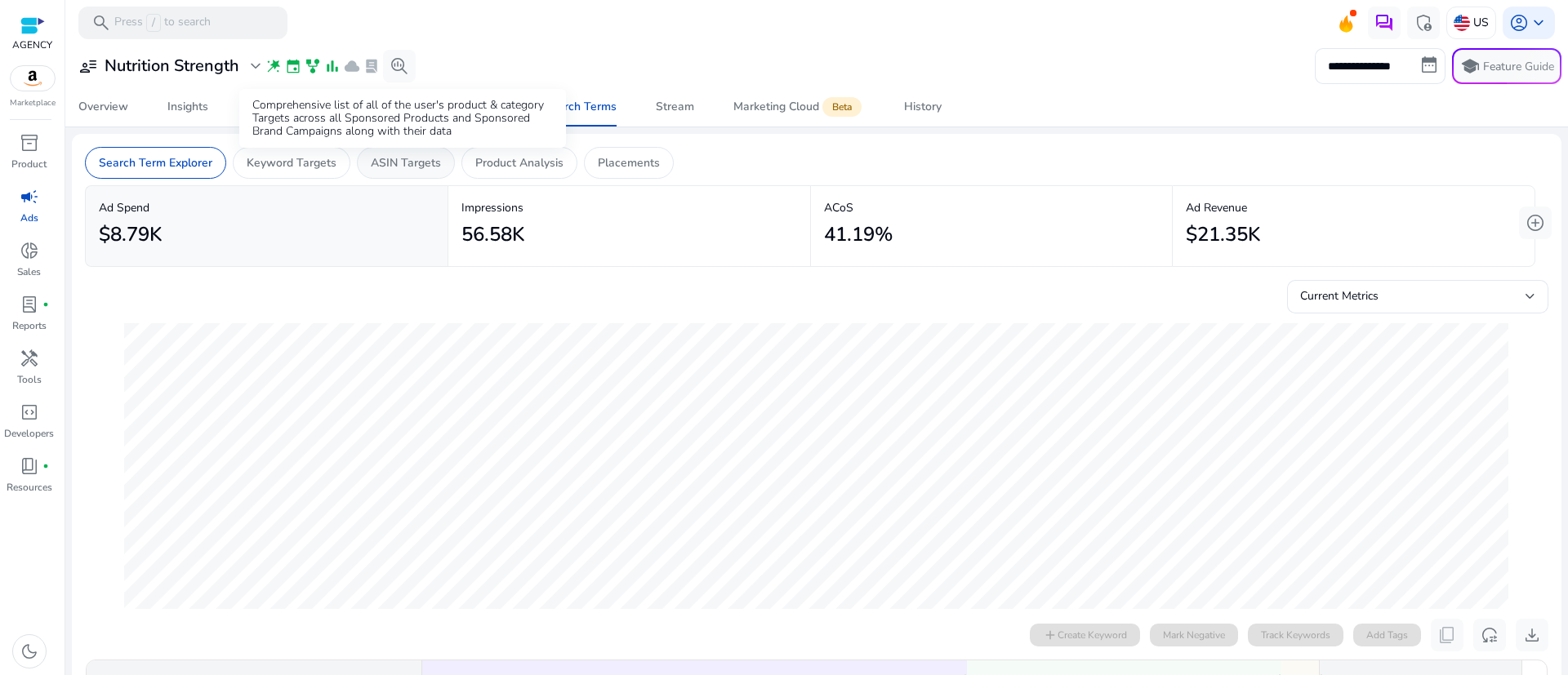
click at [372, 159] on p "ASIN Targets" at bounding box center [406, 163] width 70 height 18
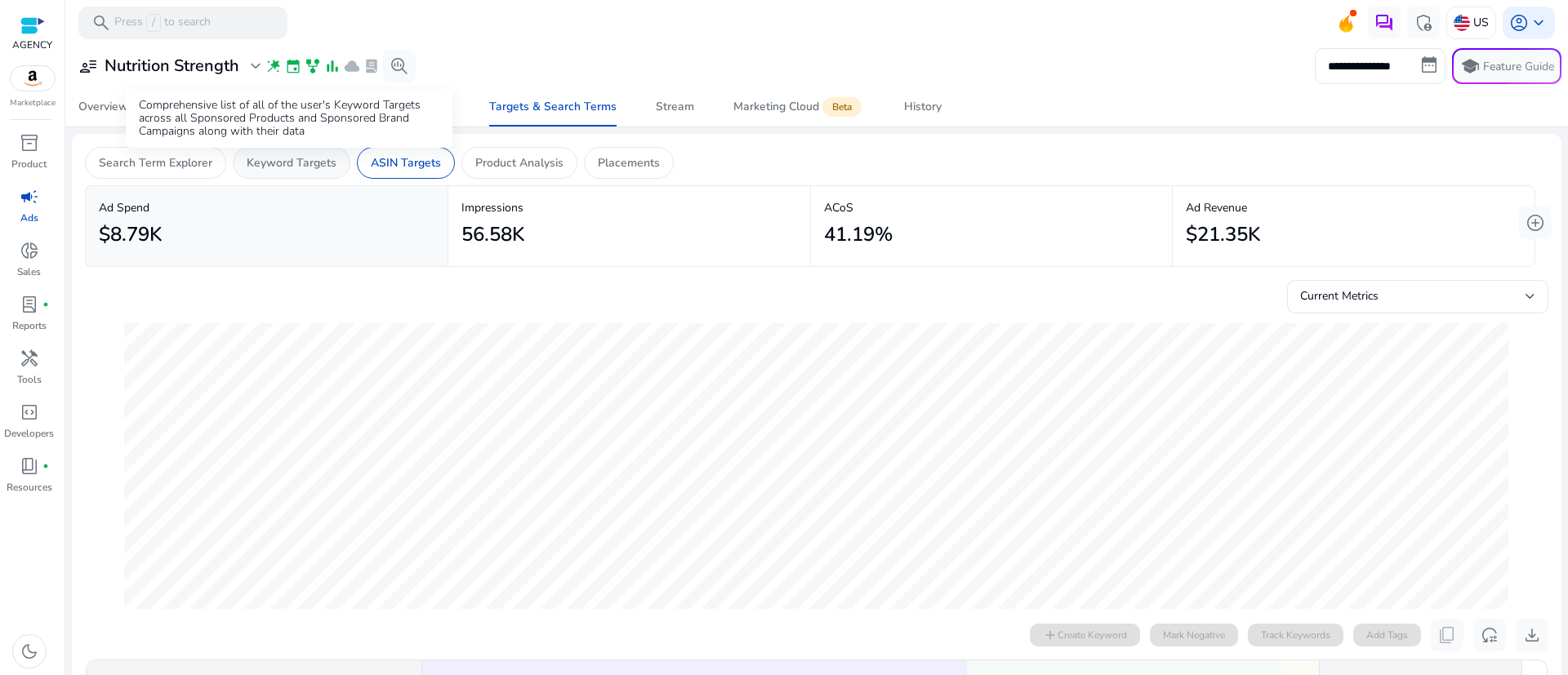
click at [288, 162] on p "Keyword Targets" at bounding box center [291, 163] width 90 height 18
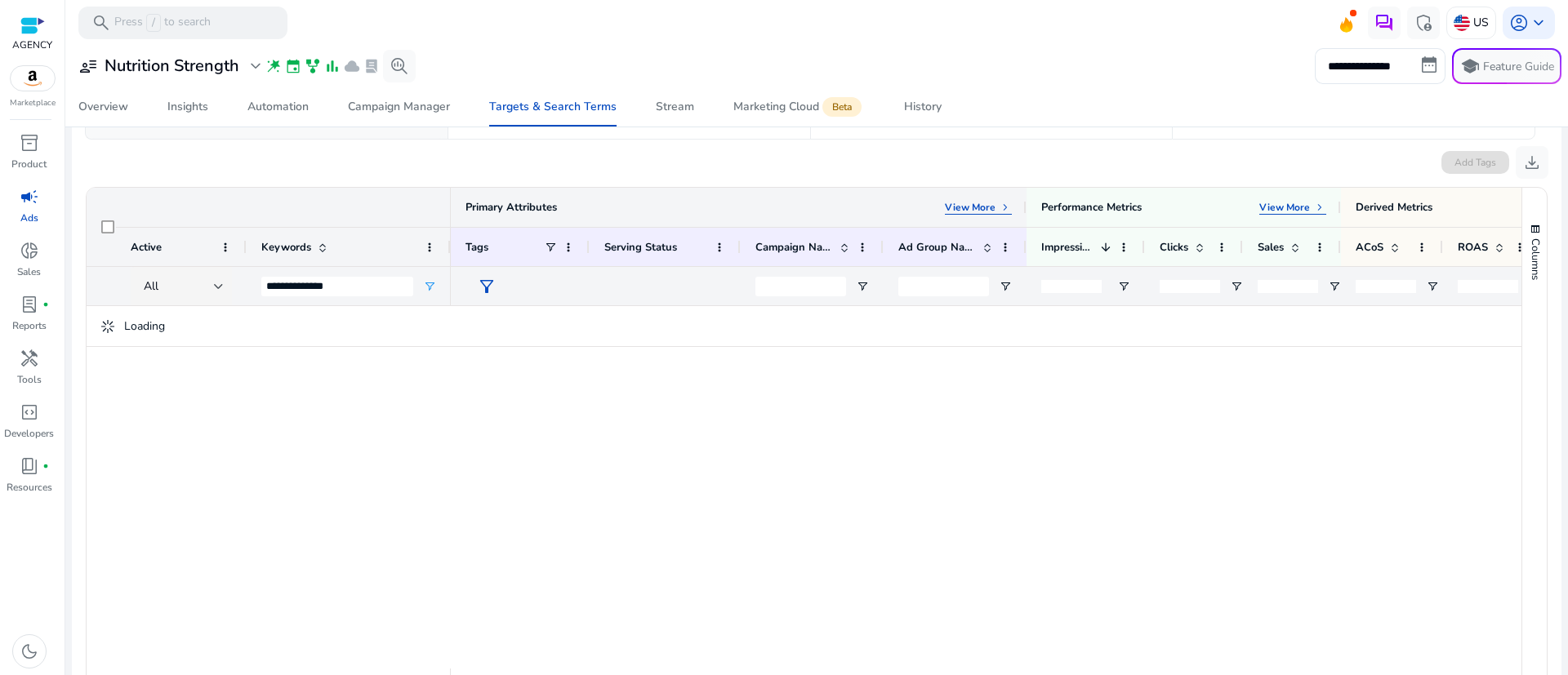
click at [980, 209] on p "View More" at bounding box center [970, 207] width 51 height 13
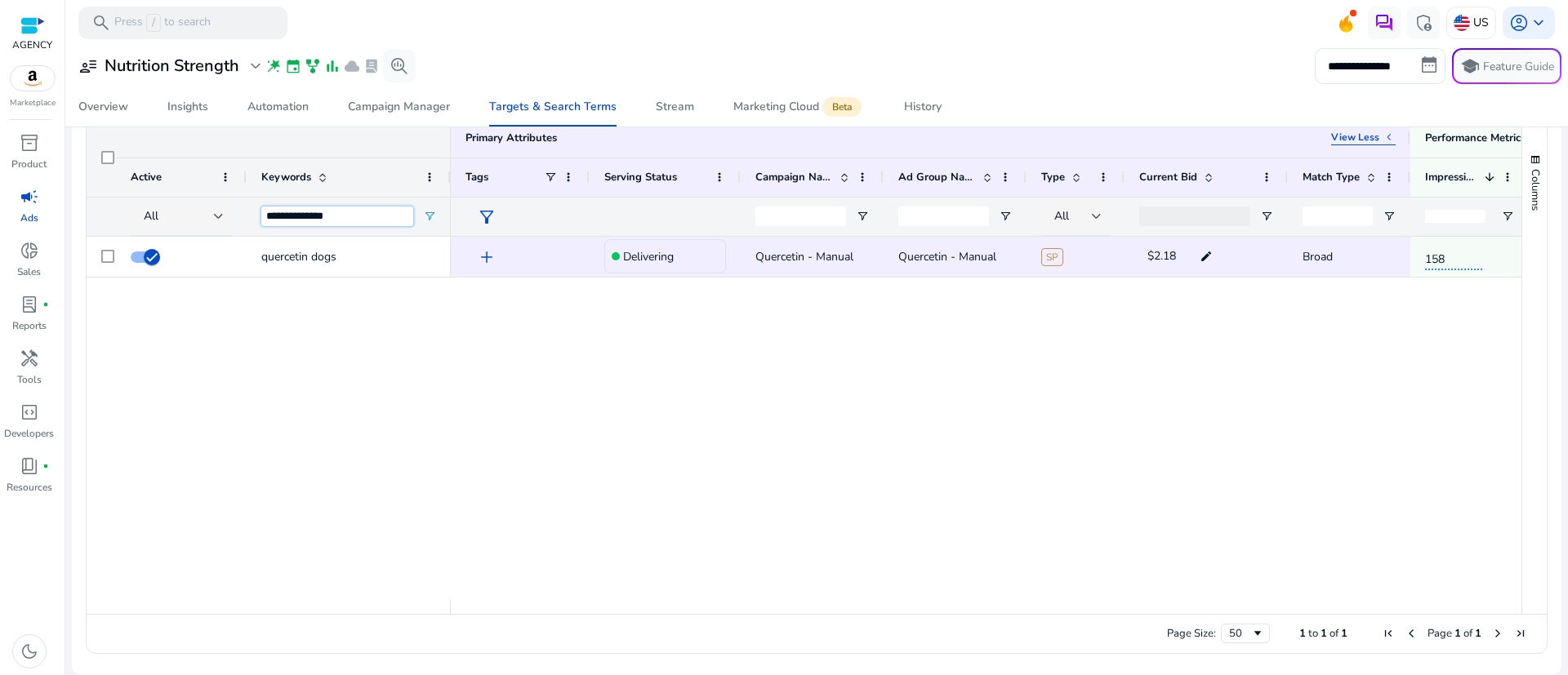
click at [362, 211] on input "**********" at bounding box center [337, 216] width 152 height 19
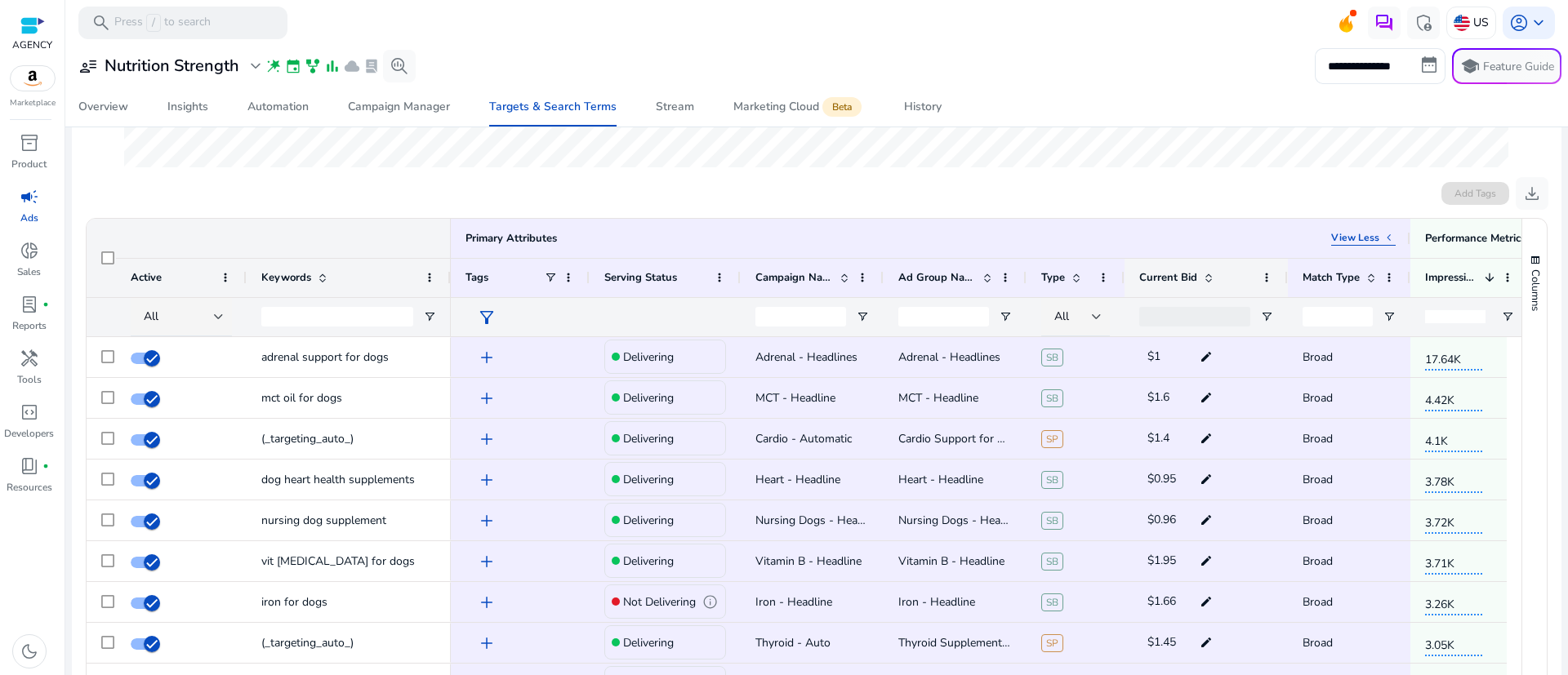
click at [1164, 272] on span "Current Bid" at bounding box center [1168, 278] width 58 height 15
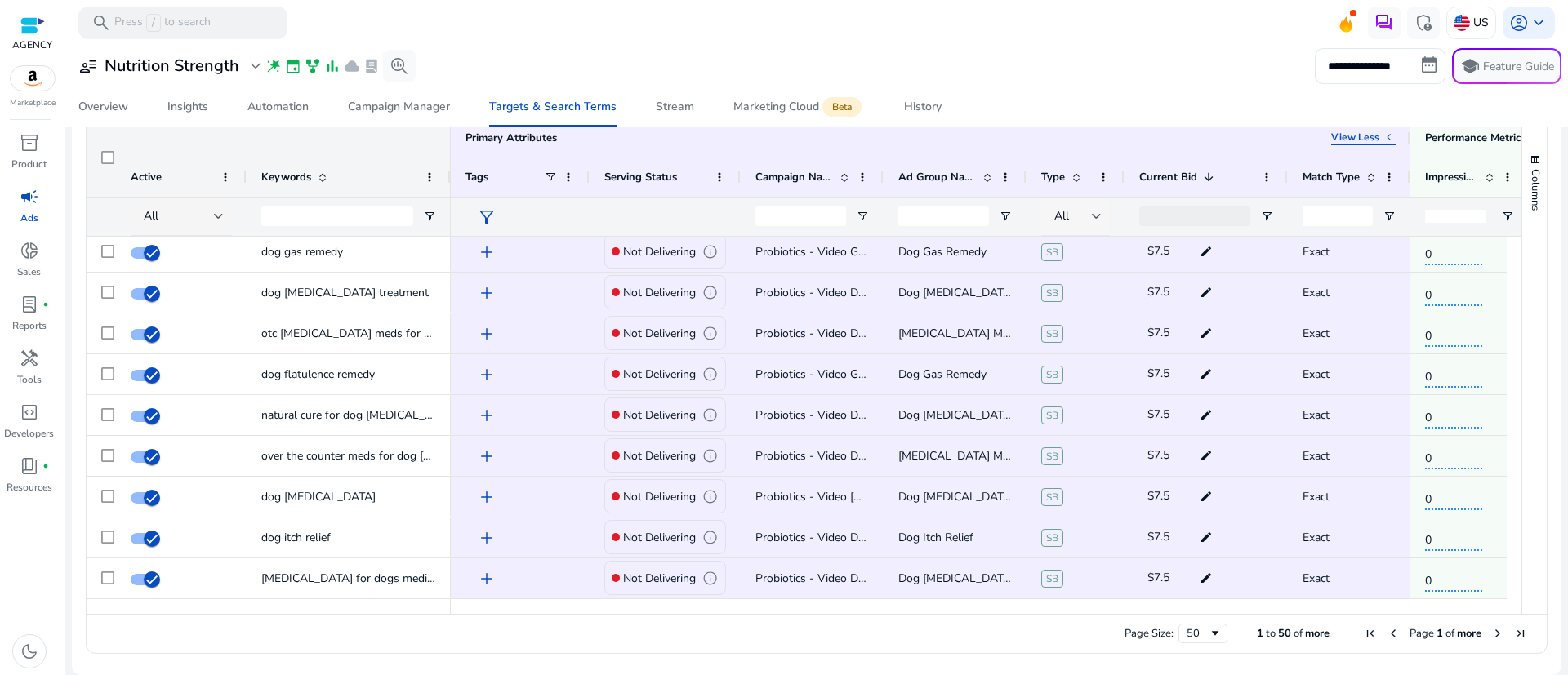
click at [1080, 223] on div "All" at bounding box center [1073, 215] width 38 height 18
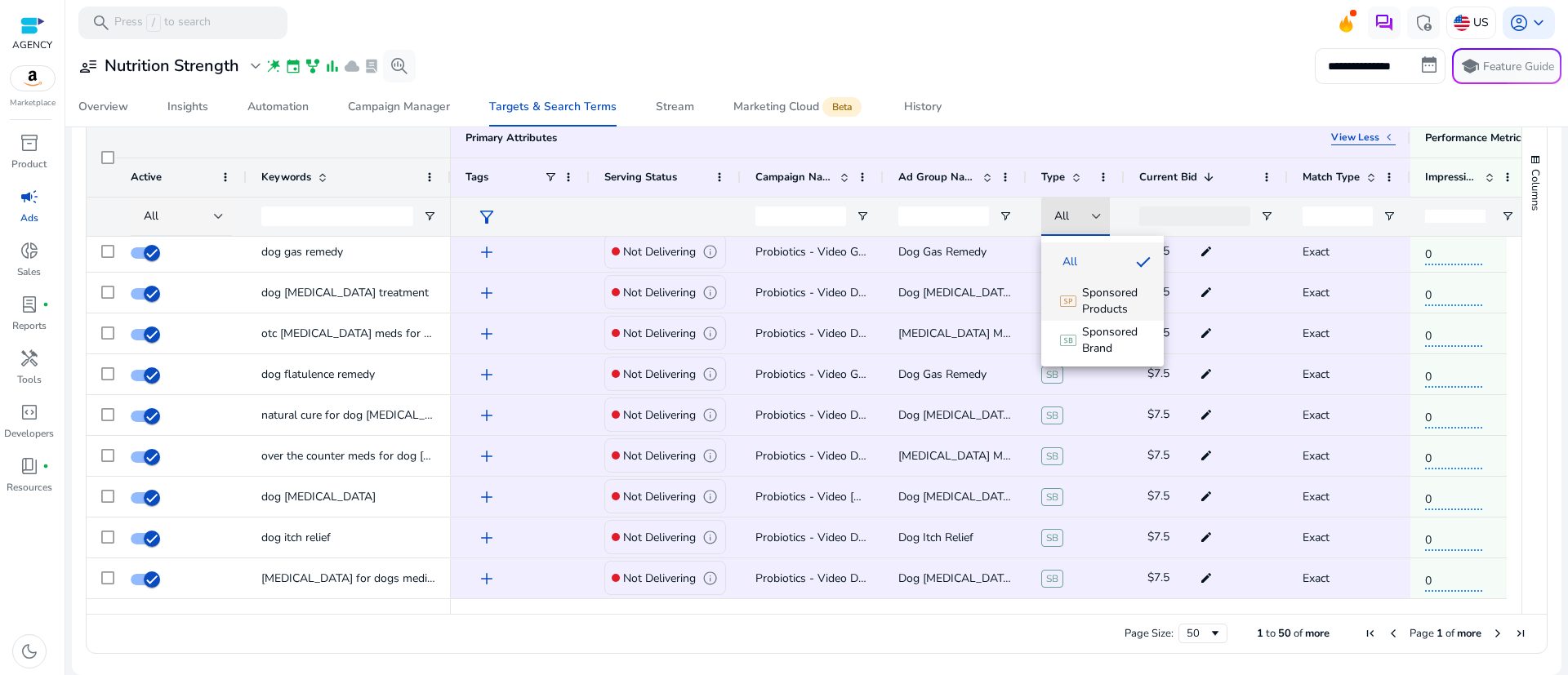
click at [1105, 301] on span "Sponsored Products" at bounding box center [1116, 300] width 68 height 32
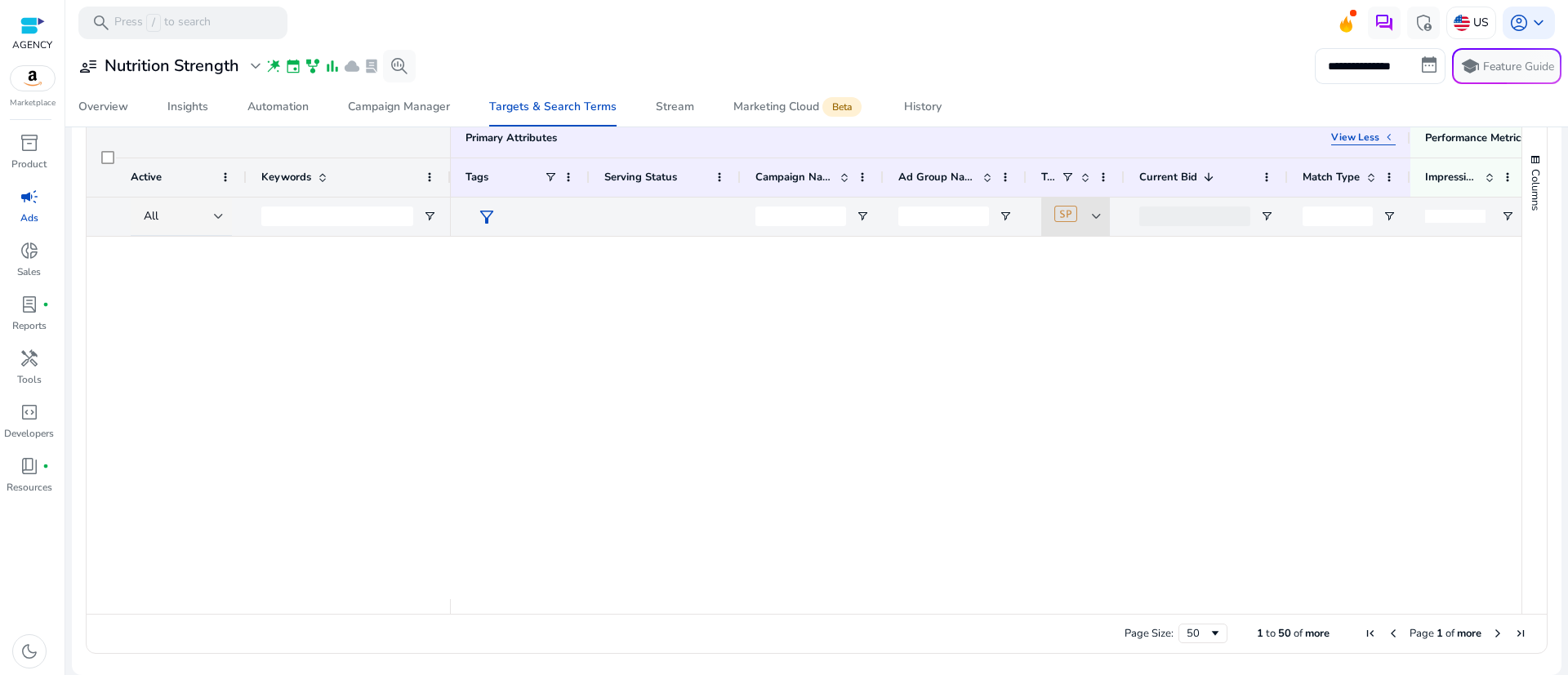
scroll to position [1678, 0]
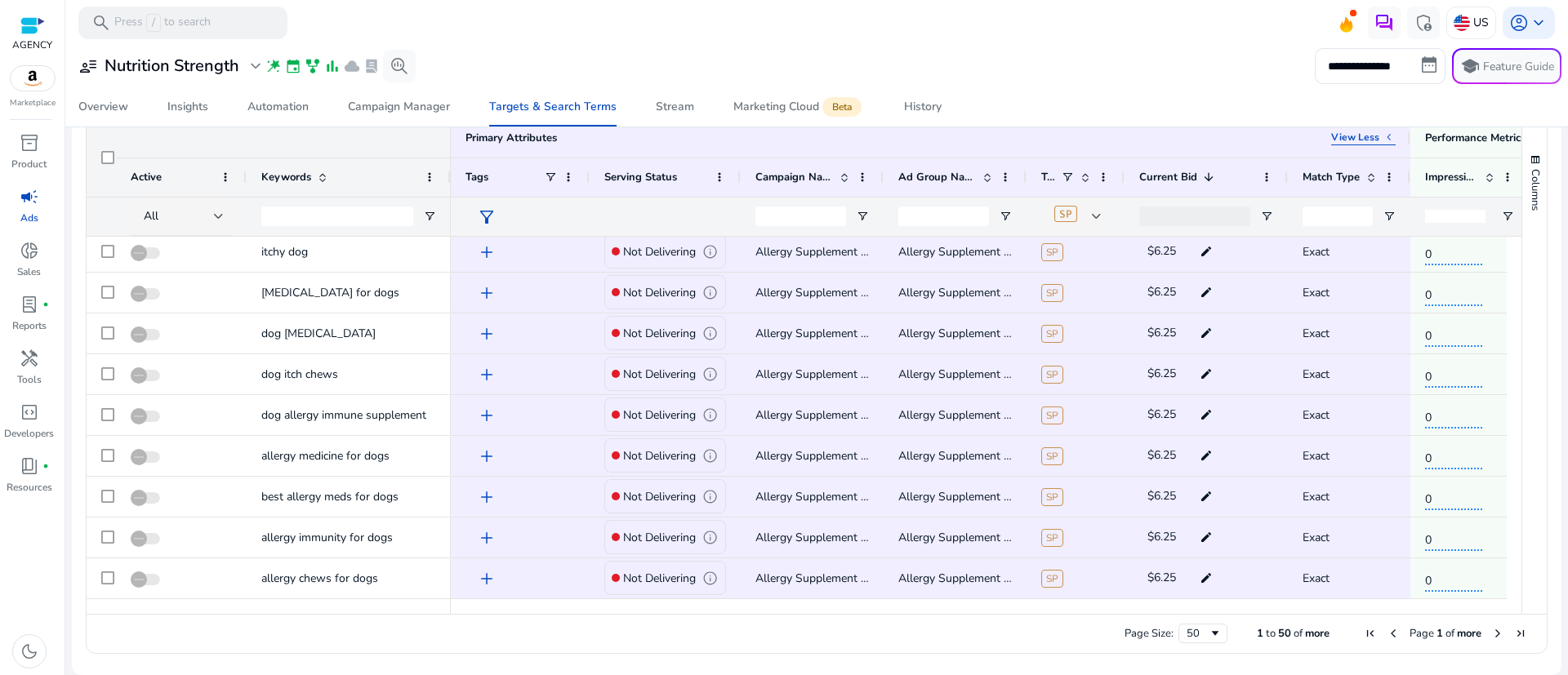
click at [1491, 632] on span "Next Page" at bounding box center [1498, 633] width 13 height 13
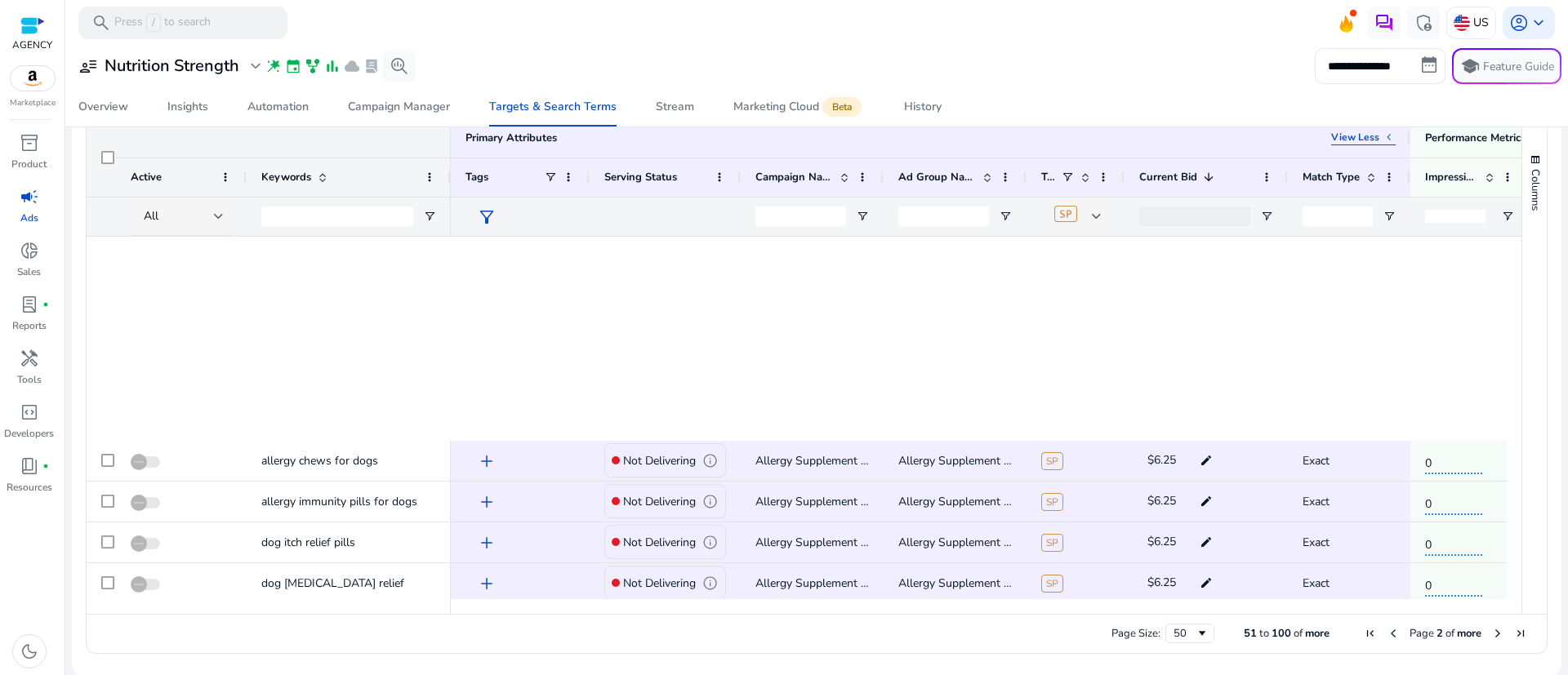
scroll to position [612, 0]
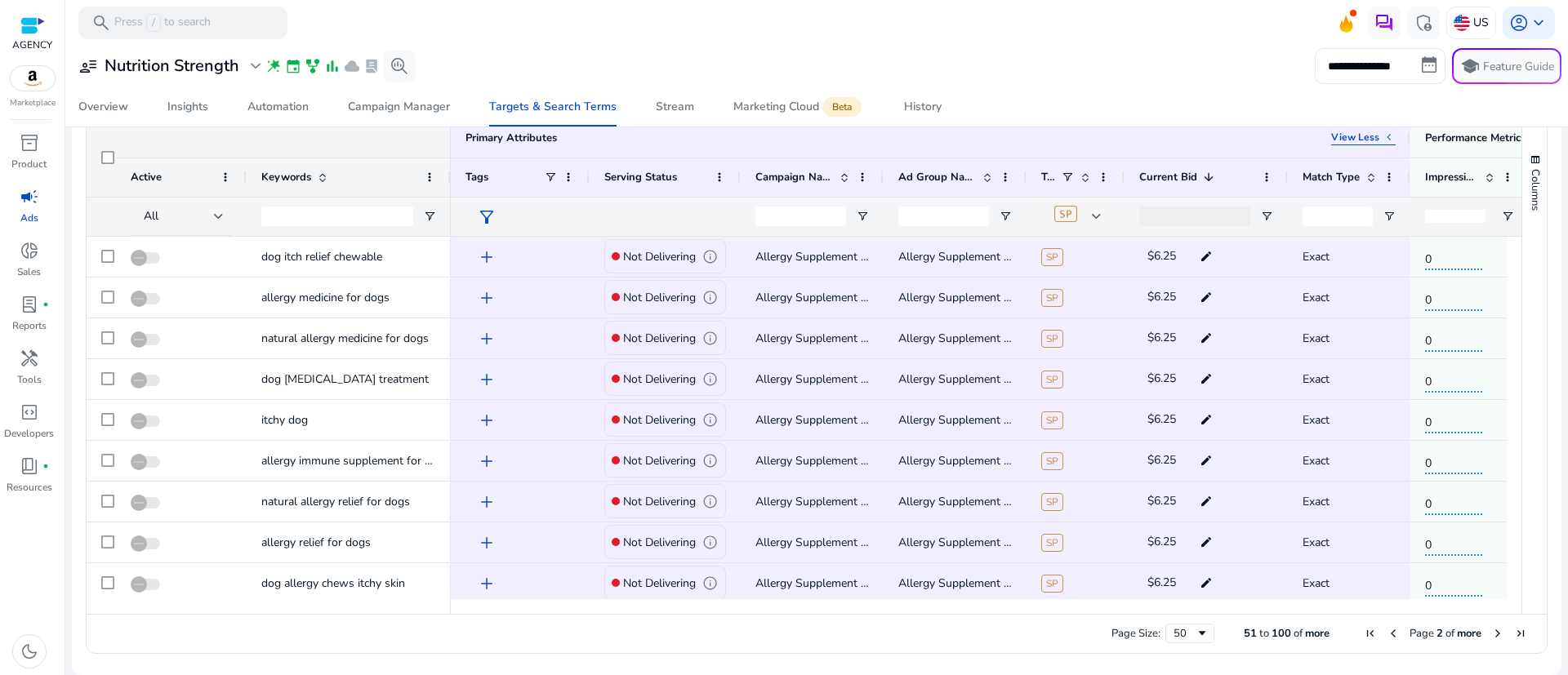
click at [1493, 634] on span "Next Page" at bounding box center [1498, 633] width 13 height 13
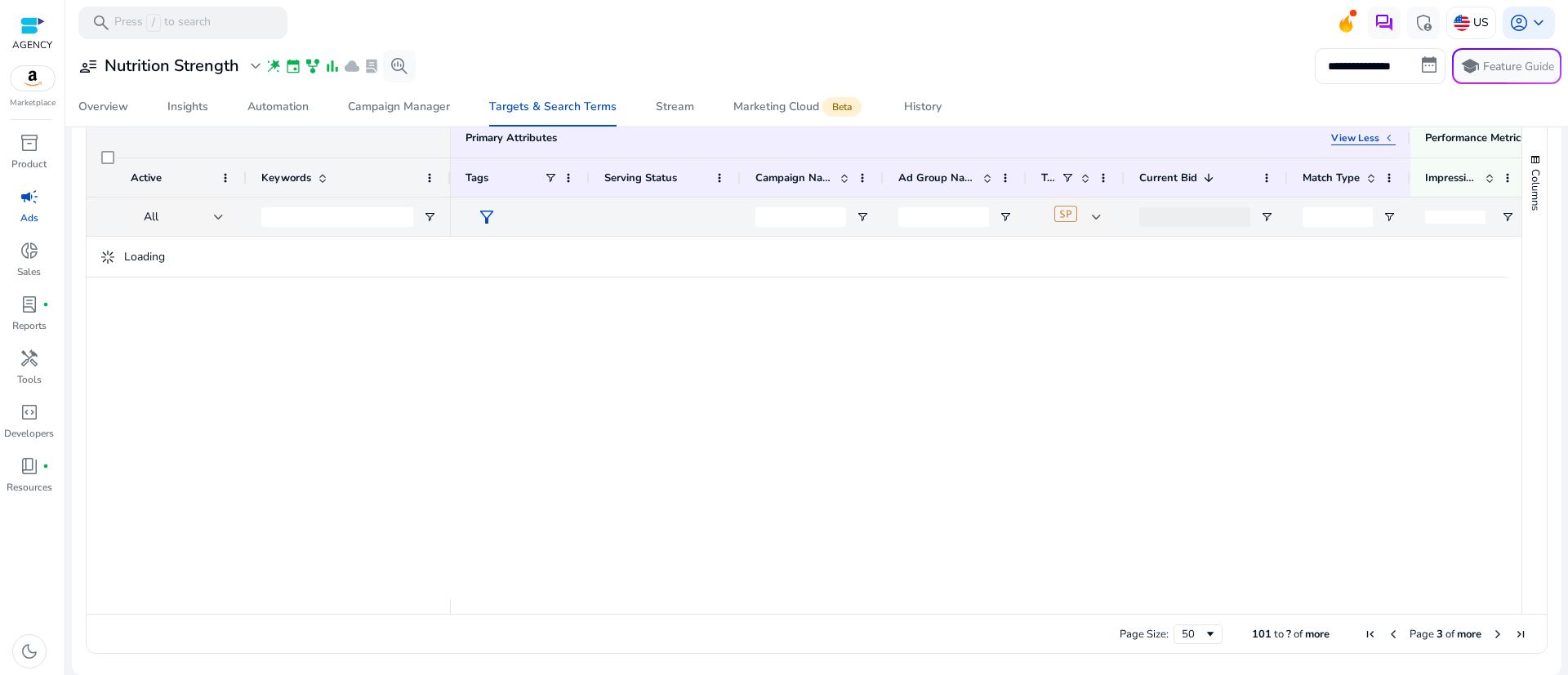
scroll to position [537, 0]
click at [1174, 181] on span "Current Bid" at bounding box center [1168, 178] width 58 height 15
click at [1194, 175] on span "Current Bid" at bounding box center [1168, 178] width 58 height 15
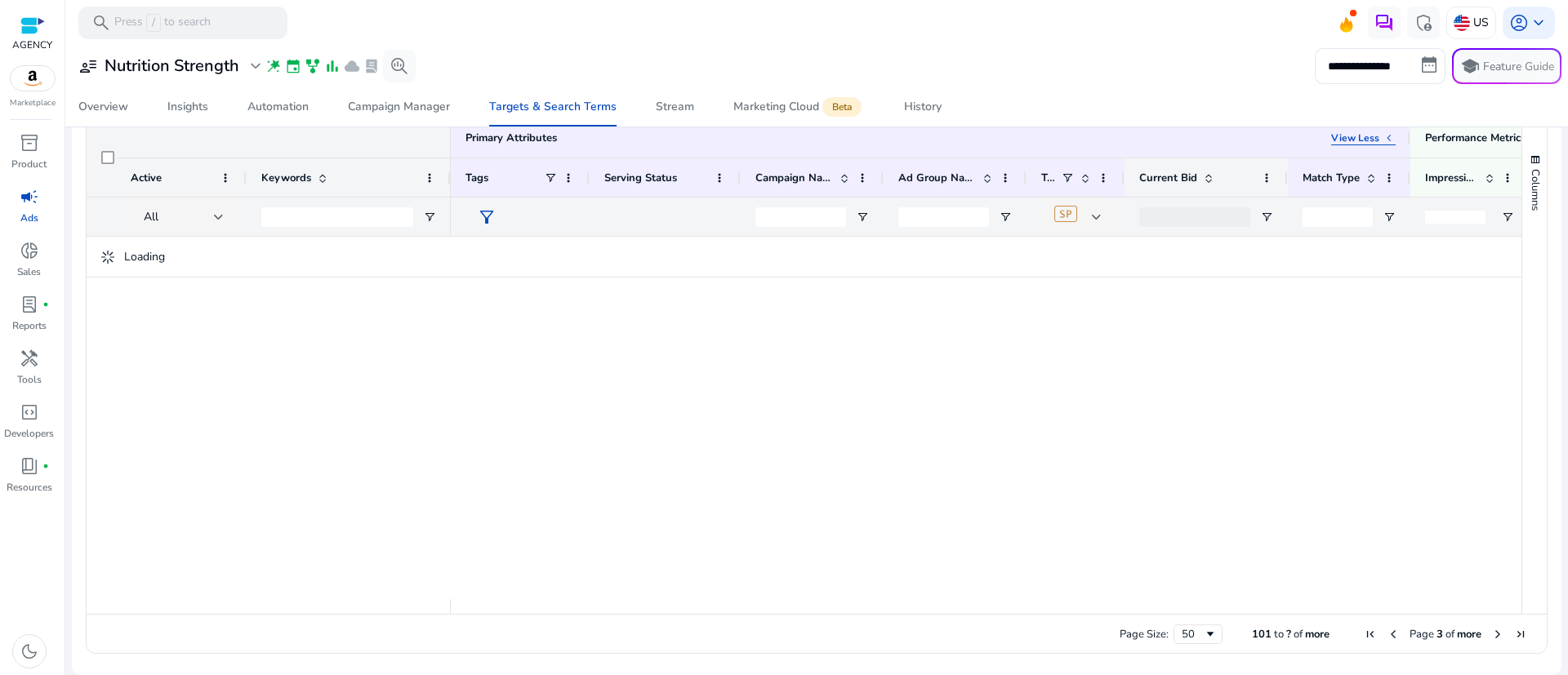
click at [1174, 163] on div "Current Bid" at bounding box center [1197, 177] width 115 height 30
click at [1184, 172] on span "Current Bid" at bounding box center [1168, 178] width 58 height 15
click at [164, 223] on div "All" at bounding box center [179, 216] width 70 height 18
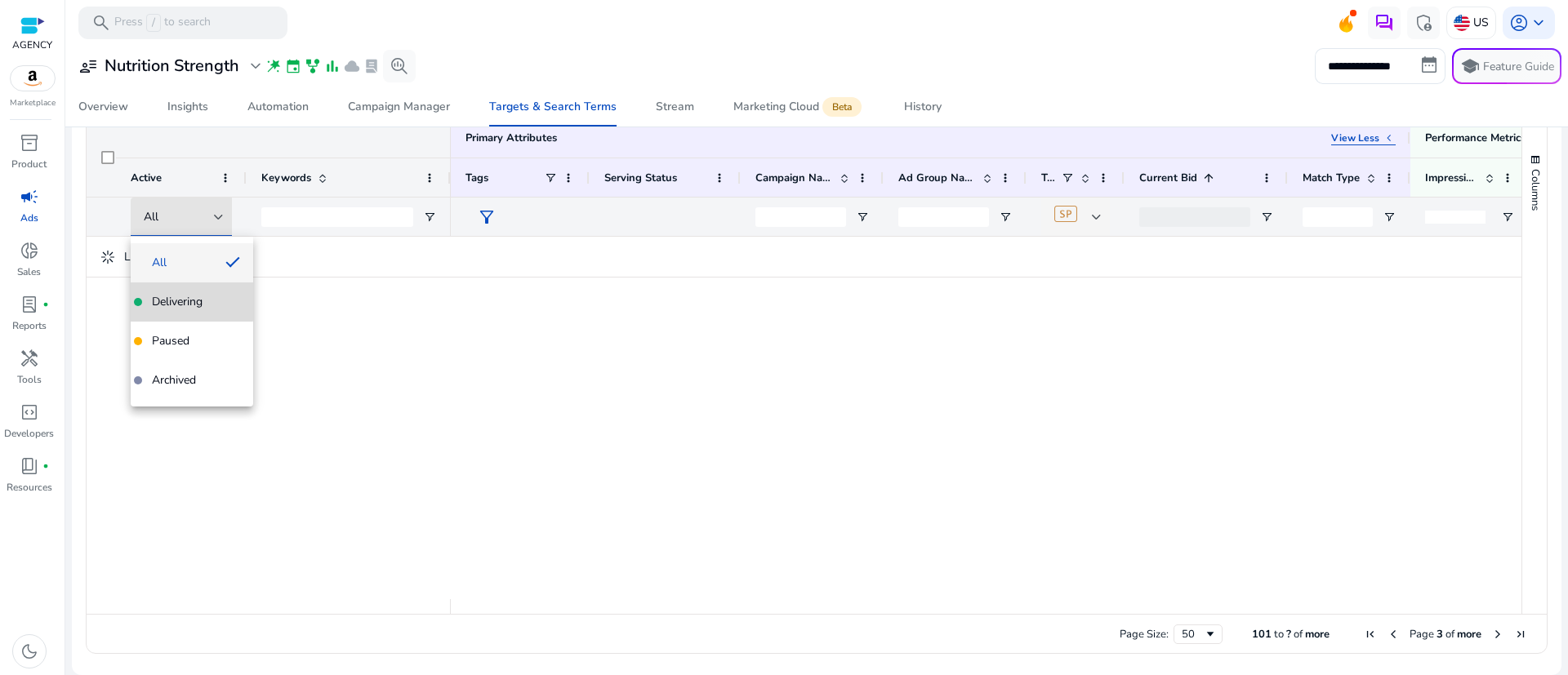
click at [176, 301] on span "Delivering" at bounding box center [176, 302] width 51 height 17
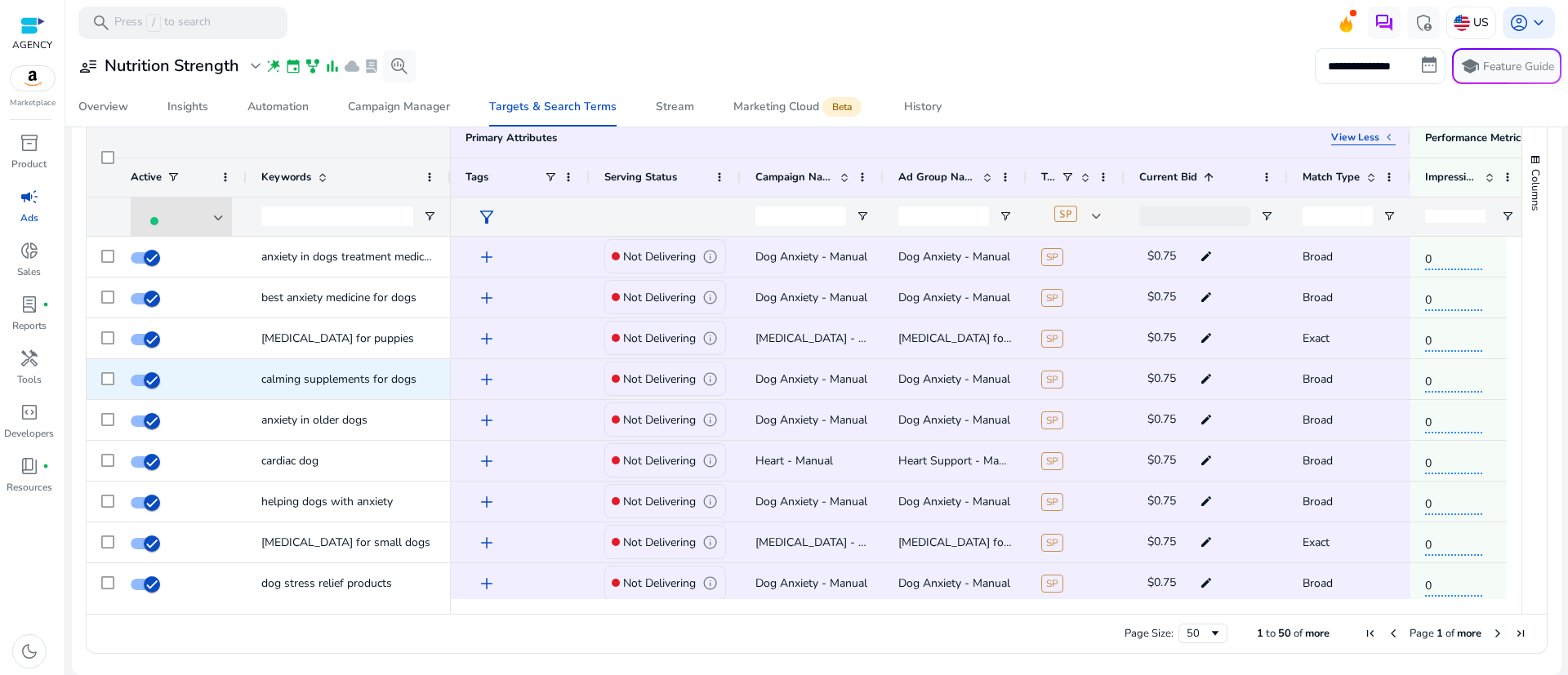
scroll to position [1678, 0]
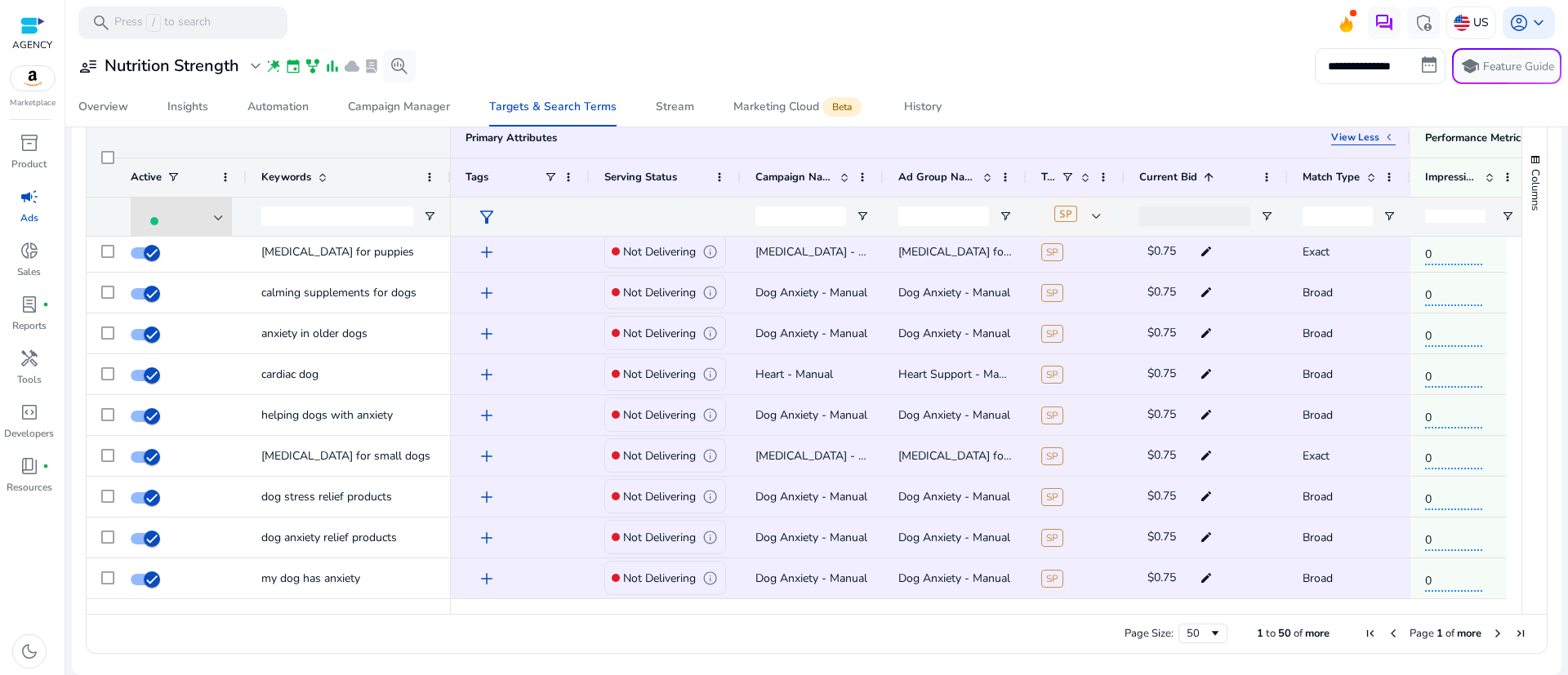
click at [1492, 637] on span "Next Page" at bounding box center [1498, 633] width 13 height 13
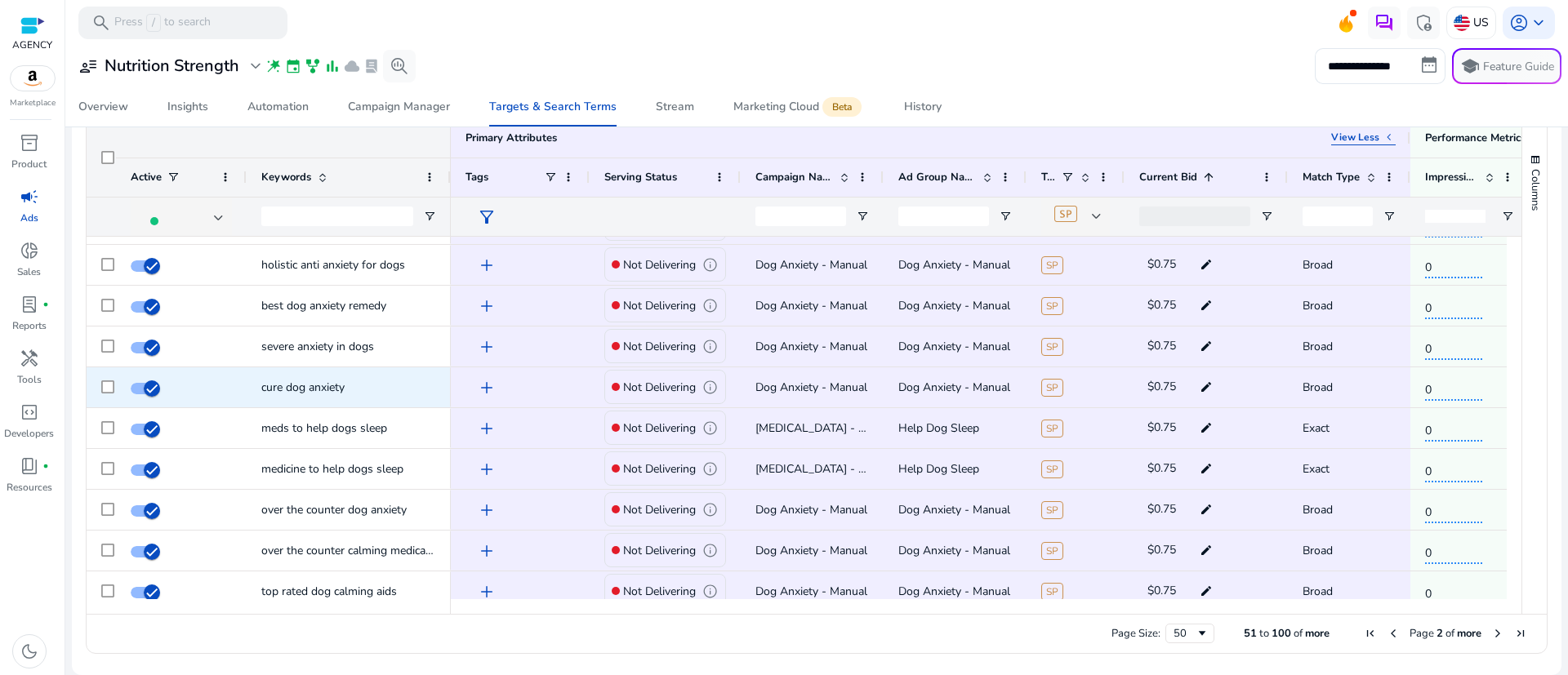
scroll to position [0, 0]
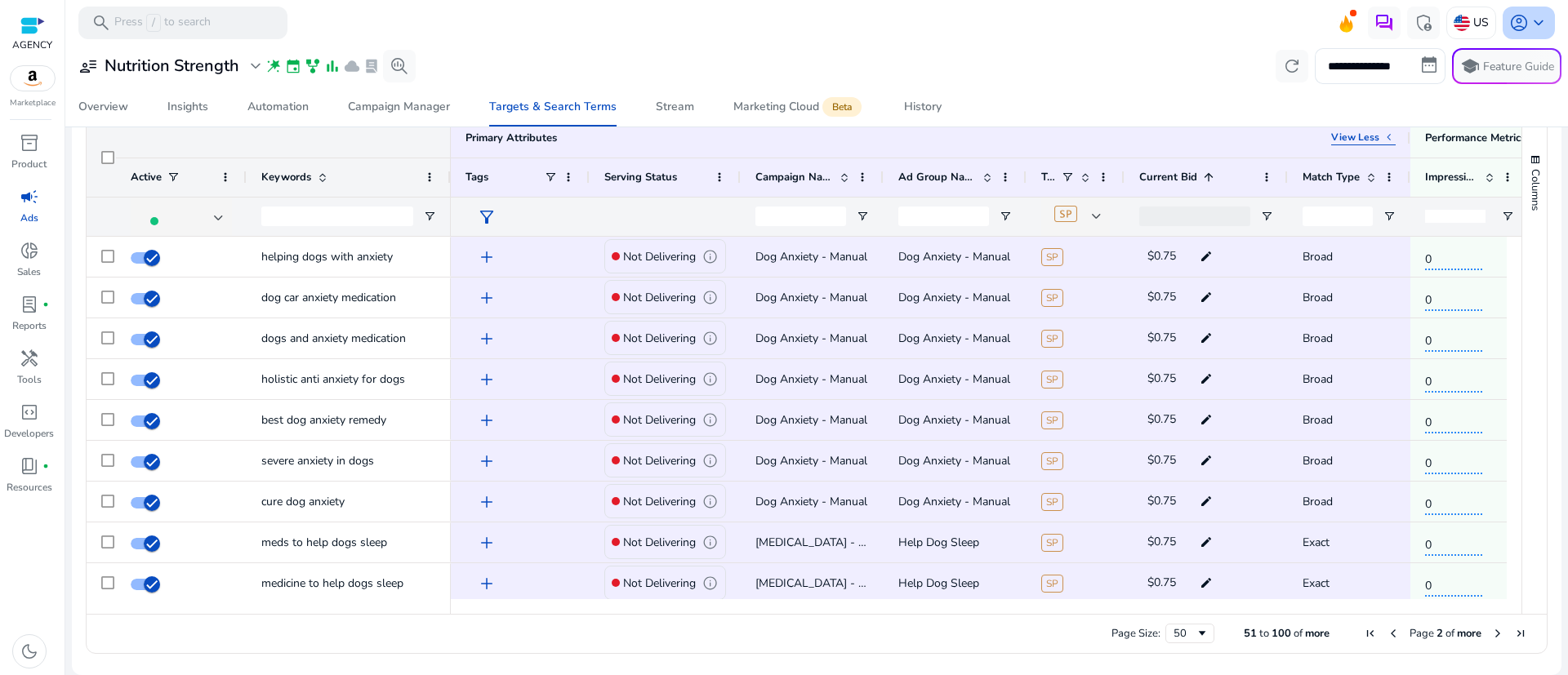
click at [1520, 29] on span "account_circle" at bounding box center [1518, 22] width 19 height 19
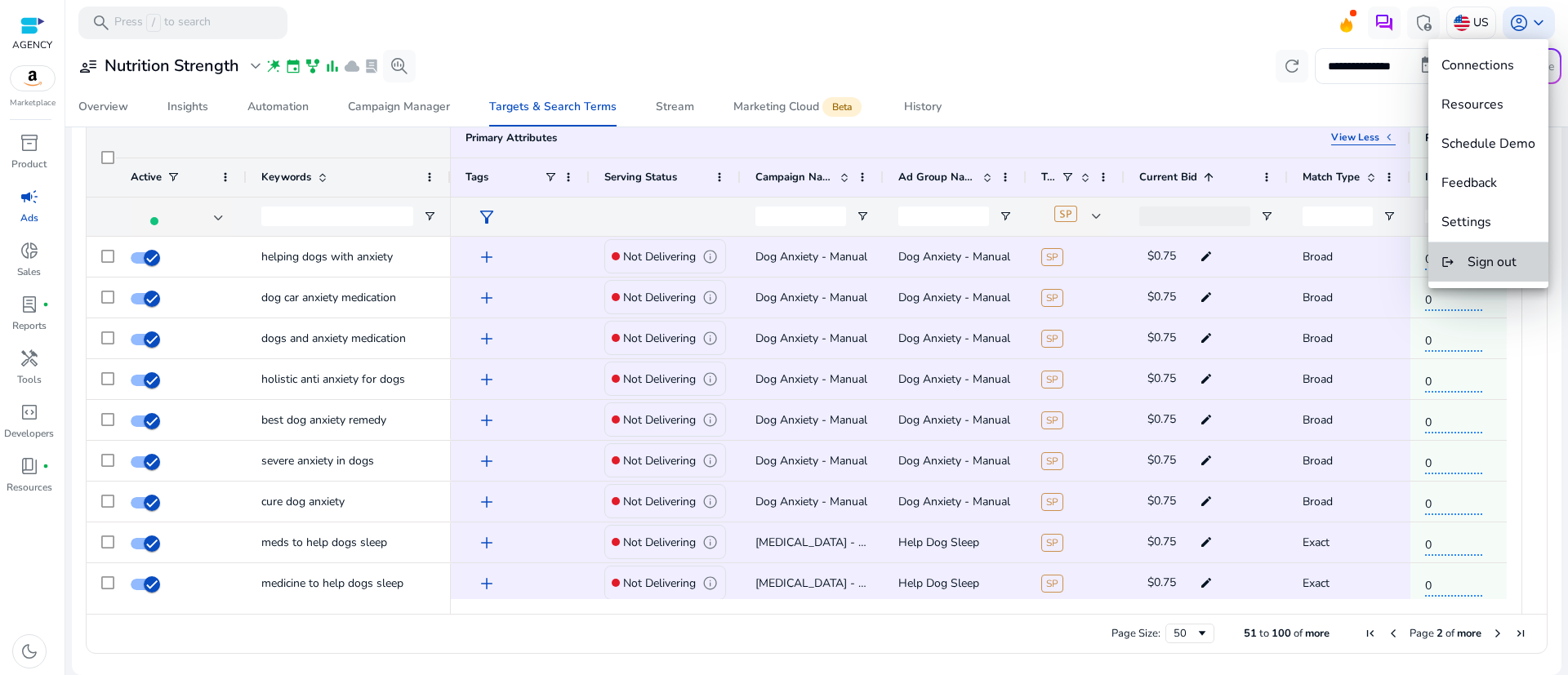
click at [1505, 259] on span "Sign out" at bounding box center [1491, 261] width 49 height 18
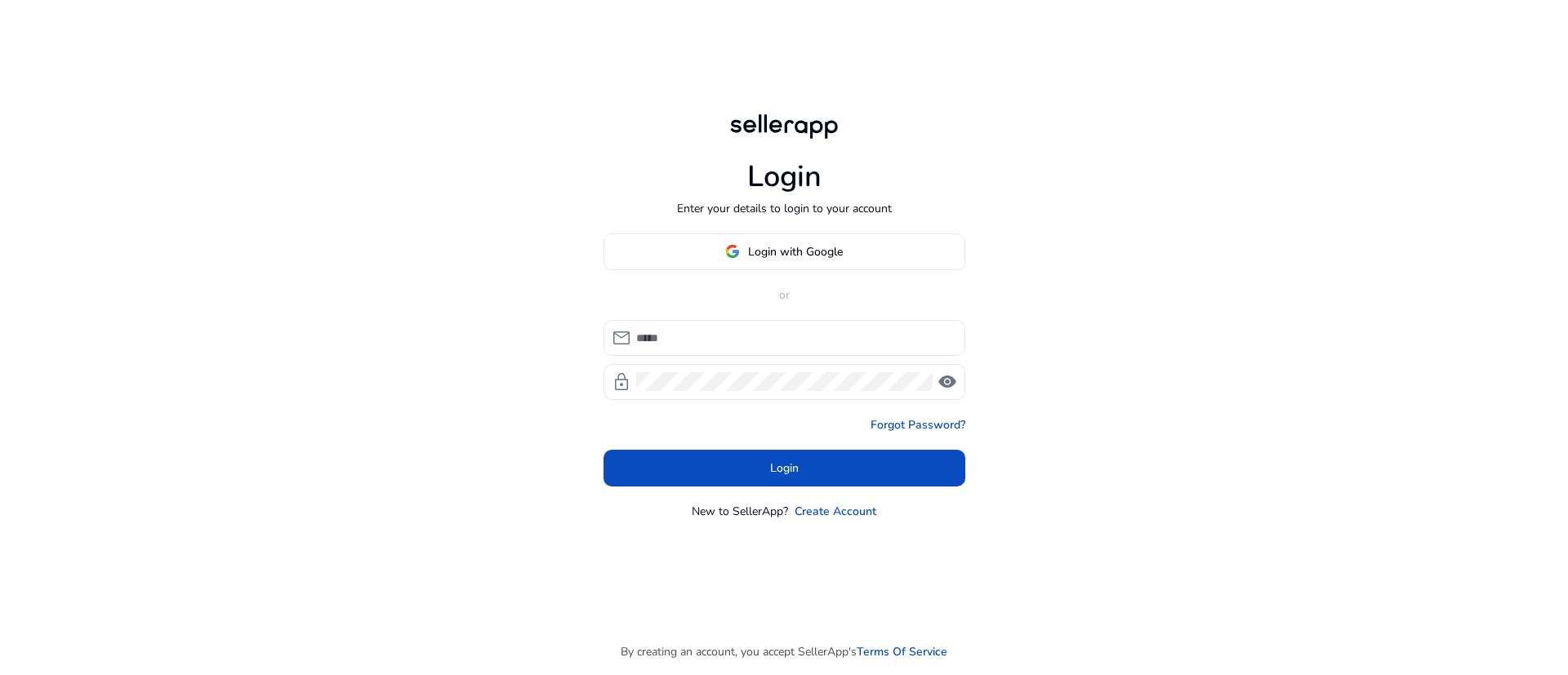
type input "**********"
